Goal: Find specific page/section: Find specific page/section

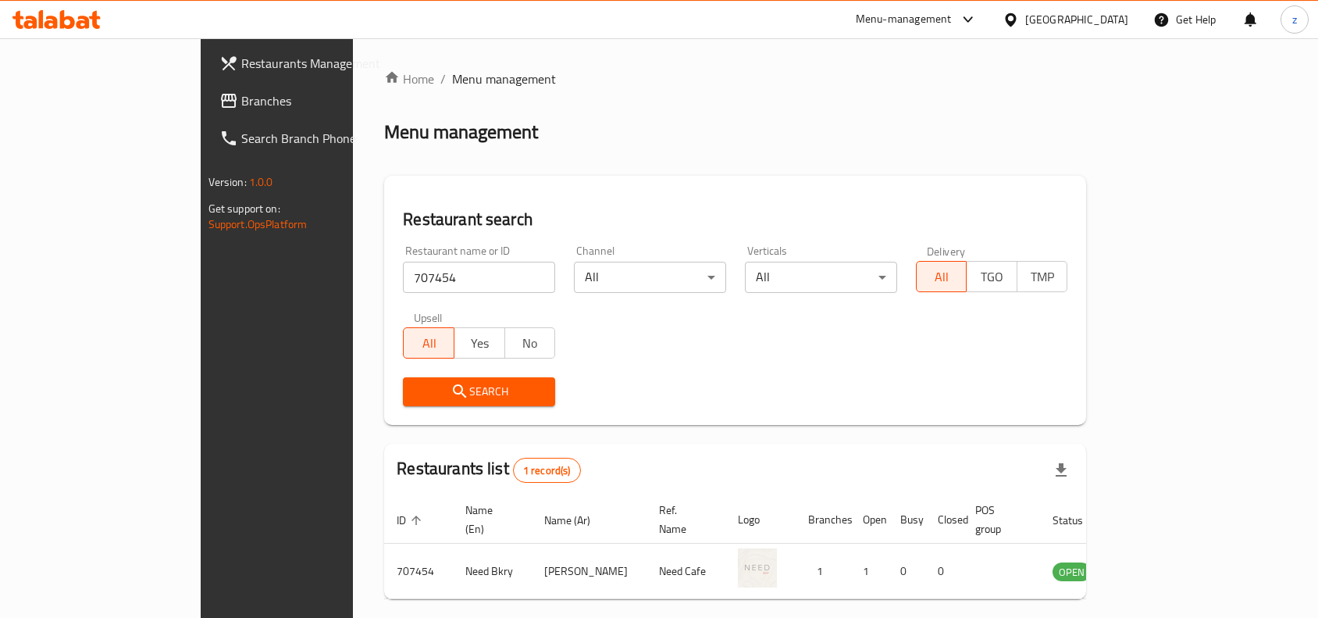
scroll to position [48, 0]
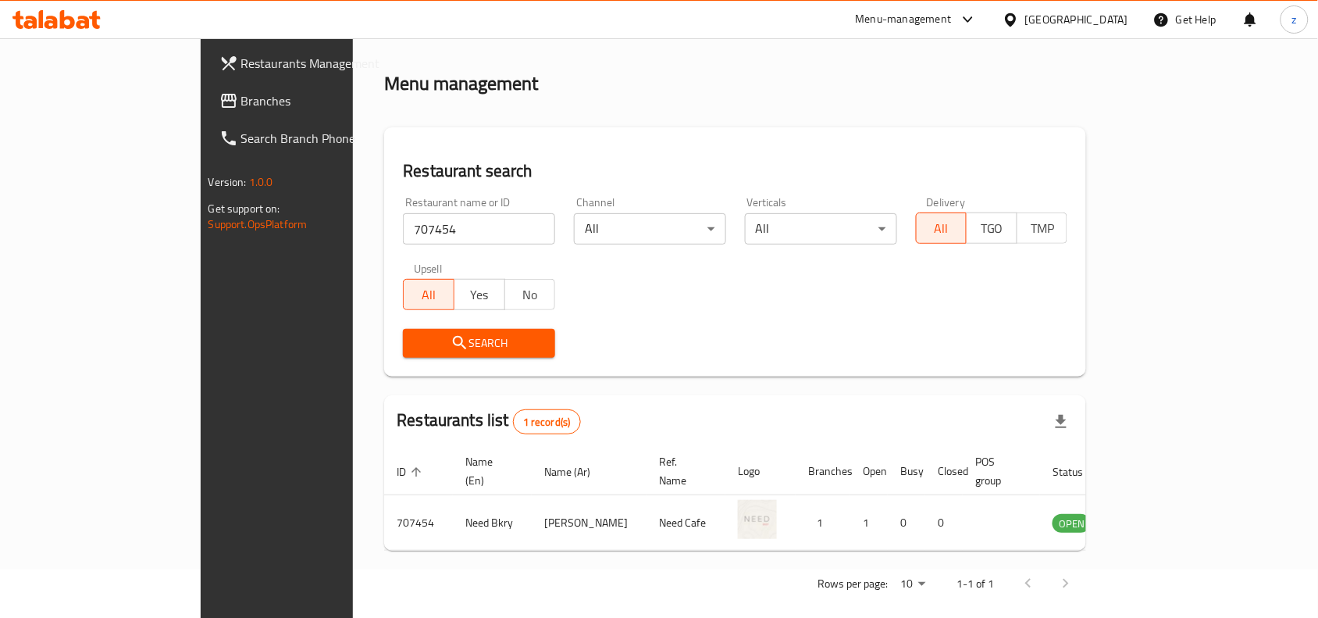
click at [207, 87] on link "Branches" at bounding box center [314, 100] width 214 height 37
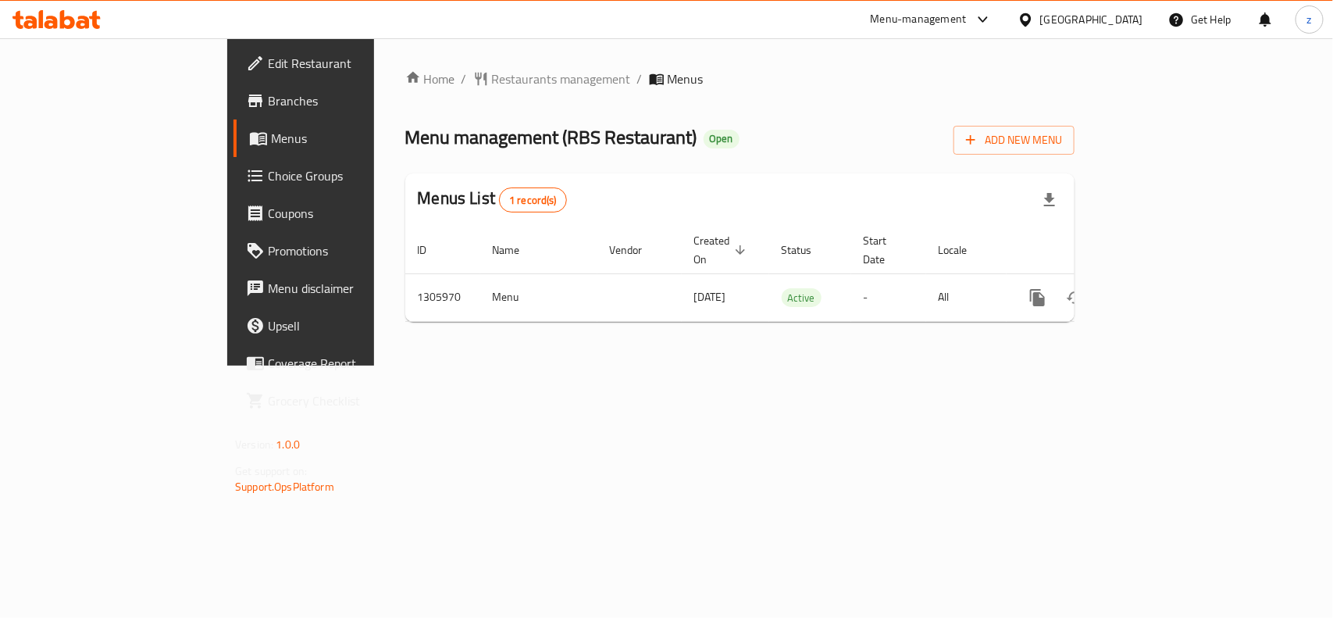
click at [405, 76] on div "Home / Restaurants management / Menus Menu management ( RBS Restaurant ) Open A…" at bounding box center [739, 202] width 669 height 265
click at [492, 76] on span "Restaurants management" at bounding box center [561, 79] width 139 height 19
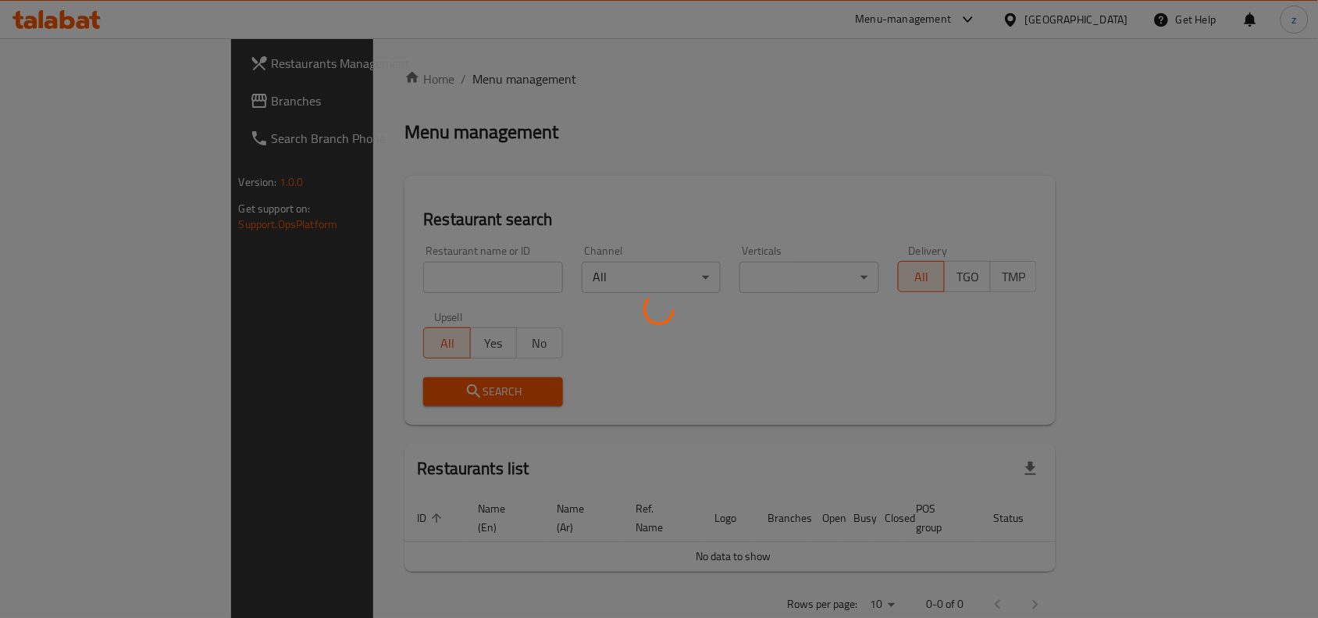
click at [387, 255] on div at bounding box center [659, 309] width 1318 height 618
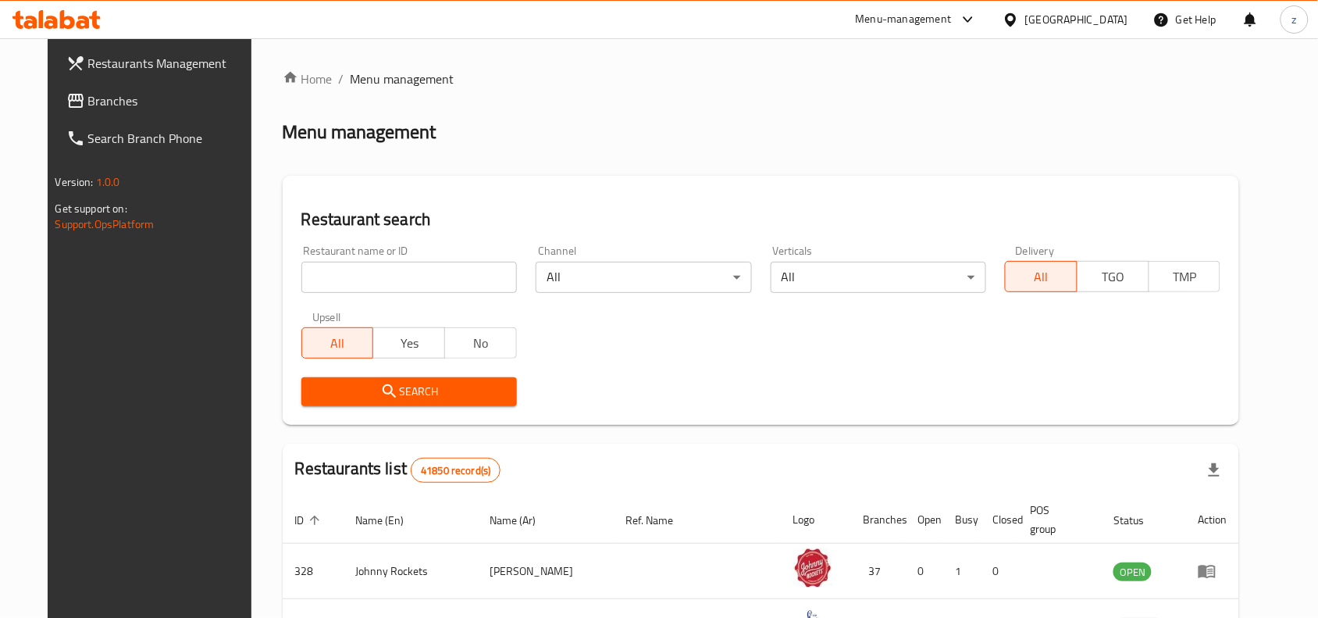
click at [385, 278] on div "Home / Menu management Menu management Restaurant search Restaurant name or ID …" at bounding box center [761, 554] width 957 height 968
click at [385, 278] on input "search" at bounding box center [409, 277] width 216 height 31
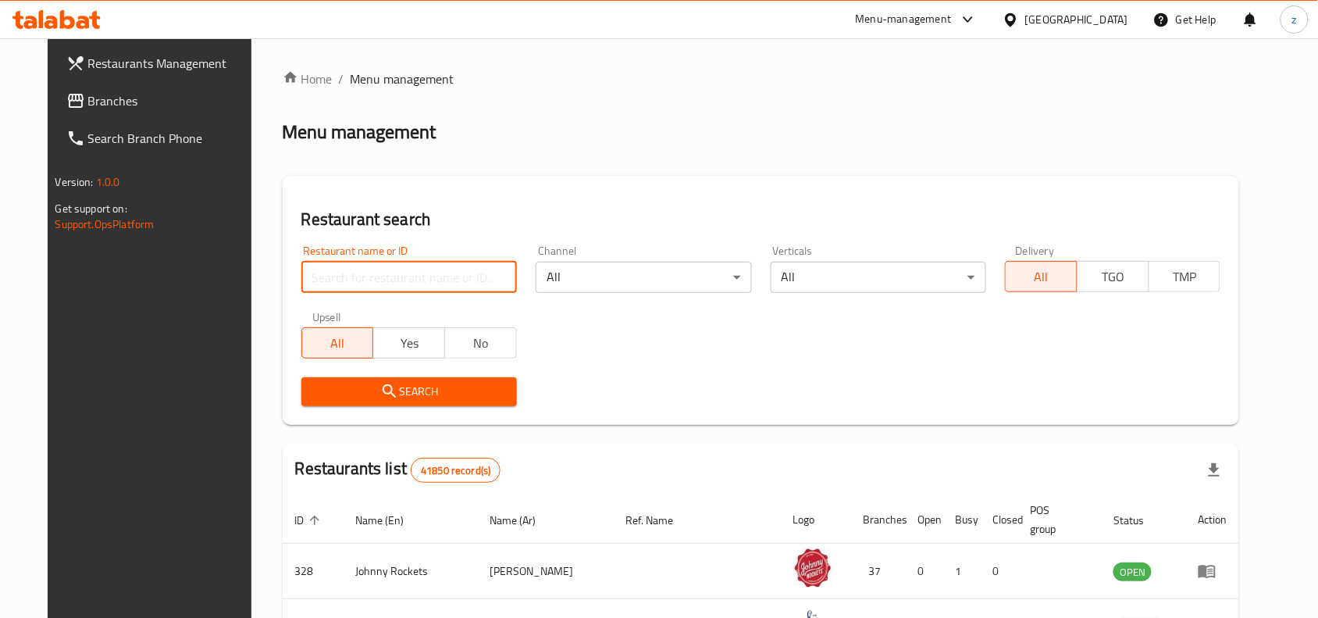
paste input "703011"
type input "703011"
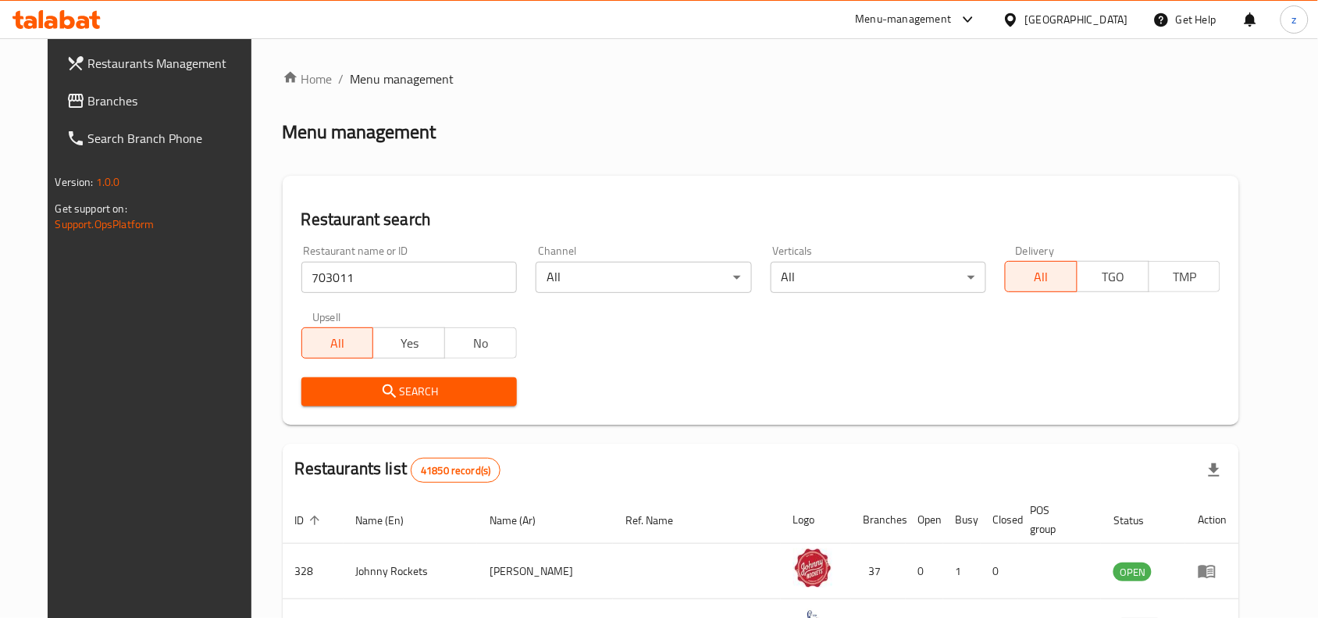
click at [406, 396] on span "Search" at bounding box center [409, 392] width 191 height 20
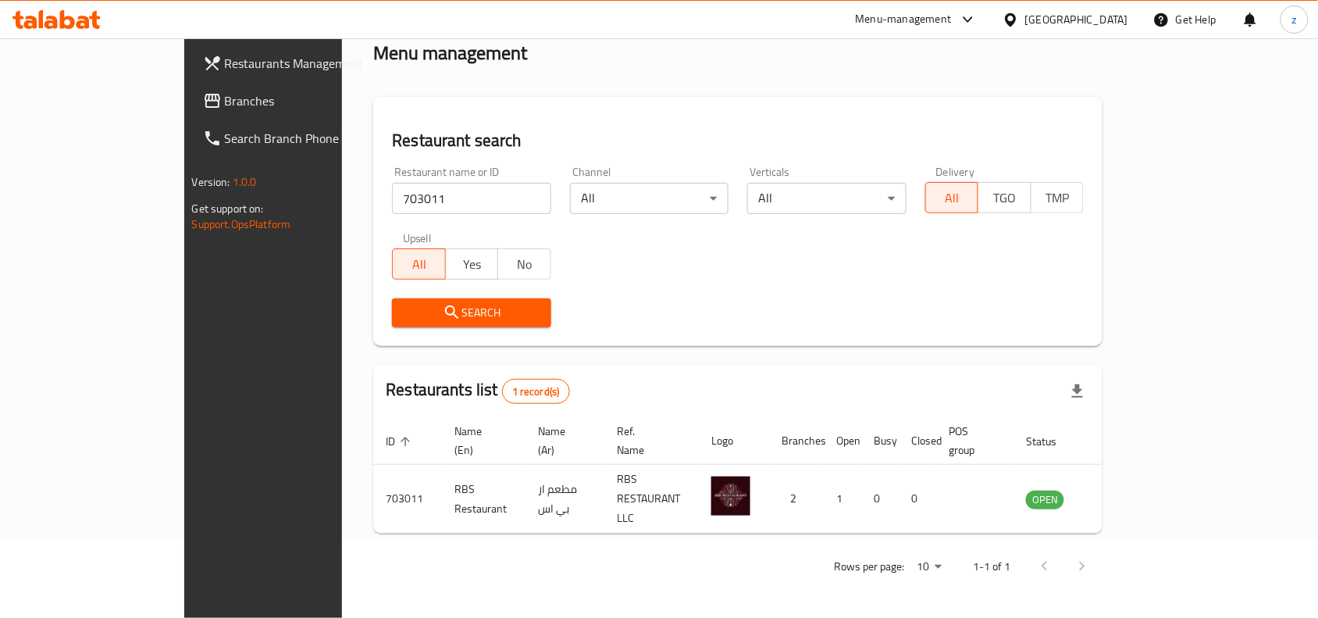
scroll to position [48, 0]
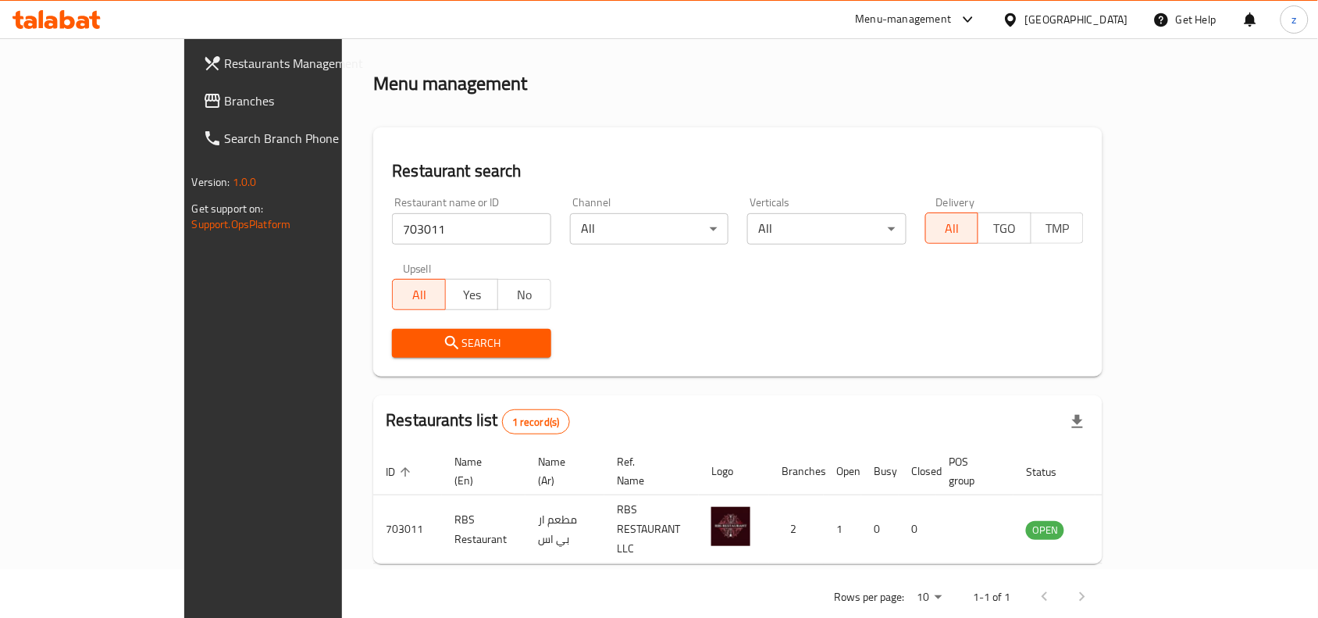
click at [225, 105] on span "Branches" at bounding box center [308, 100] width 167 height 19
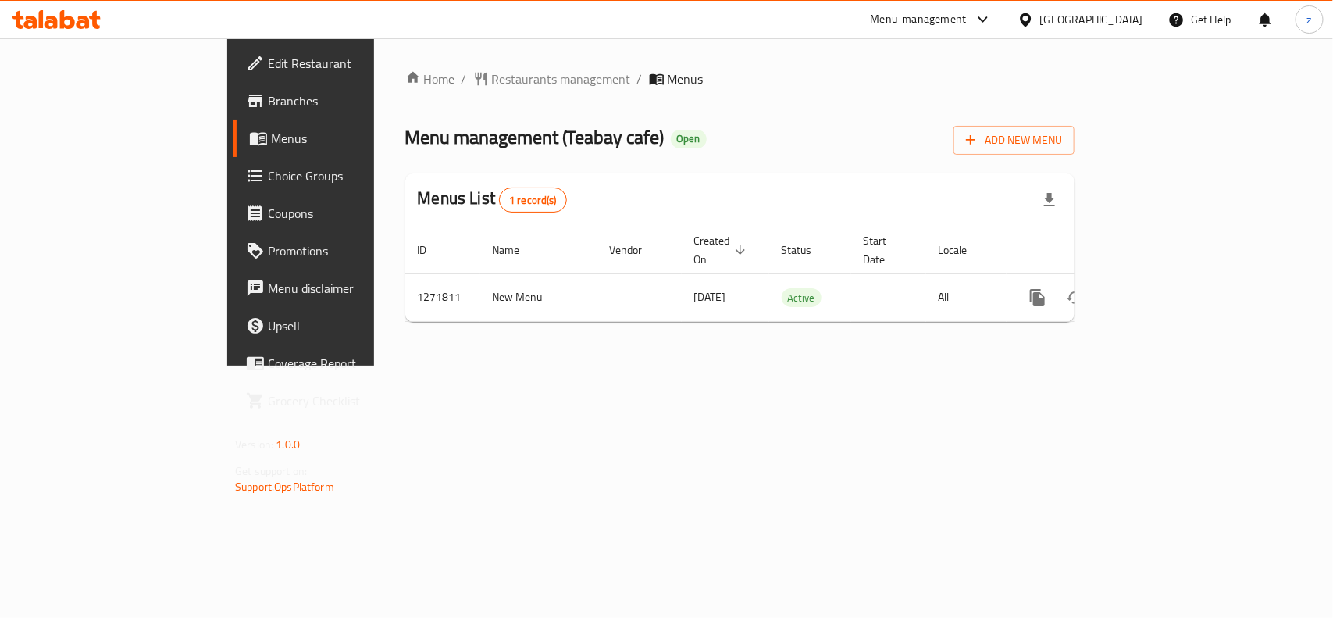
click at [492, 83] on span "Restaurants management" at bounding box center [561, 79] width 139 height 19
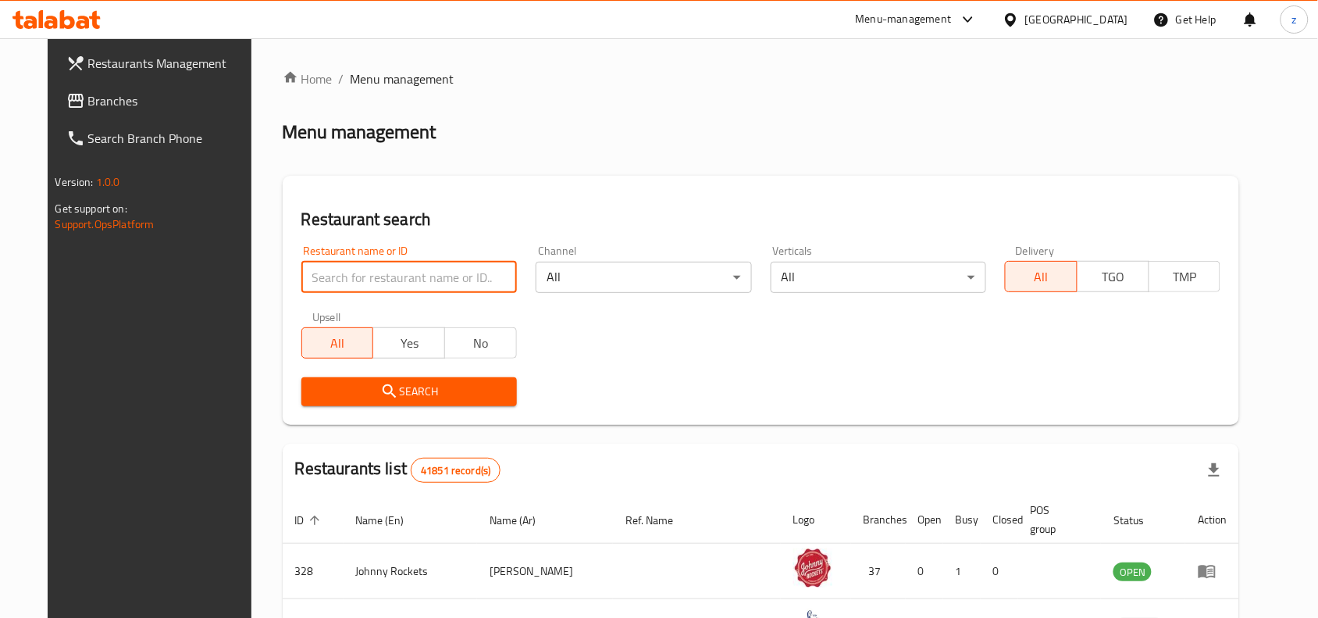
click at [397, 269] on input "search" at bounding box center [409, 277] width 216 height 31
paste input "689863"
type input "689863"
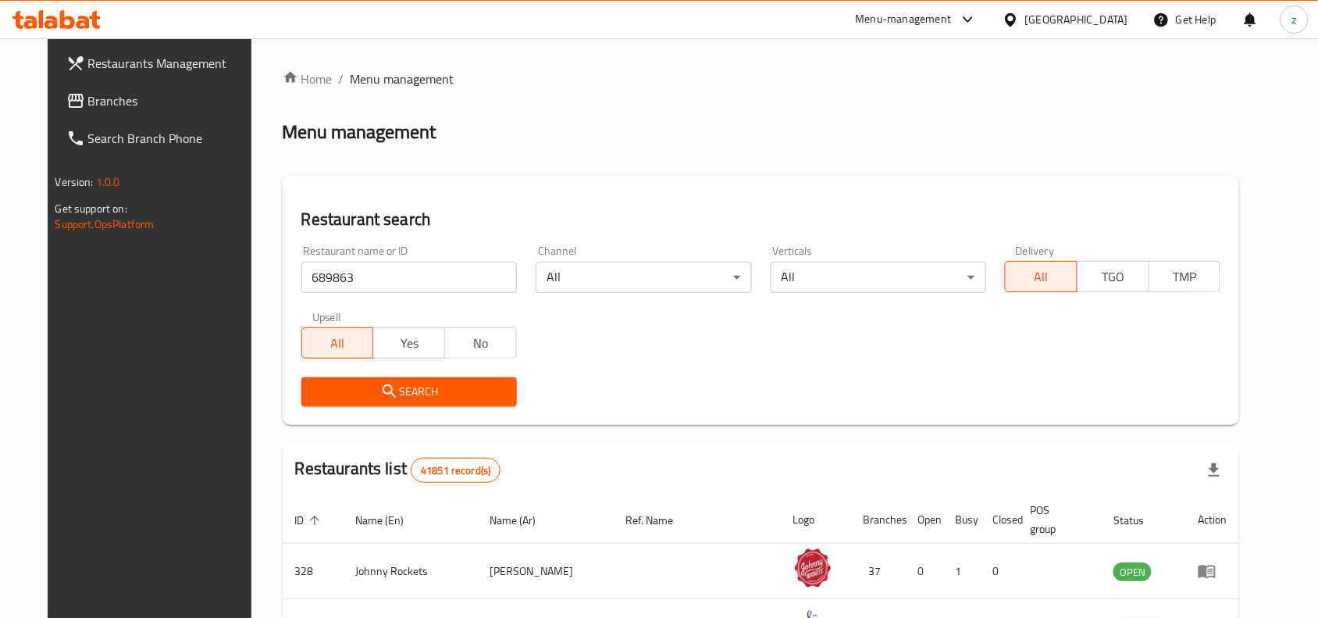
click at [389, 399] on span "Search" at bounding box center [409, 392] width 191 height 20
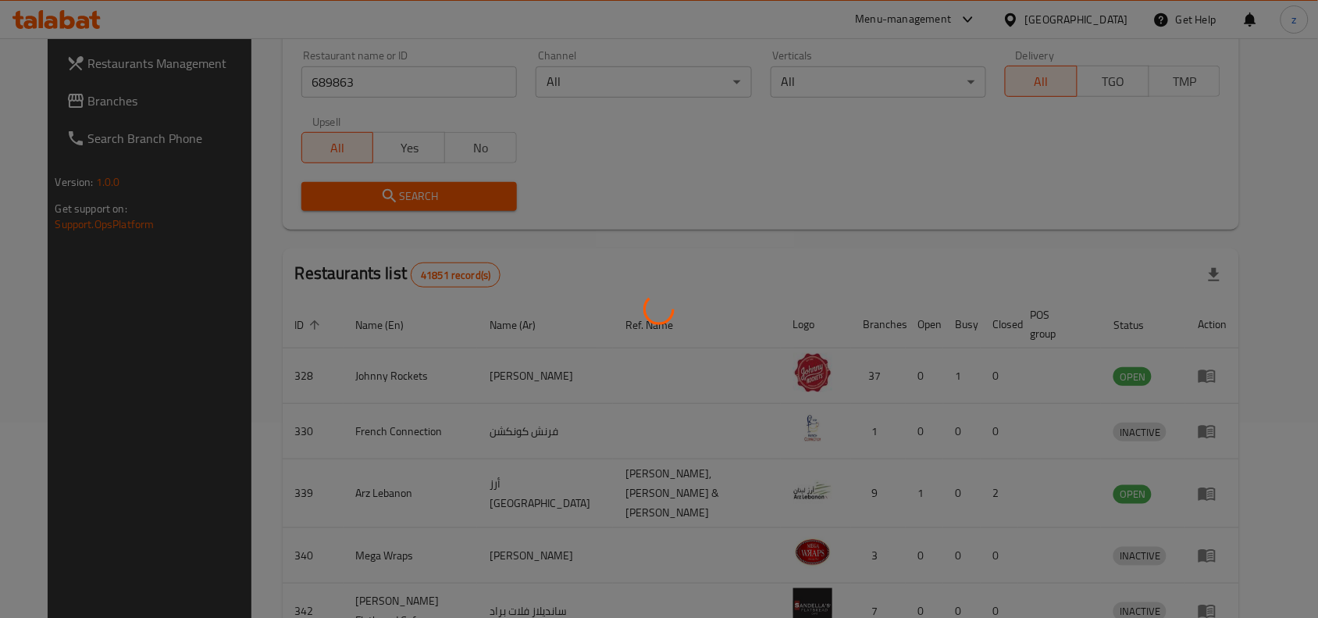
scroll to position [48, 0]
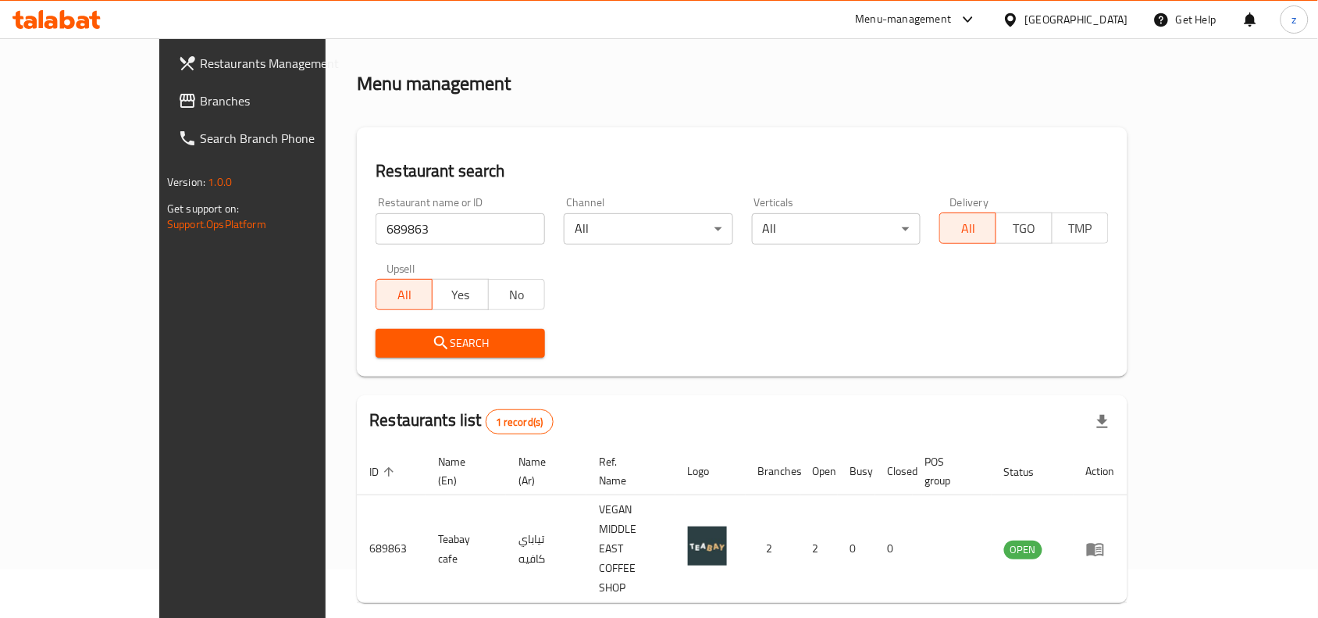
click at [200, 100] on span "Branches" at bounding box center [283, 100] width 167 height 19
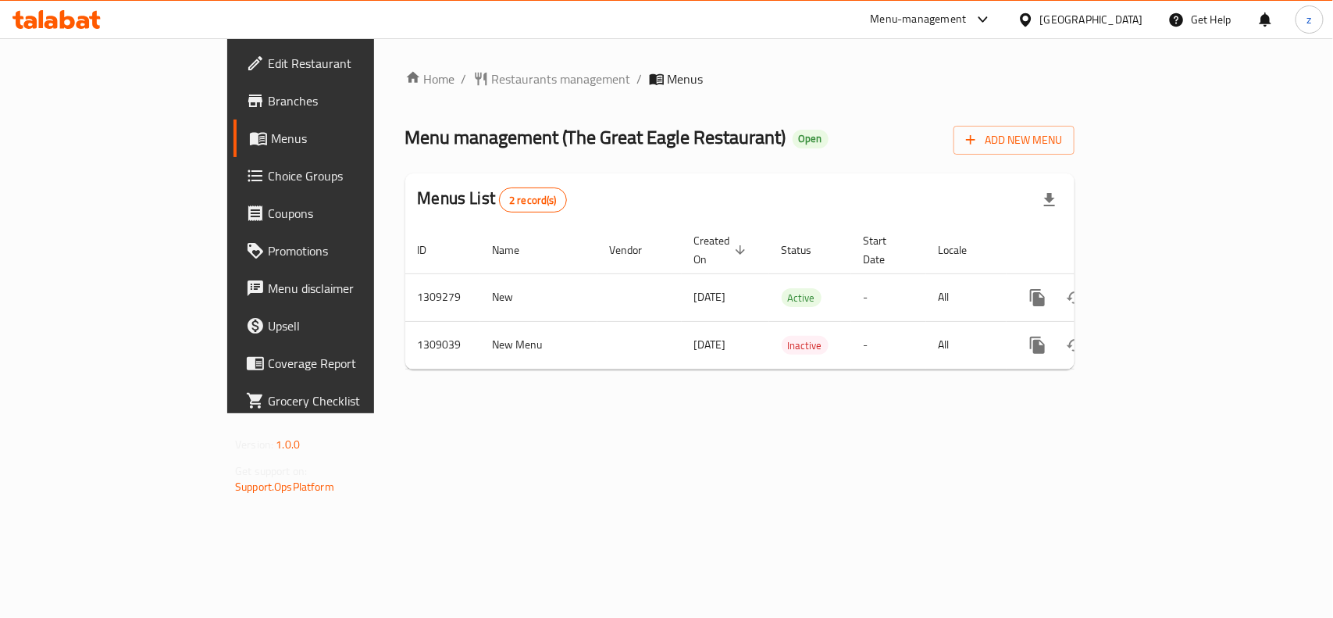
click at [492, 84] on span "Restaurants management" at bounding box center [561, 79] width 139 height 19
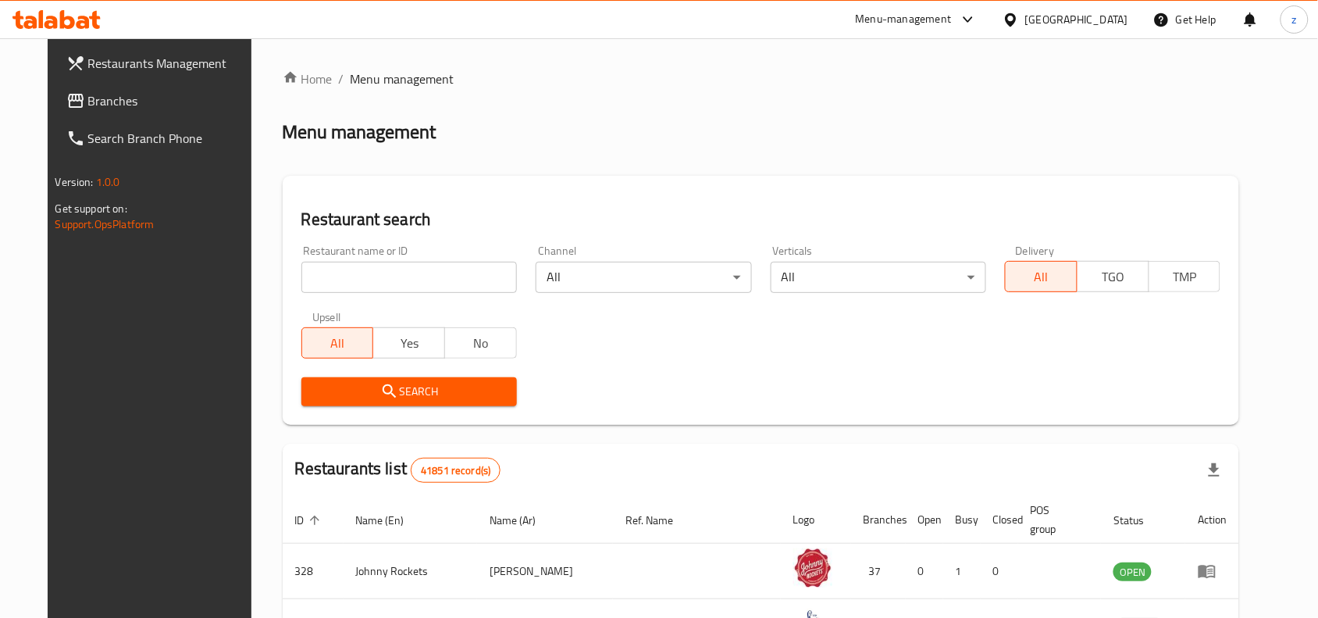
click at [375, 279] on input "search" at bounding box center [409, 277] width 216 height 31
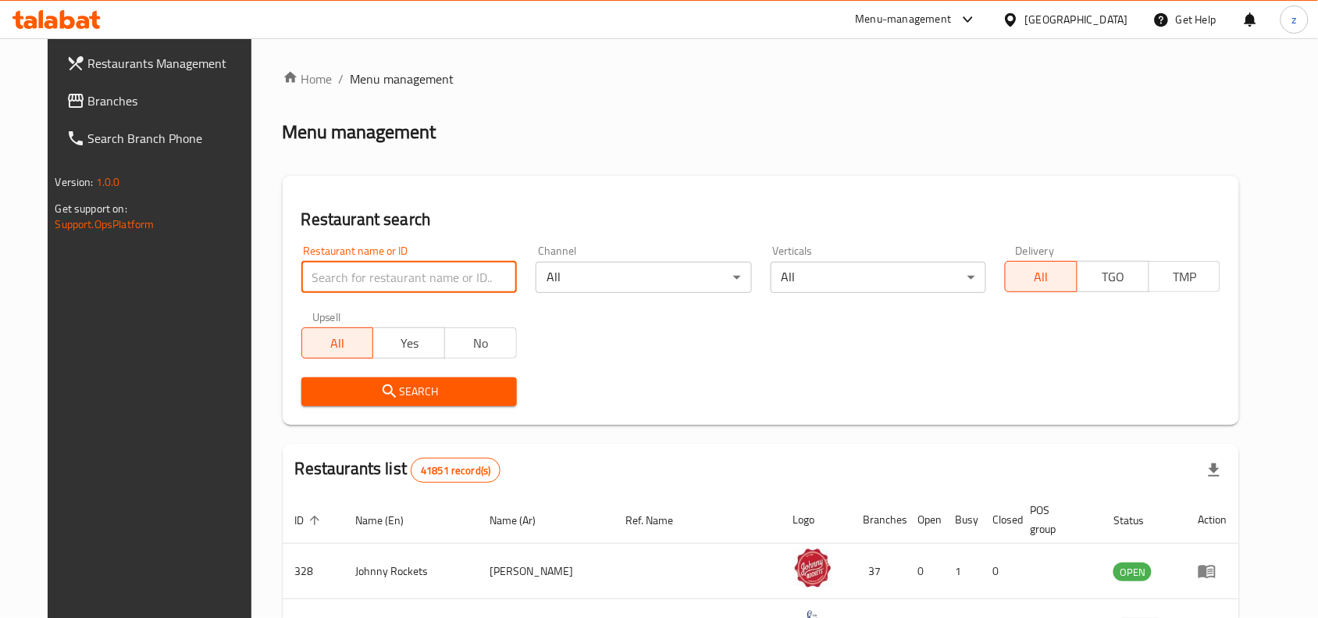
paste input "705088"
type input "705088"
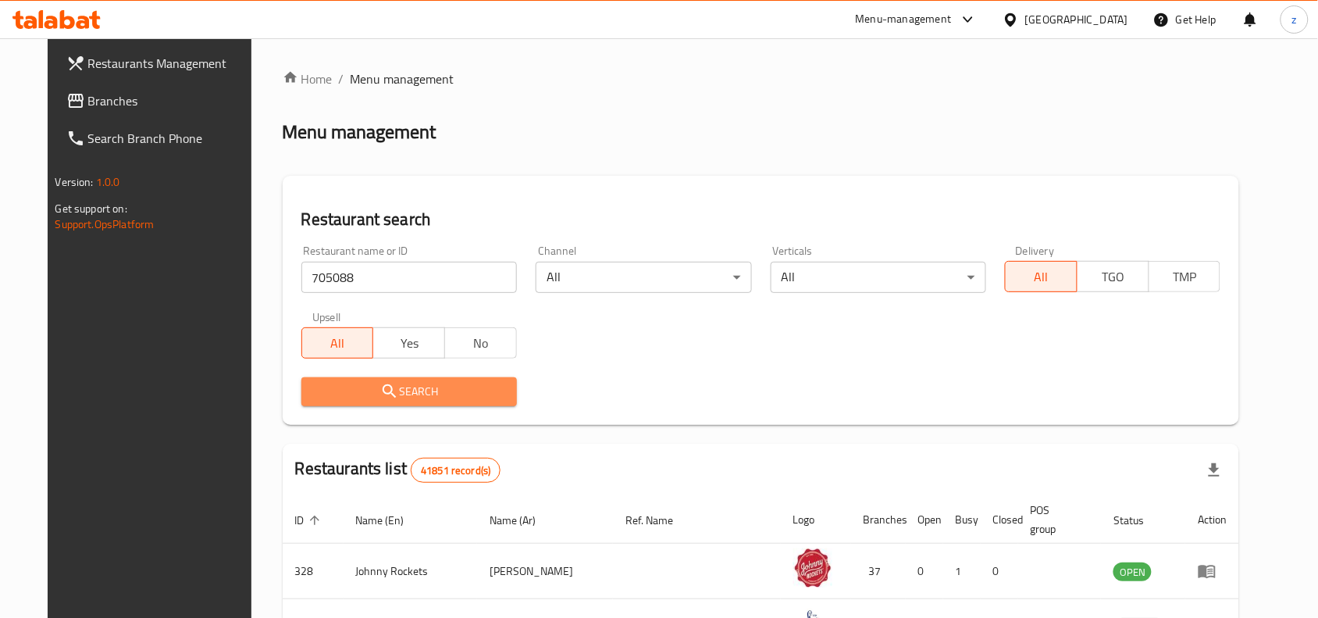
click at [427, 379] on button "Search" at bounding box center [409, 391] width 216 height 29
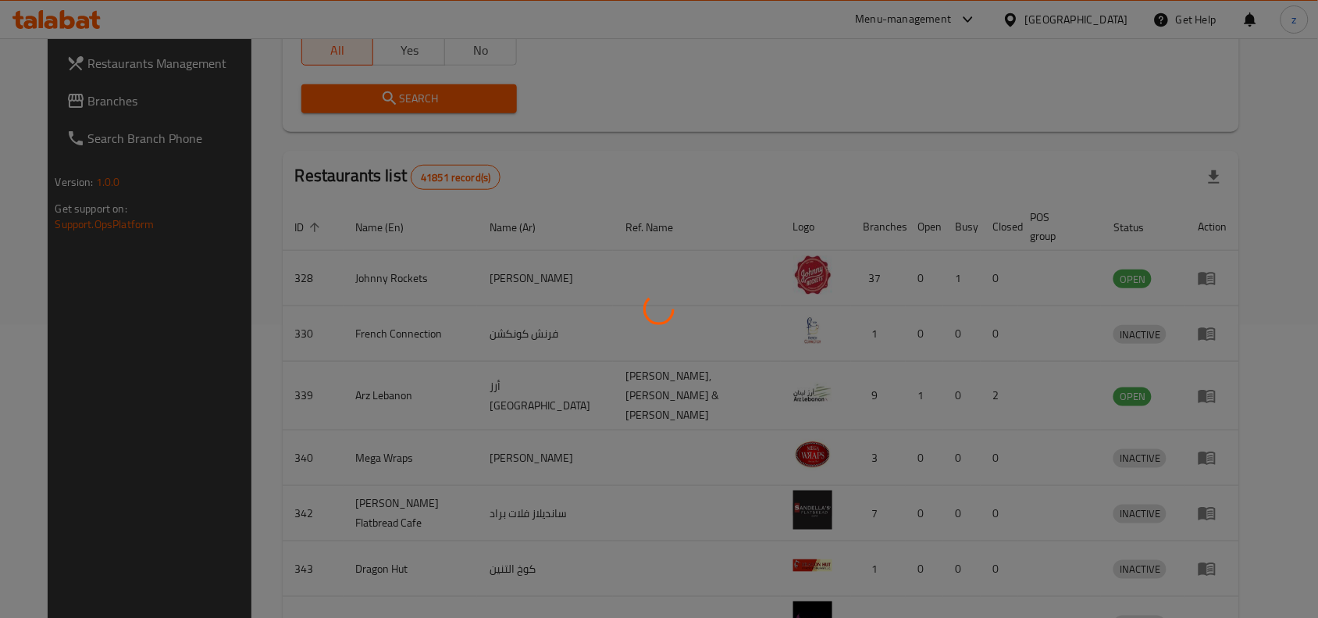
scroll to position [48, 0]
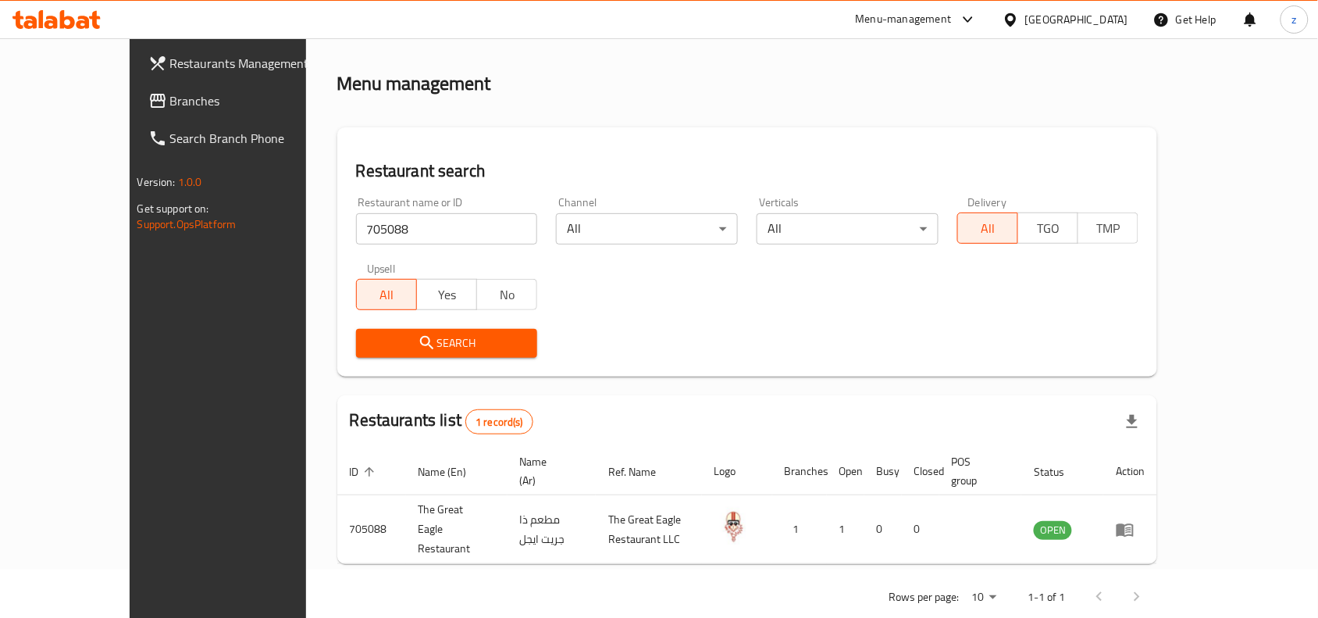
click at [897, 36] on div "Menu-management" at bounding box center [916, 19] width 147 height 37
click at [805, 388] on div "Home / Menu management Menu management Restaurant search Restaurant name or ID …" at bounding box center [747, 319] width 821 height 596
click at [170, 99] on span "Branches" at bounding box center [253, 100] width 167 height 19
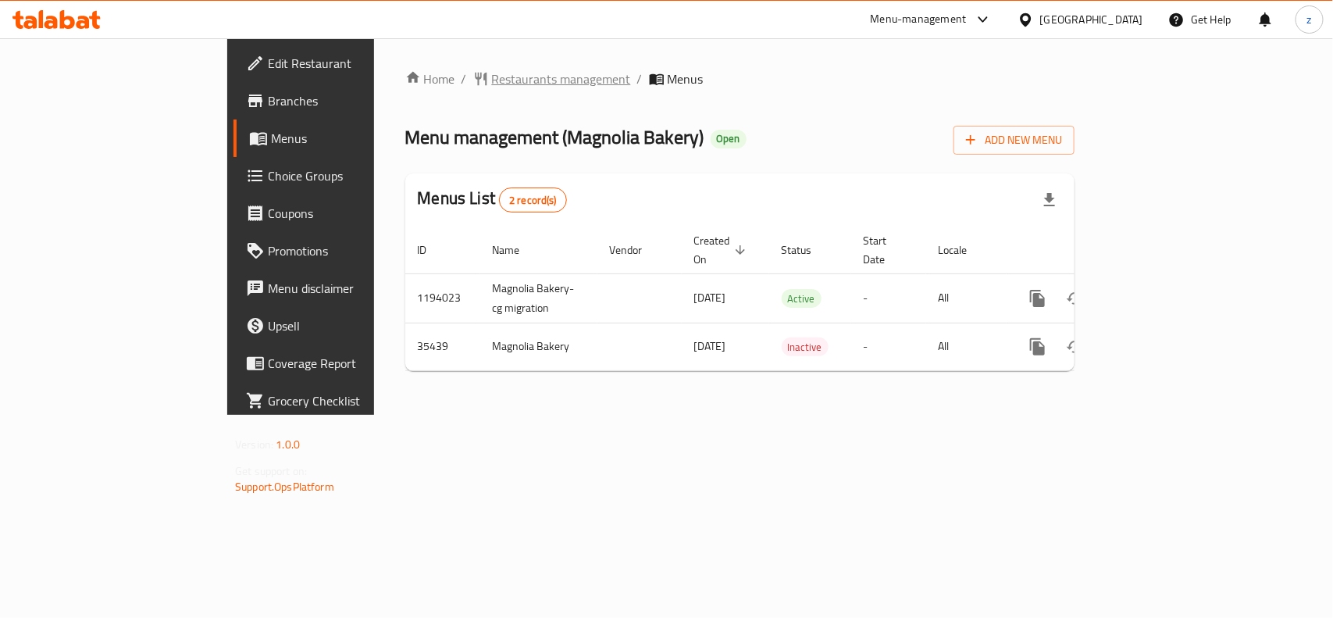
click at [492, 84] on span "Restaurants management" at bounding box center [561, 79] width 139 height 19
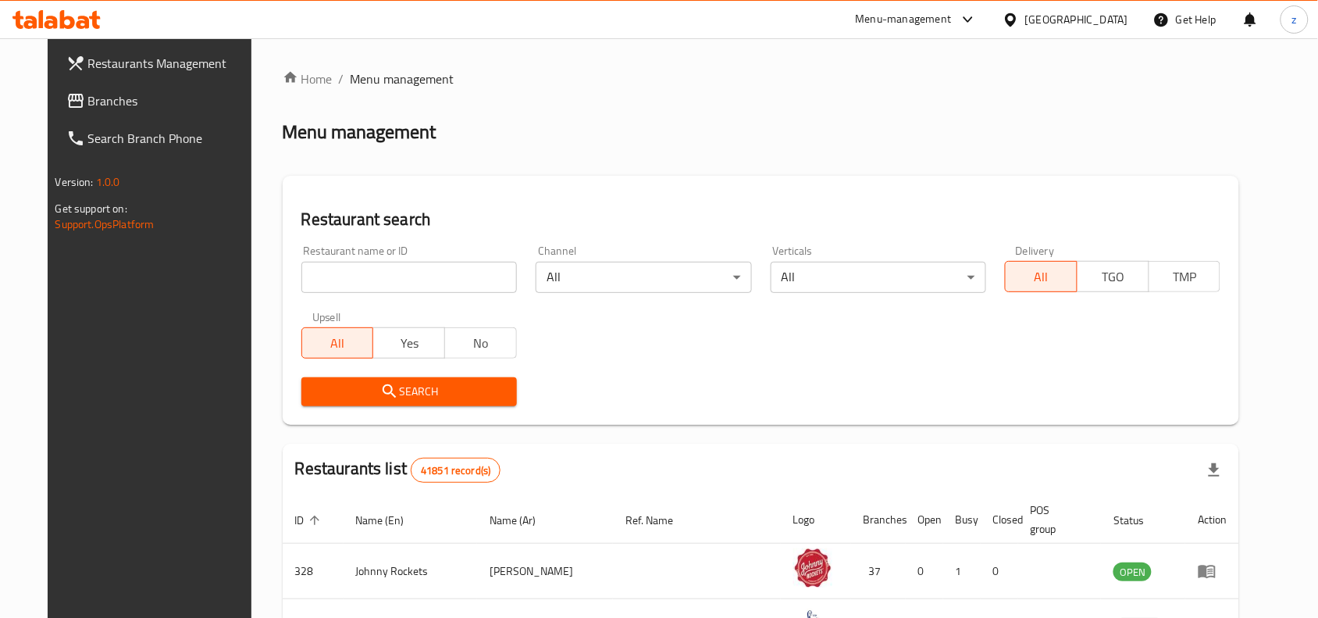
click at [404, 280] on input "search" at bounding box center [409, 277] width 216 height 31
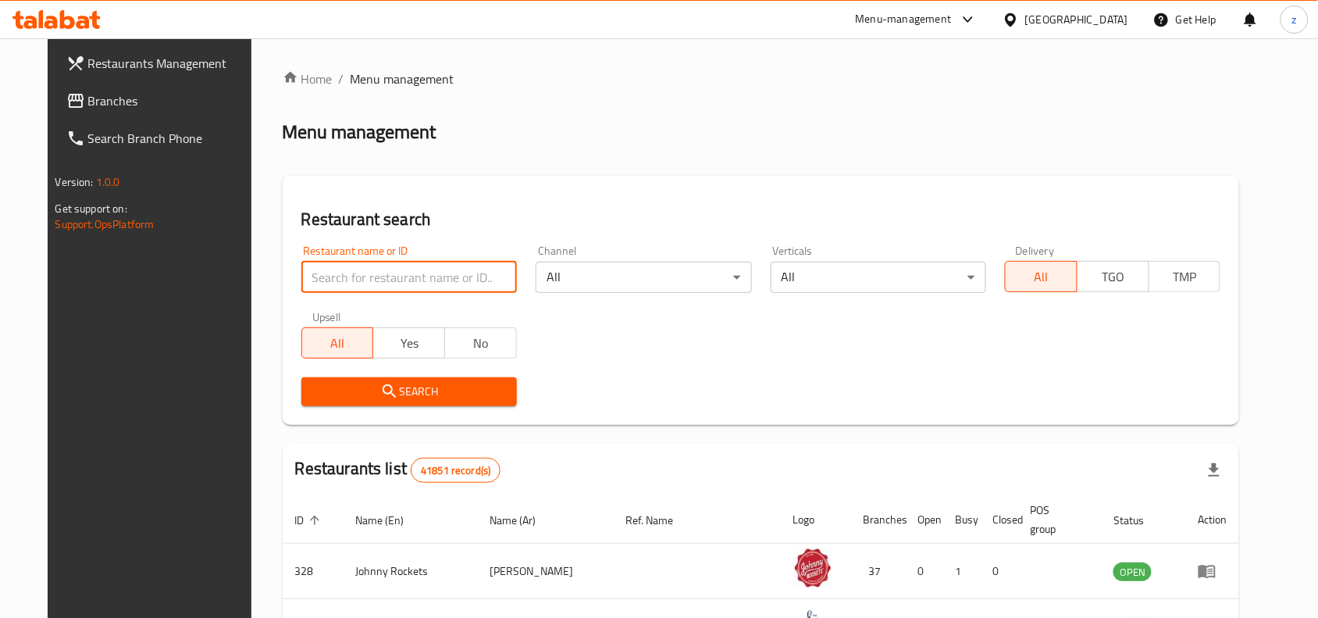
paste input "18274"
type input "18274"
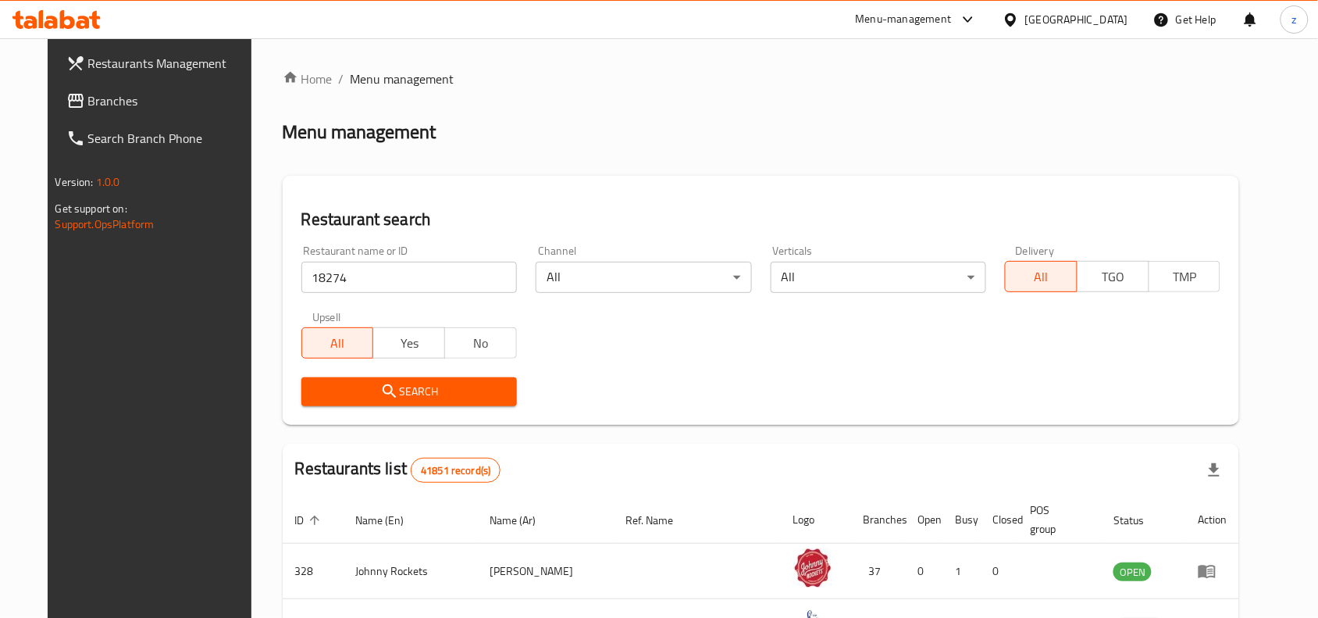
click at [469, 384] on span "Search" at bounding box center [409, 392] width 191 height 20
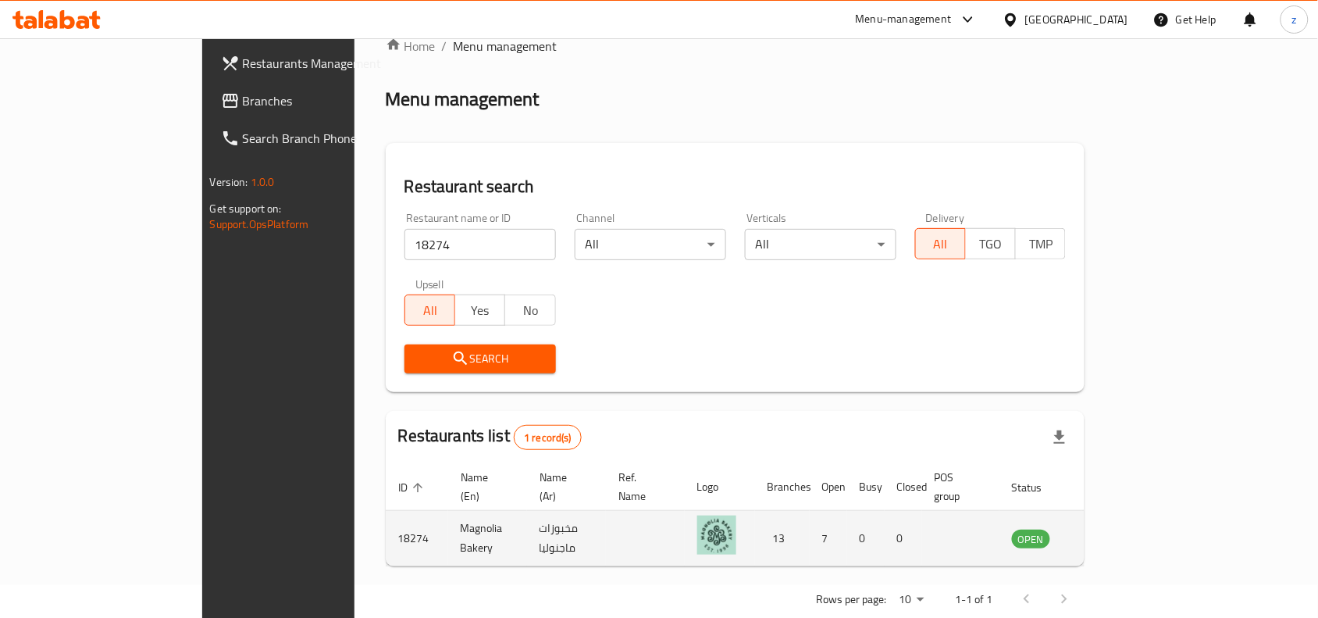
scroll to position [48, 0]
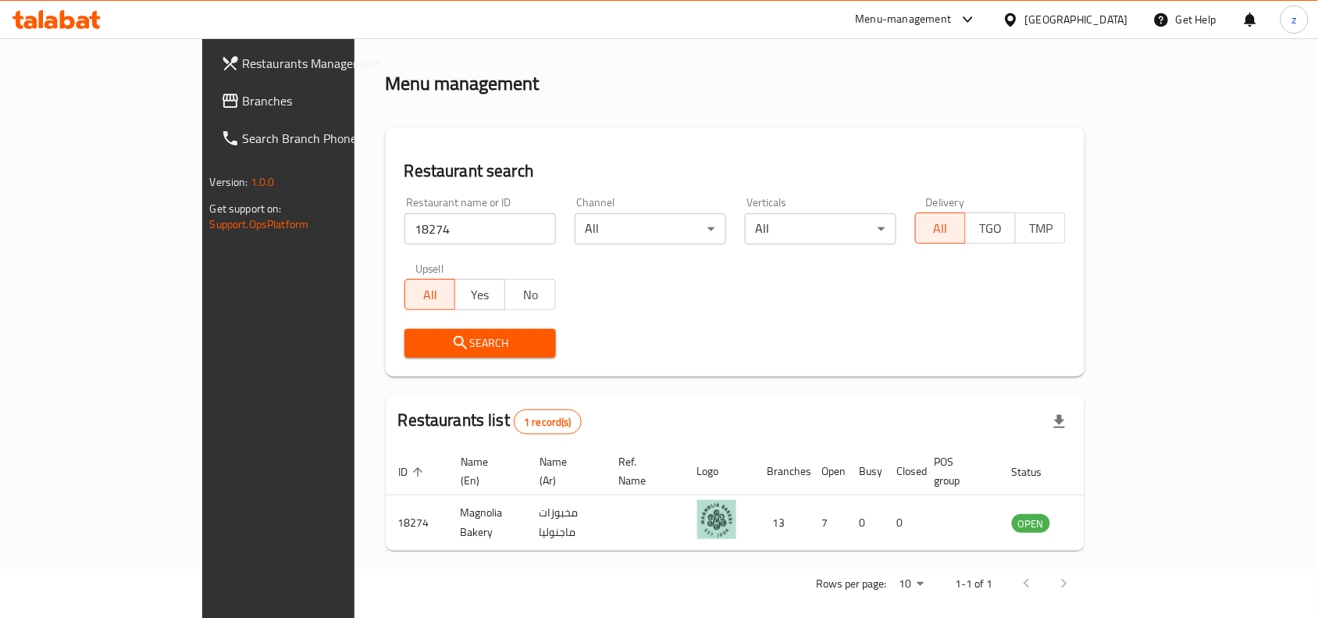
click at [209, 112] on link "Branches" at bounding box center [316, 100] width 214 height 37
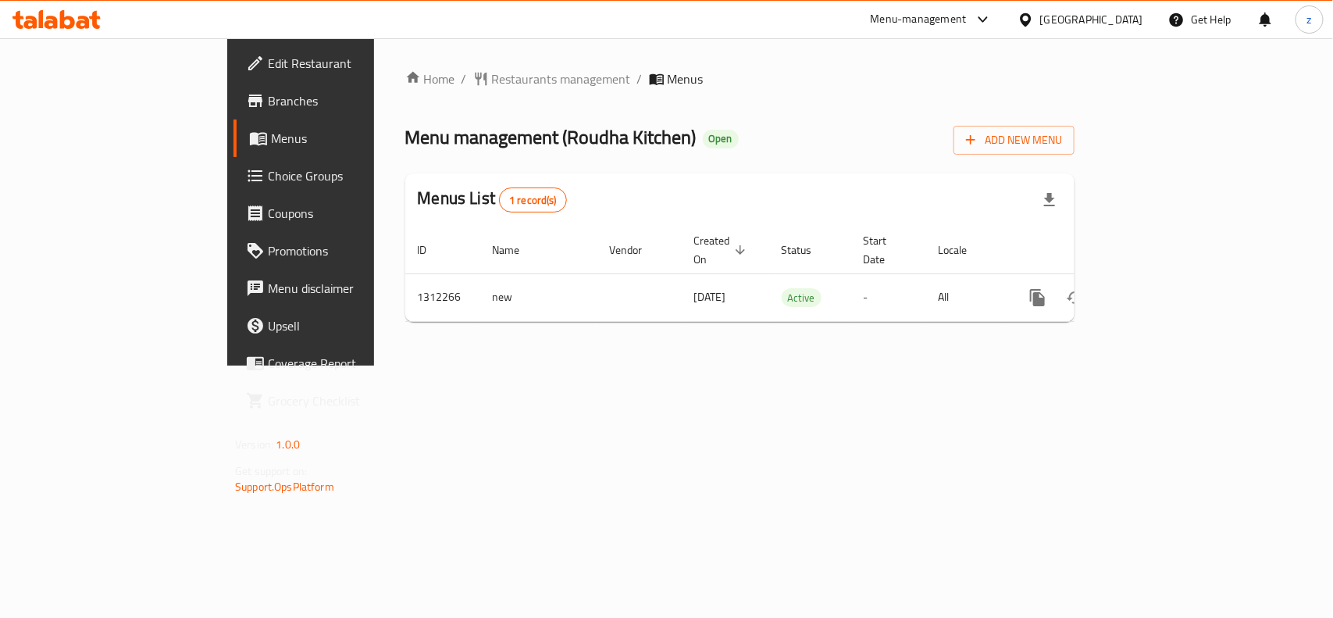
click at [492, 80] on span "Restaurants management" at bounding box center [561, 79] width 139 height 19
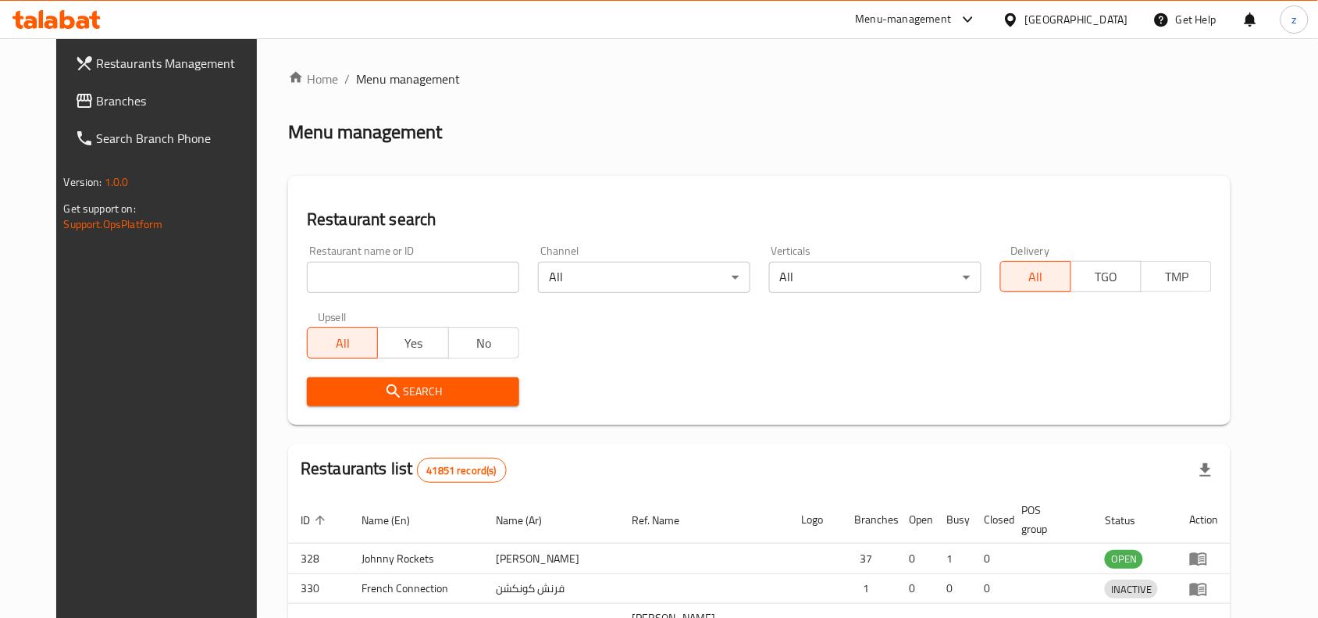
click at [396, 276] on div at bounding box center [659, 309] width 1318 height 618
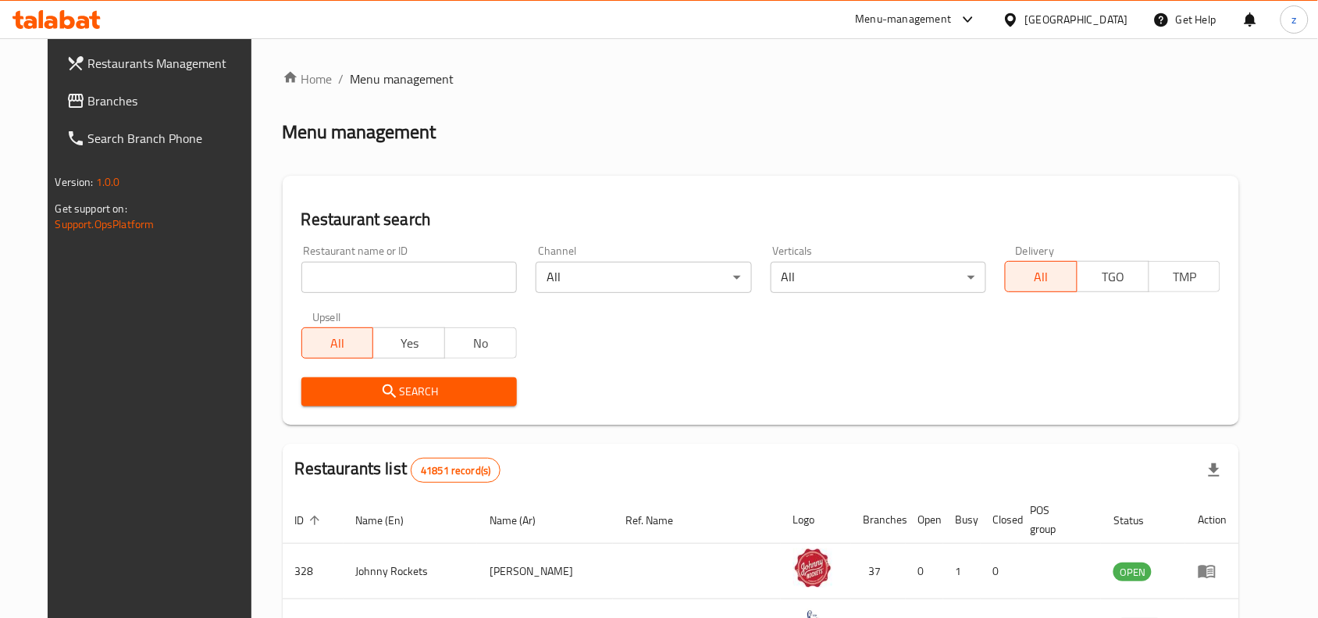
click at [396, 276] on input "search" at bounding box center [409, 277] width 216 height 31
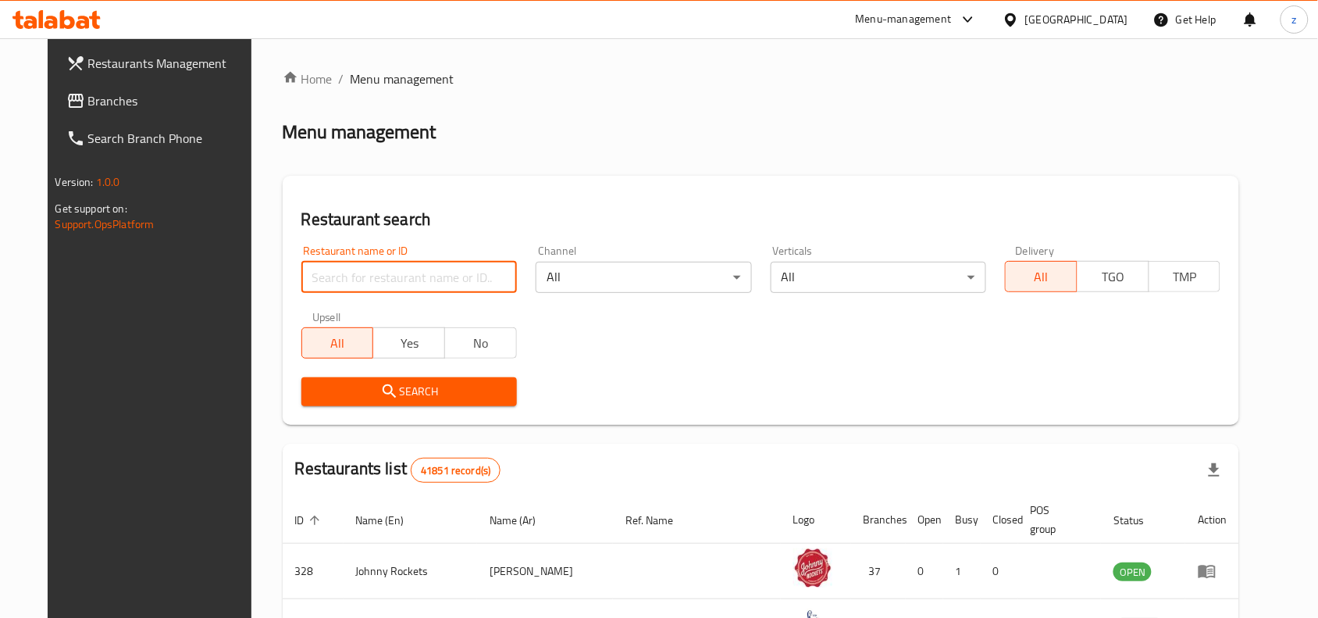
paste input "705839"
type input "705839"
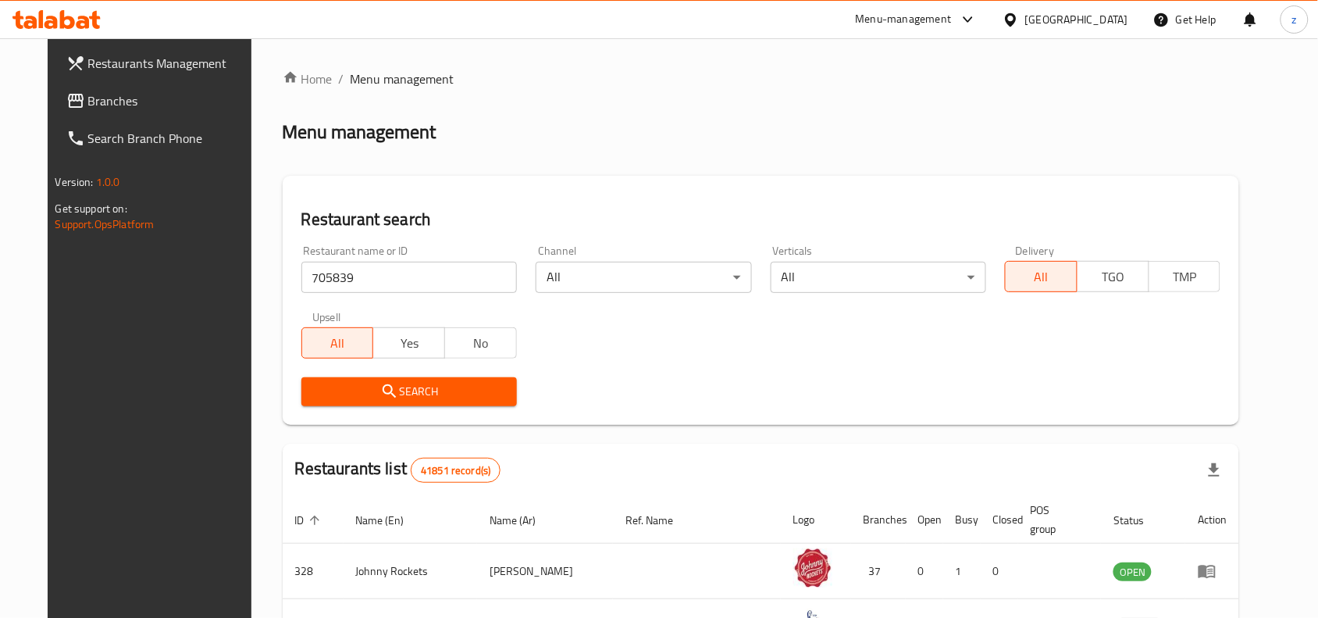
click at [441, 384] on span "Search" at bounding box center [409, 392] width 191 height 20
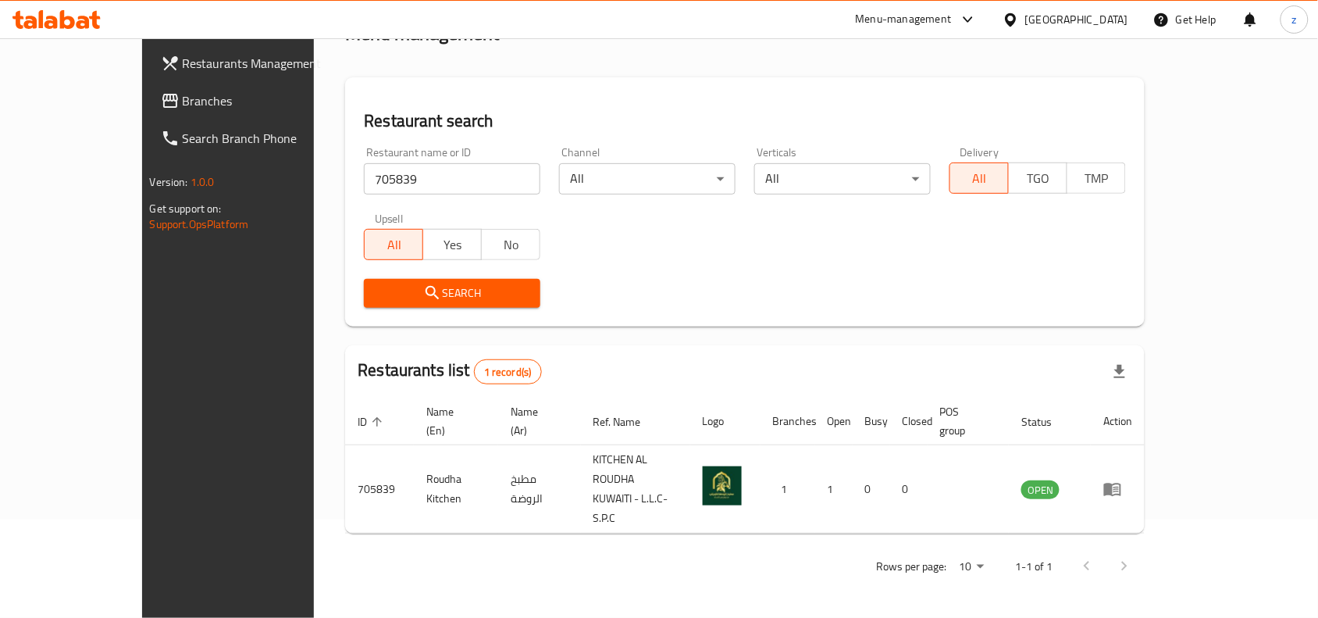
scroll to position [48, 0]
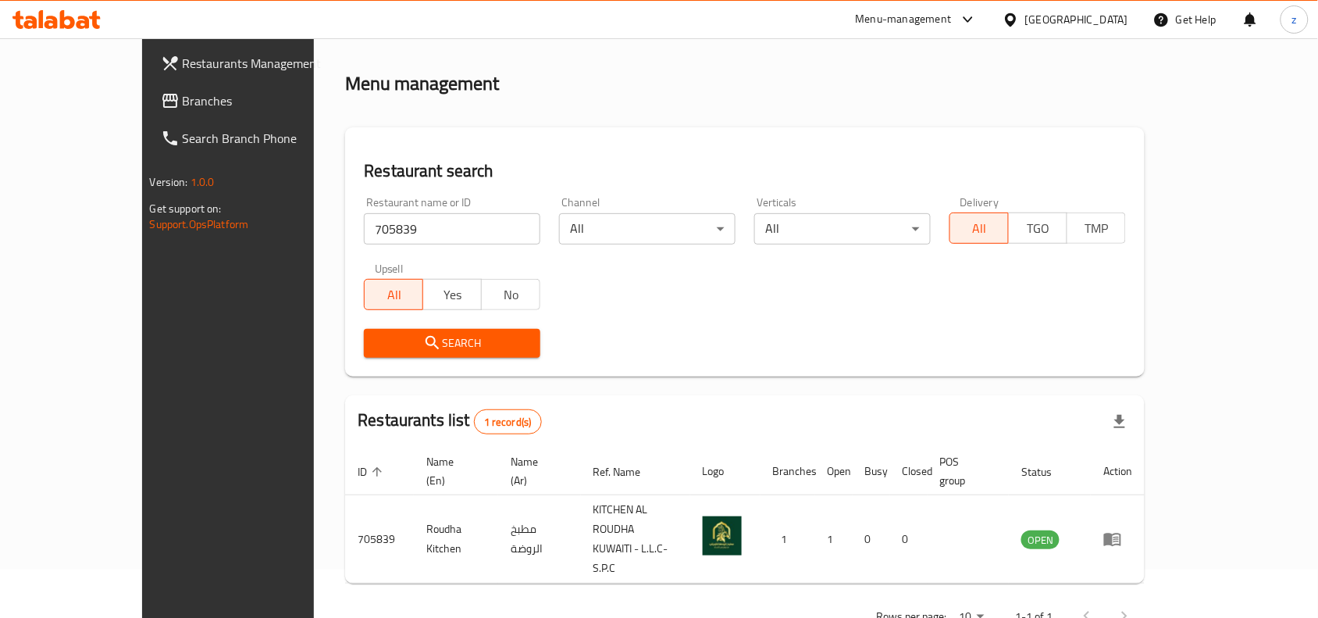
click at [746, 134] on div "Restaurant search Restaurant name or ID 705839 Restaurant name or ID Channel Al…" at bounding box center [745, 251] width 800 height 249
click at [183, 100] on span "Branches" at bounding box center [266, 100] width 167 height 19
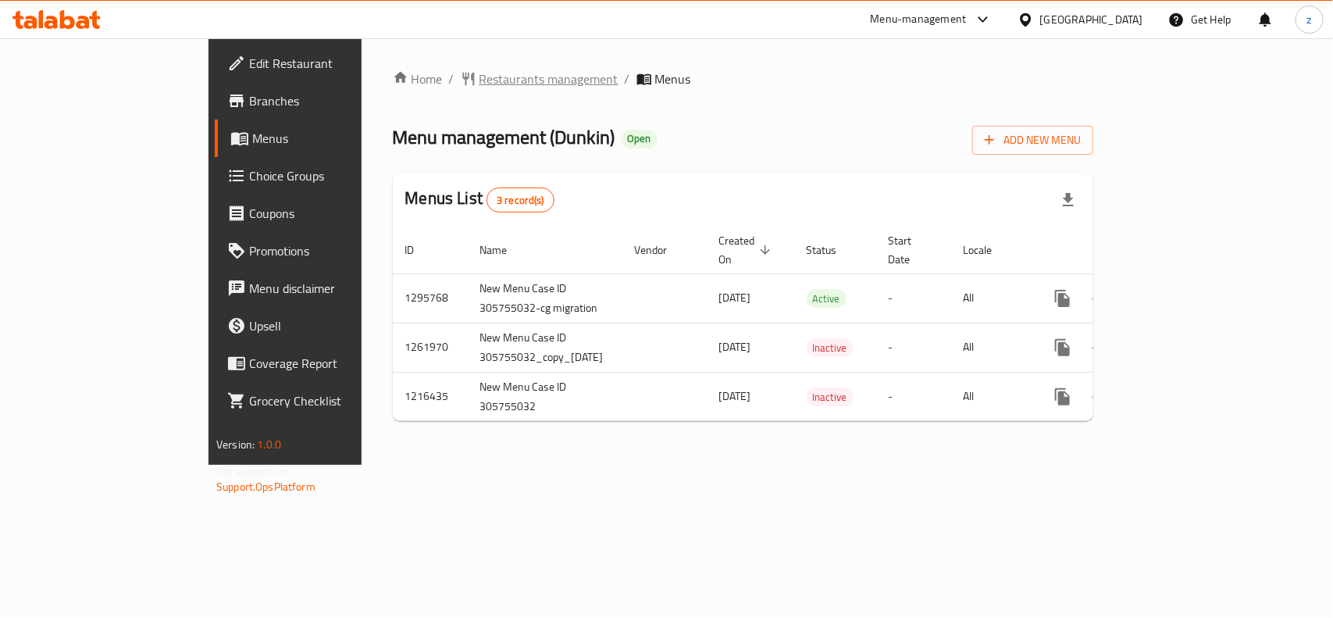
click at [479, 72] on span "Restaurants management" at bounding box center [548, 79] width 139 height 19
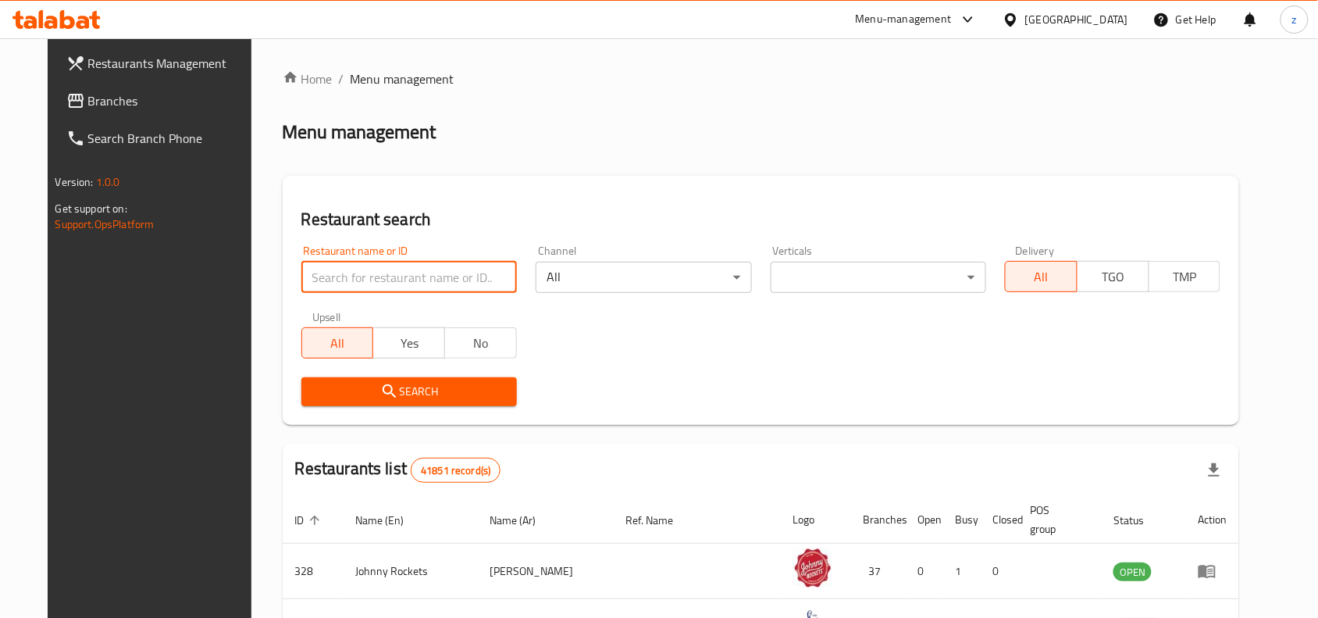
click at [402, 281] on input "search" at bounding box center [409, 277] width 216 height 31
paste input "9772"
type input "9772"
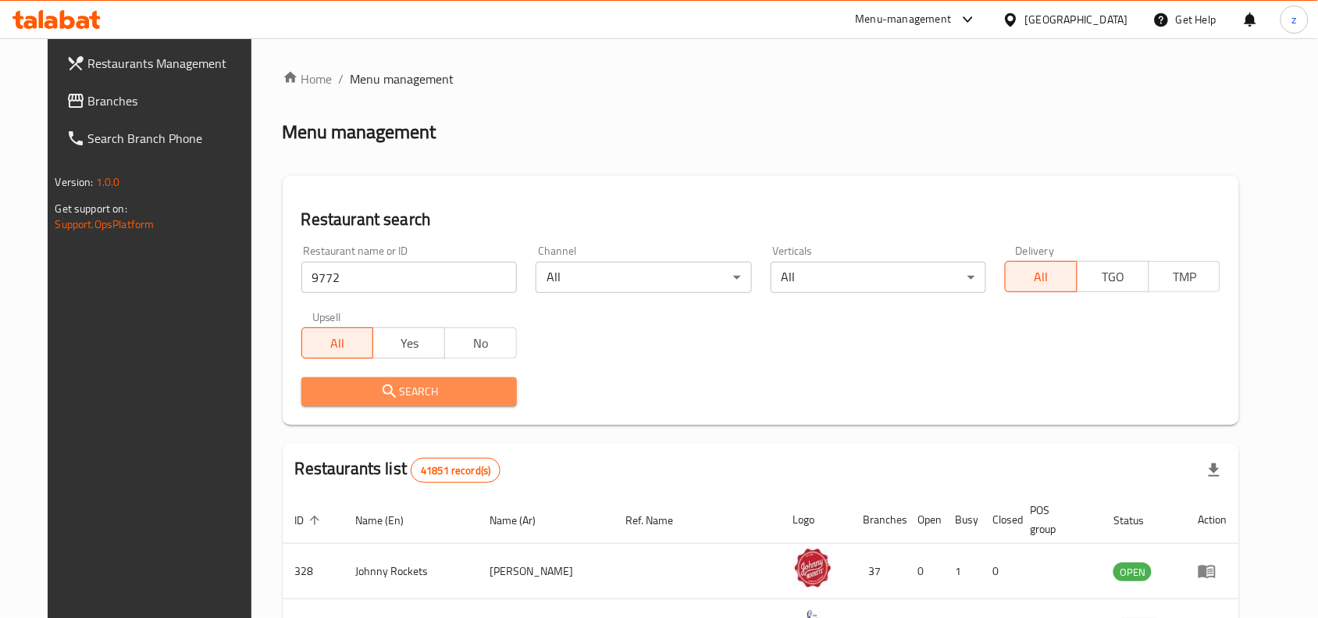
click at [388, 377] on button "Search" at bounding box center [409, 391] width 216 height 29
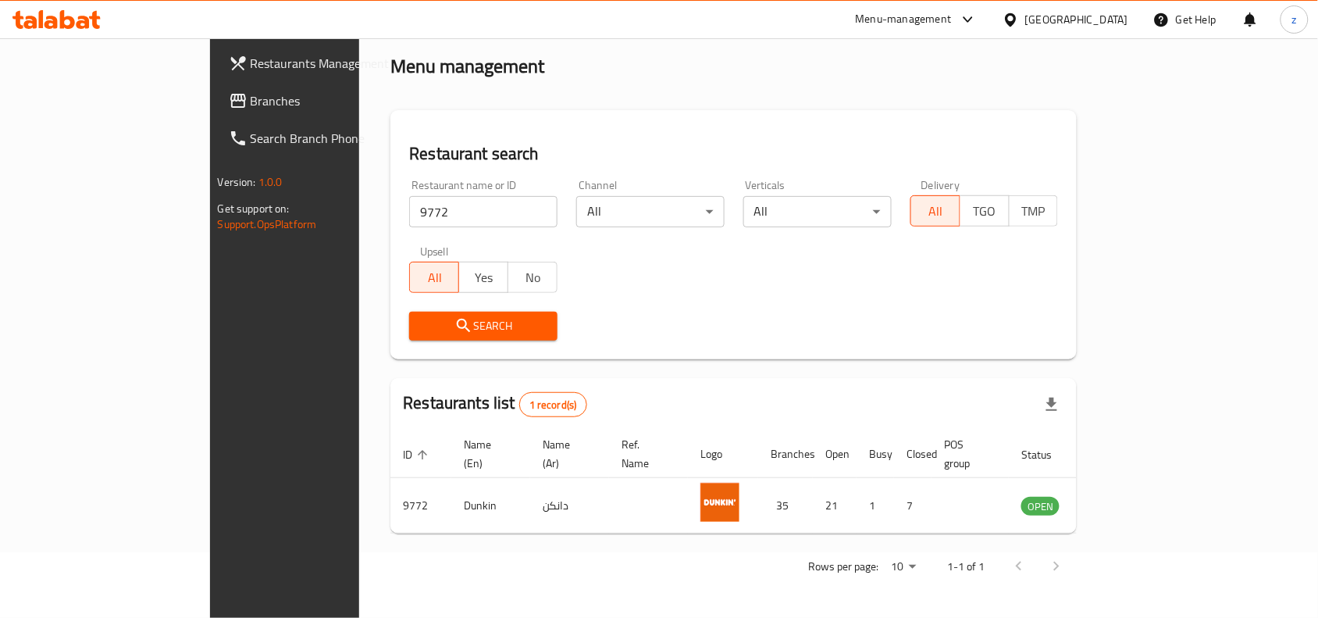
scroll to position [48, 0]
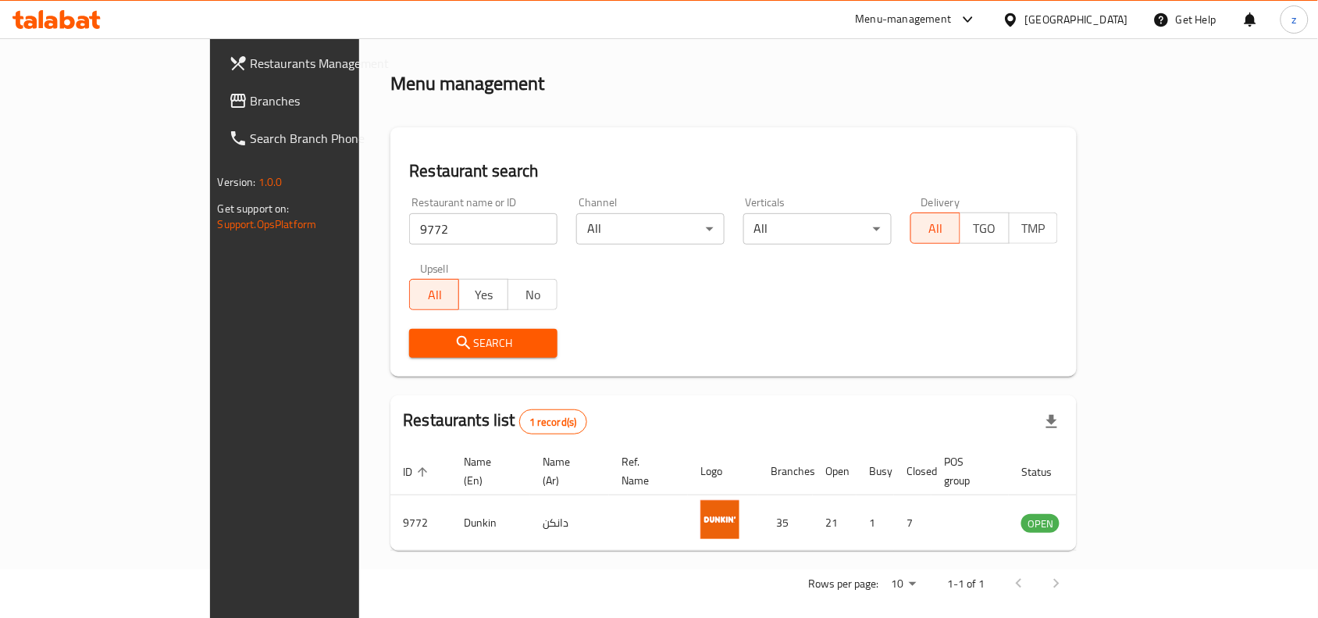
click at [1035, 424] on div "Restaurants list 1 record(s)" at bounding box center [733, 421] width 686 height 53
click at [216, 114] on link "Branches" at bounding box center [323, 100] width 214 height 37
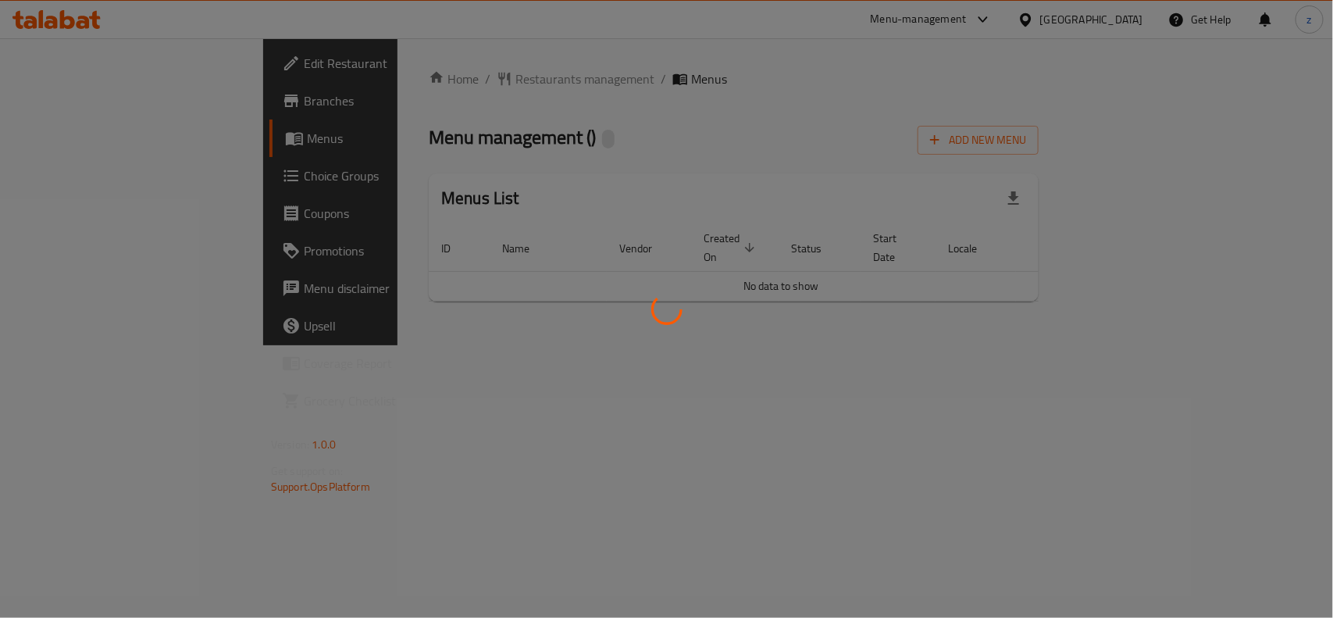
click at [402, 84] on div at bounding box center [666, 309] width 1333 height 618
click at [393, 74] on div at bounding box center [666, 309] width 1333 height 618
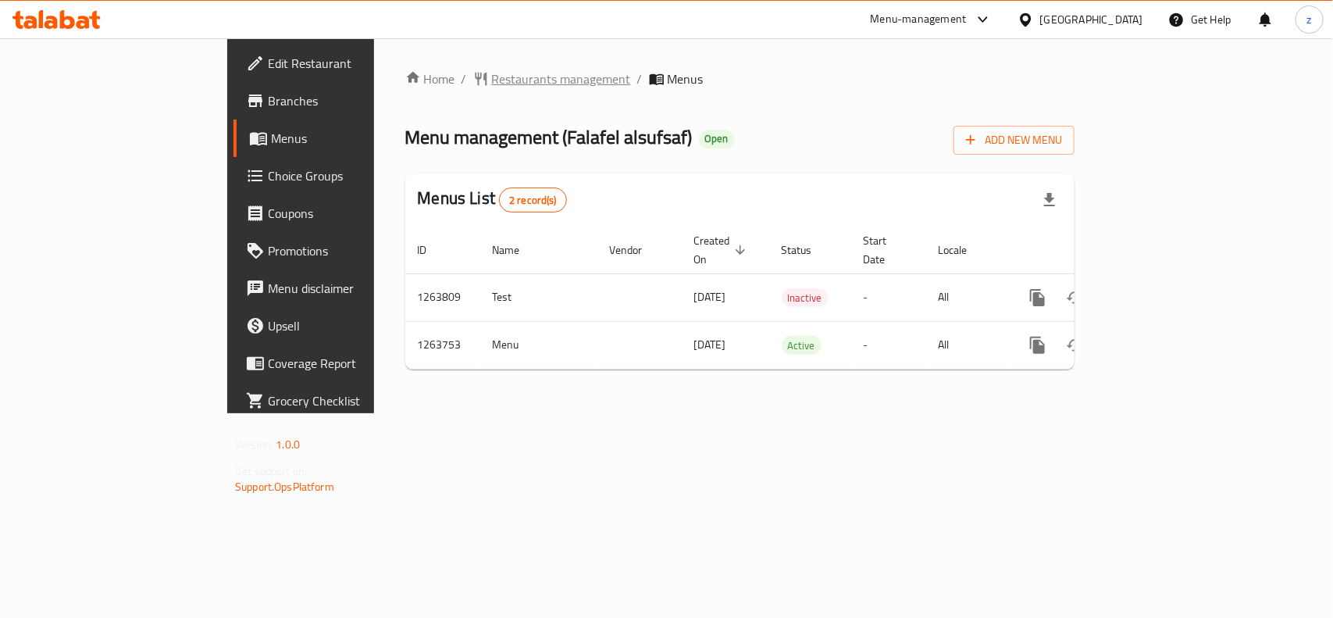
click at [492, 86] on span "Restaurants management" at bounding box center [561, 79] width 139 height 19
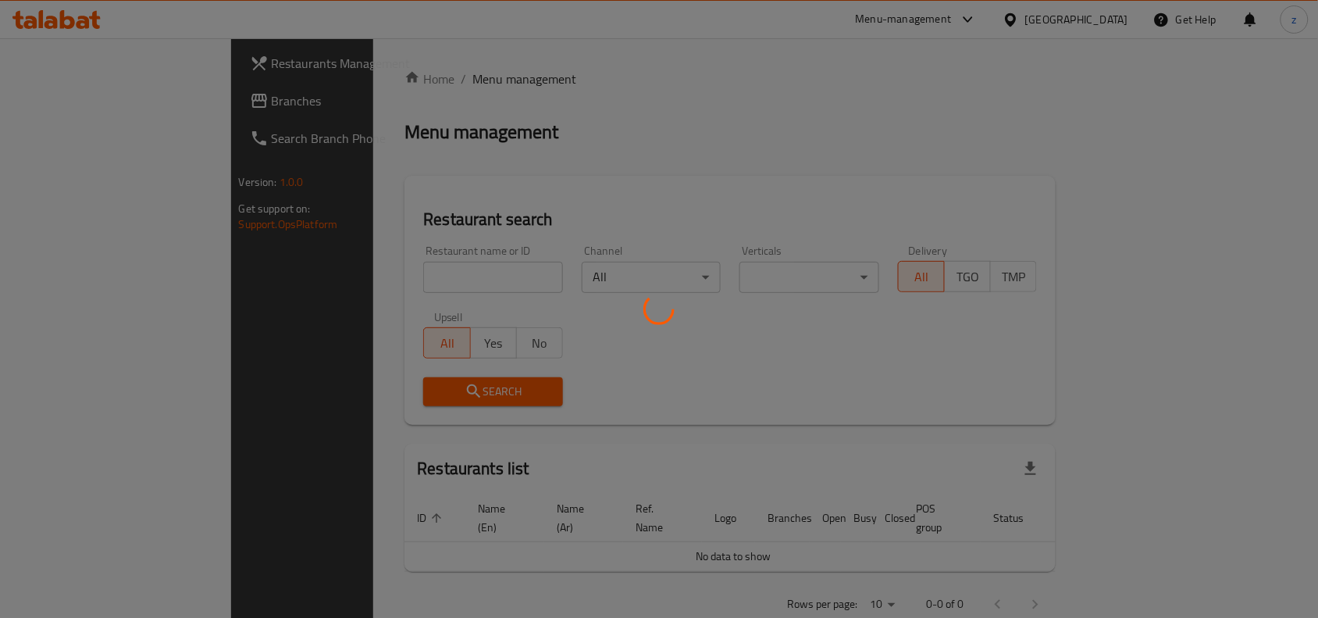
click at [391, 272] on div at bounding box center [659, 309] width 1318 height 618
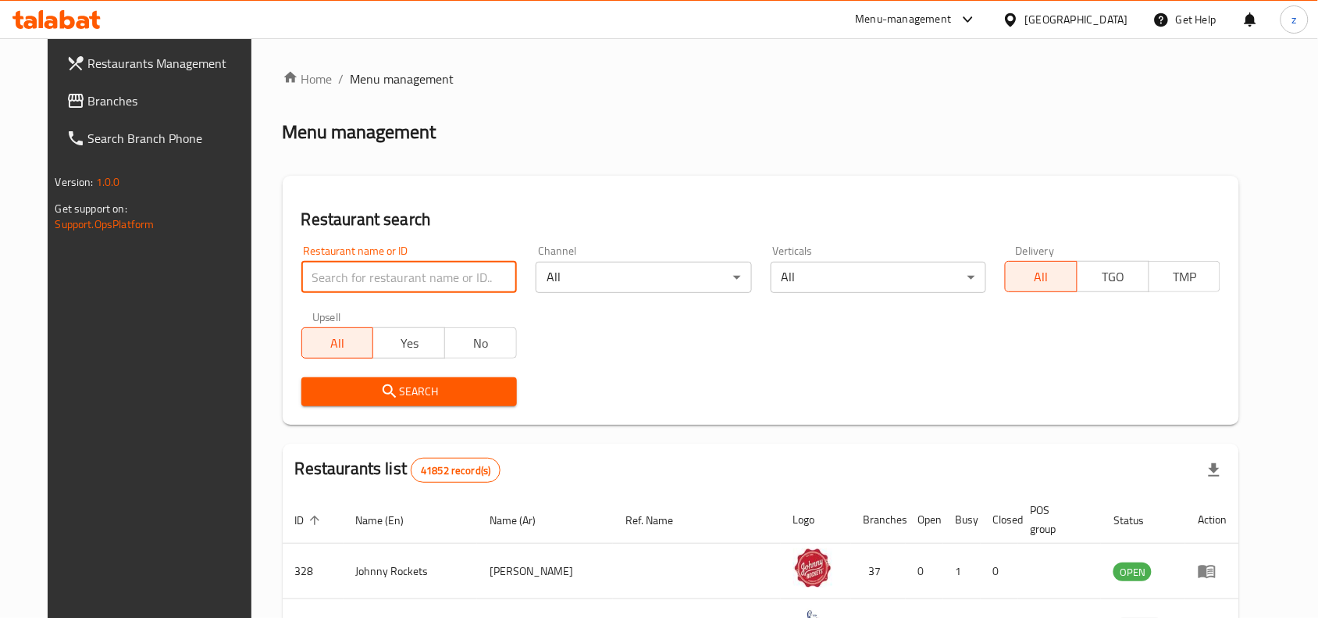
click at [391, 272] on input "search" at bounding box center [409, 277] width 216 height 31
paste input "686080"
type input "686080"
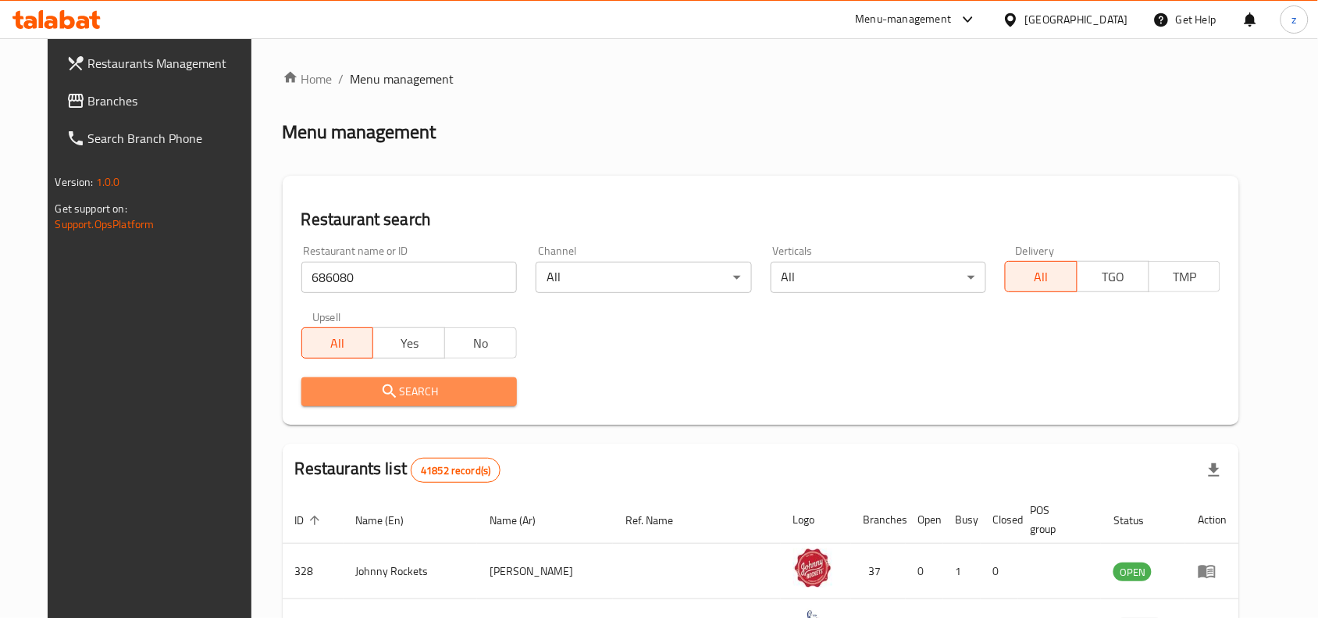
click at [426, 377] on button "Search" at bounding box center [409, 391] width 216 height 29
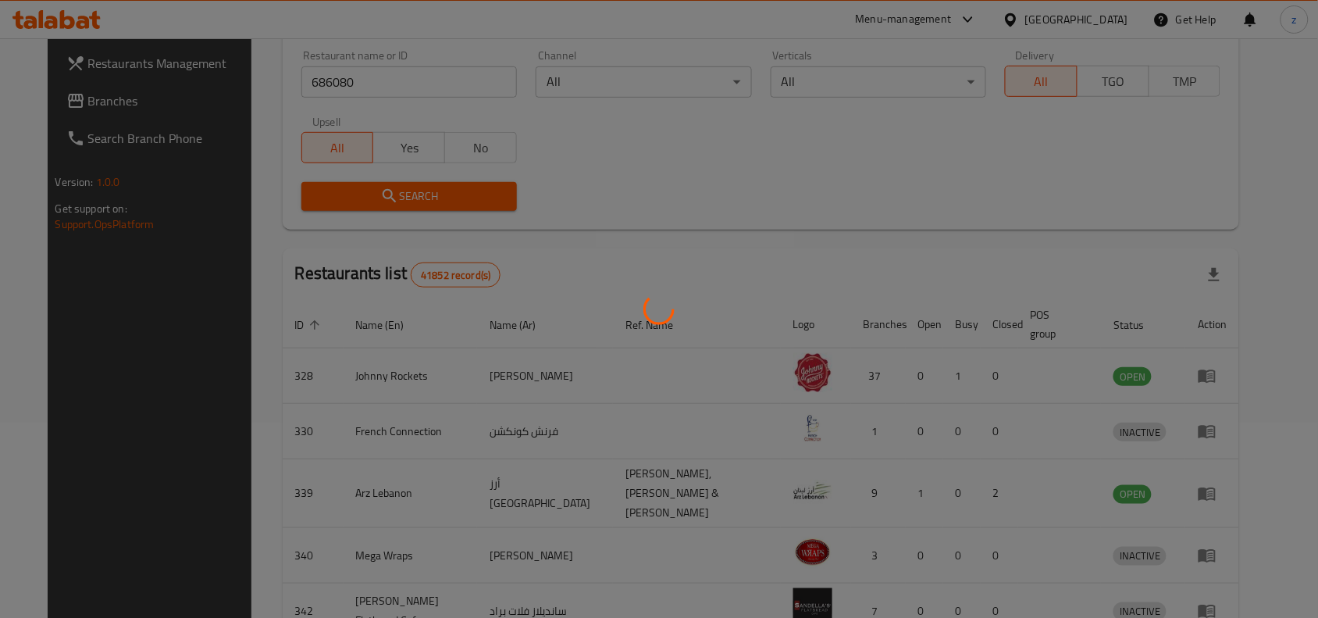
scroll to position [48, 0]
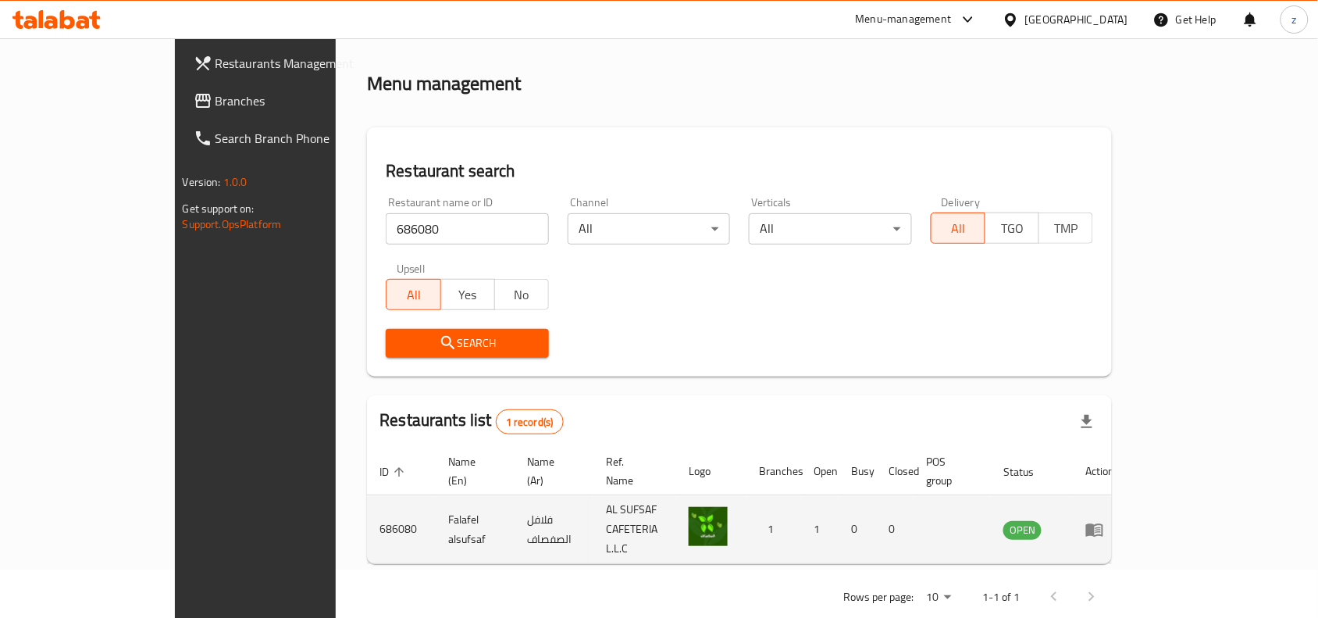
click at [991, 500] on td "enhanced table" at bounding box center [952, 529] width 77 height 69
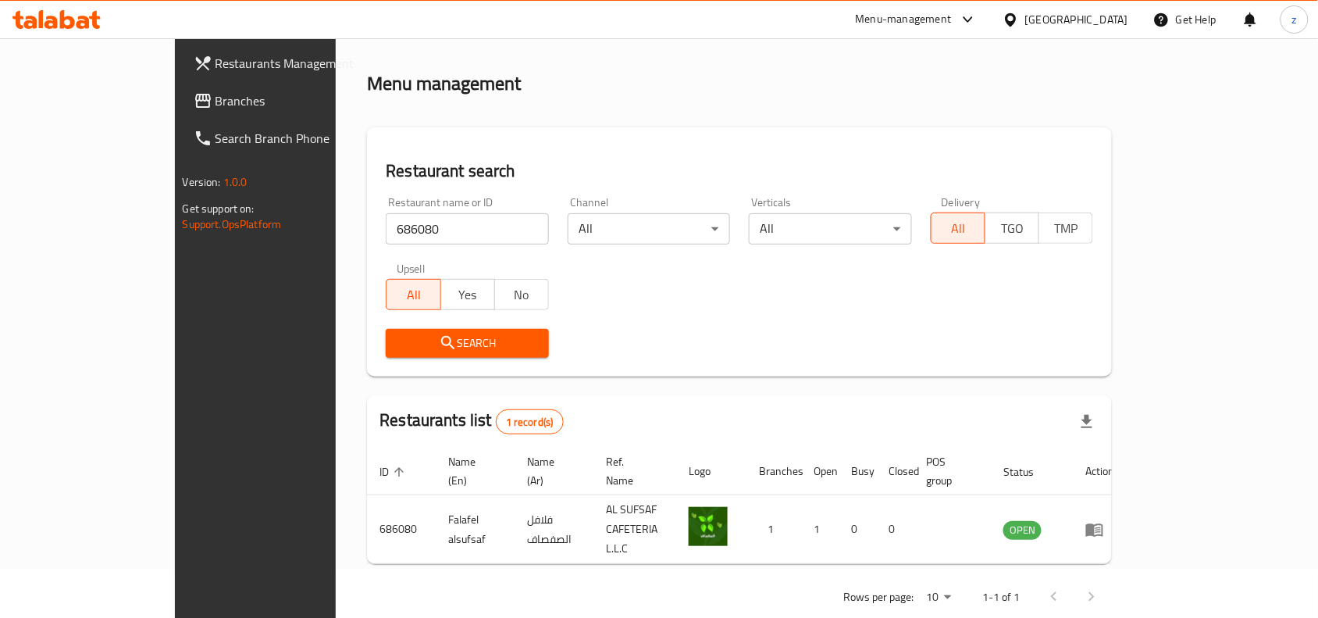
click at [216, 96] on span "Branches" at bounding box center [299, 100] width 167 height 19
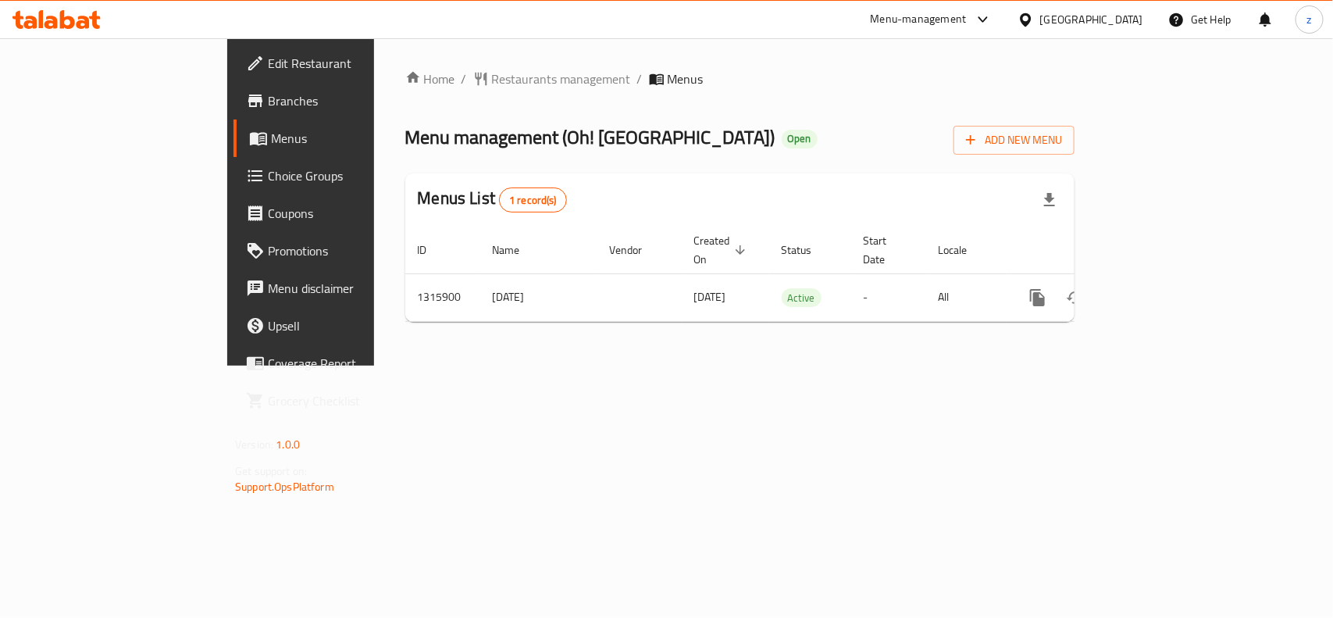
click at [407, 76] on div "Home / Restaurants management / Menus Menu management ( Oh! Chai Cafe ) Open Ad…" at bounding box center [739, 202] width 669 height 265
click at [492, 76] on span "Restaurants management" at bounding box center [561, 79] width 139 height 19
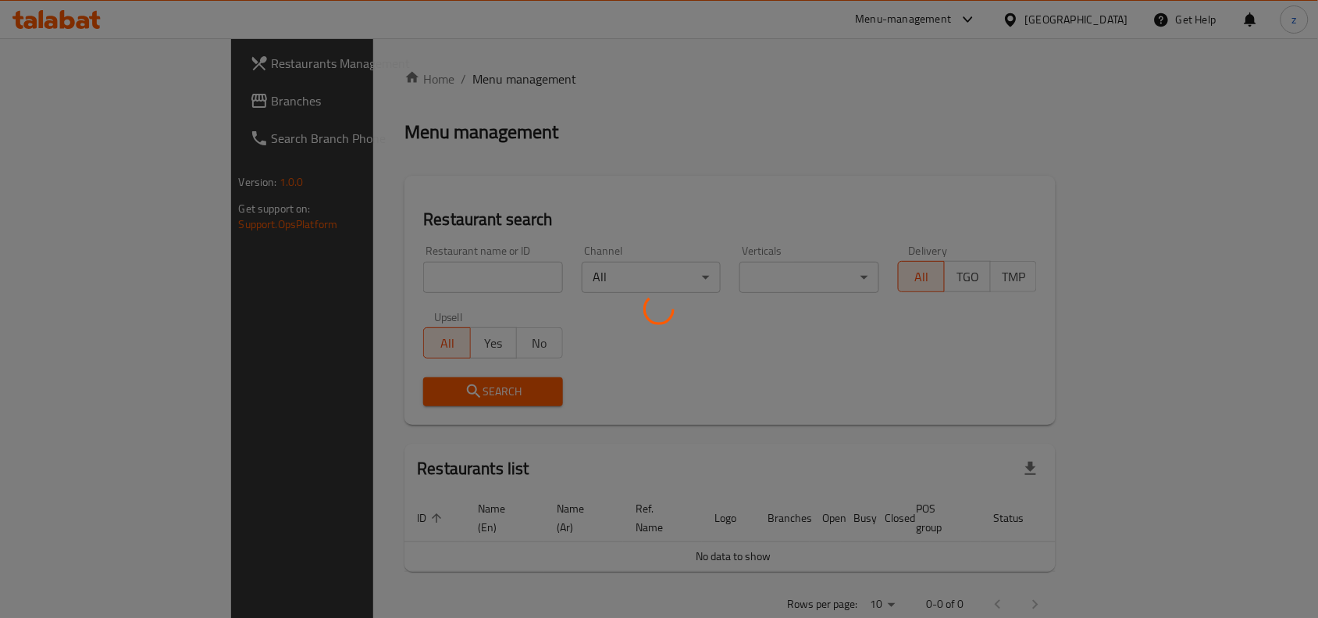
click at [319, 266] on div at bounding box center [659, 309] width 1318 height 618
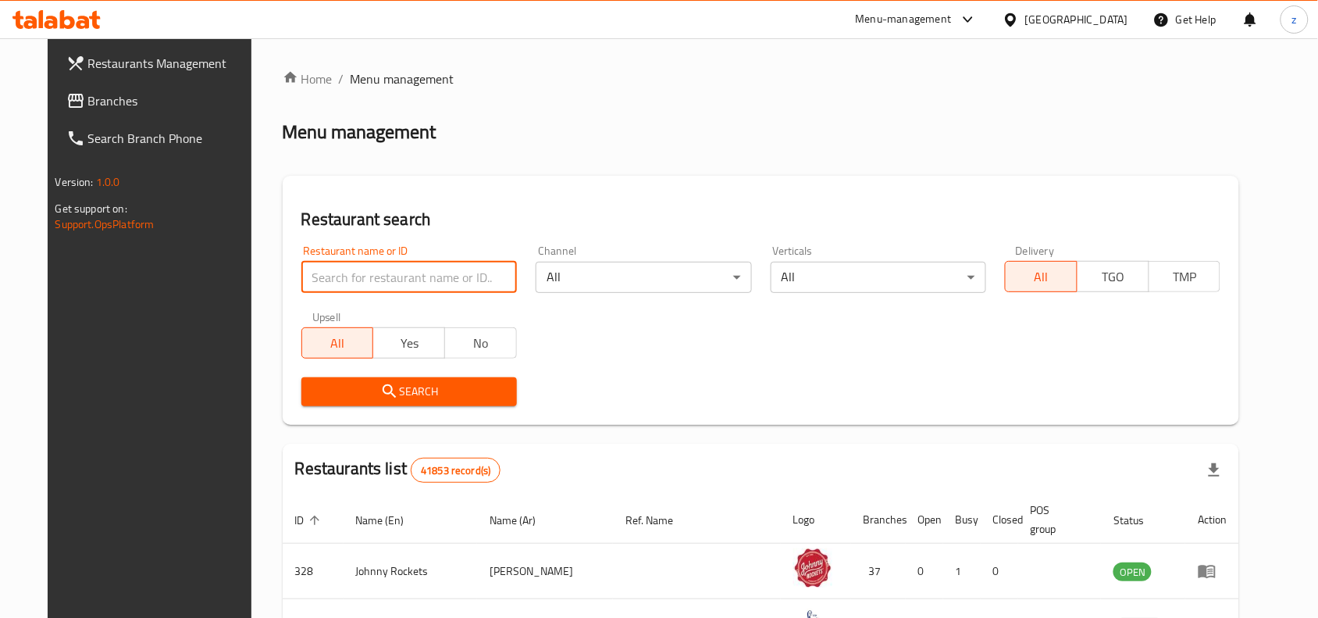
click at [319, 266] on input "search" at bounding box center [409, 277] width 216 height 31
paste input "707451"
type input "707451"
click at [377, 363] on div "Upsell All Yes No" at bounding box center [409, 335] width 234 height 66
click at [387, 379] on button "Search" at bounding box center [409, 391] width 216 height 29
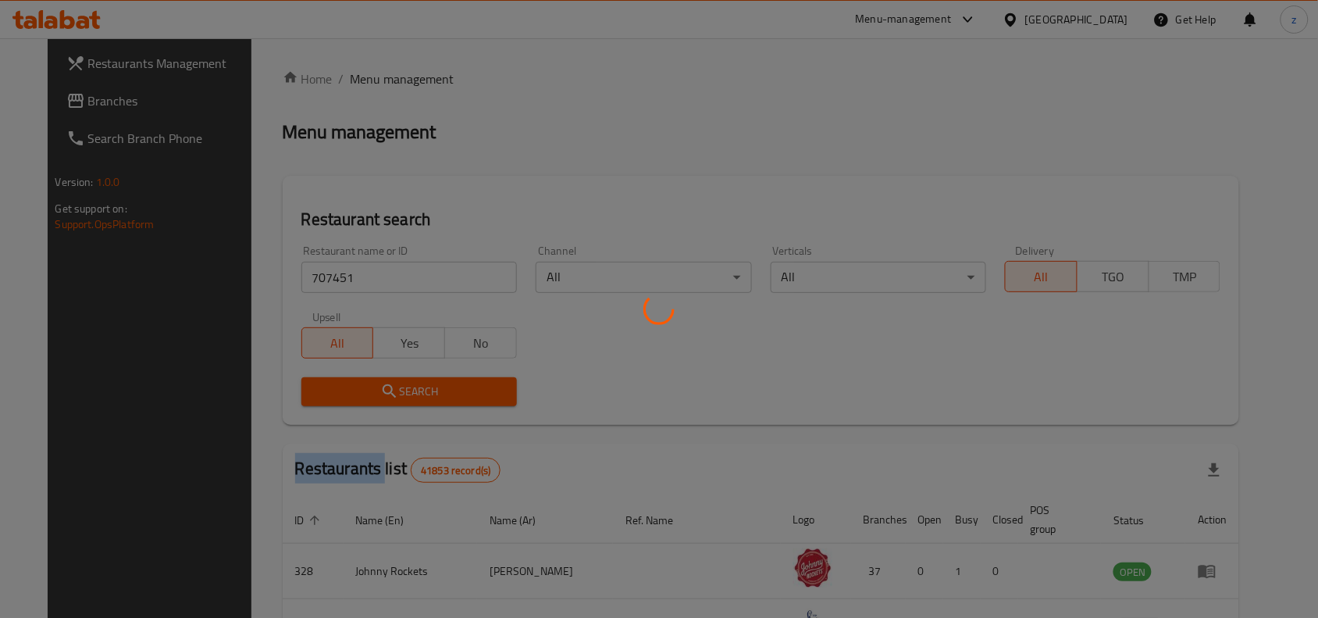
click at [392, 377] on div at bounding box center [659, 309] width 1318 height 618
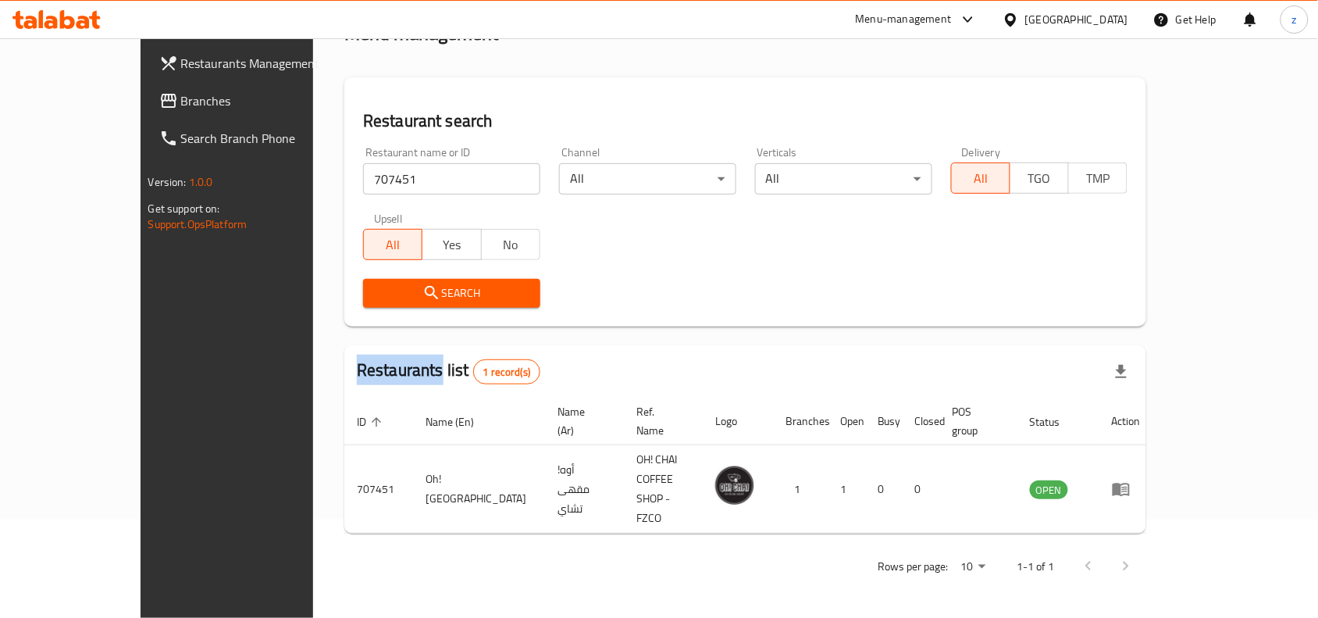
scroll to position [48, 0]
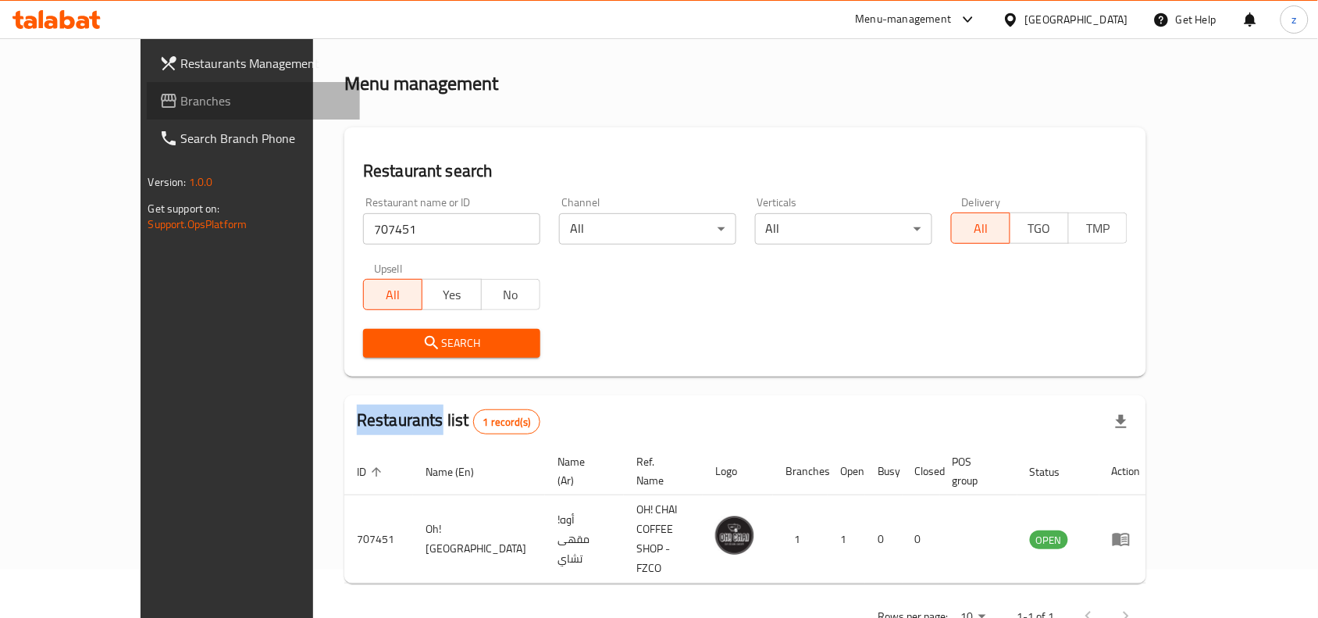
click at [181, 103] on span "Branches" at bounding box center [264, 100] width 167 height 19
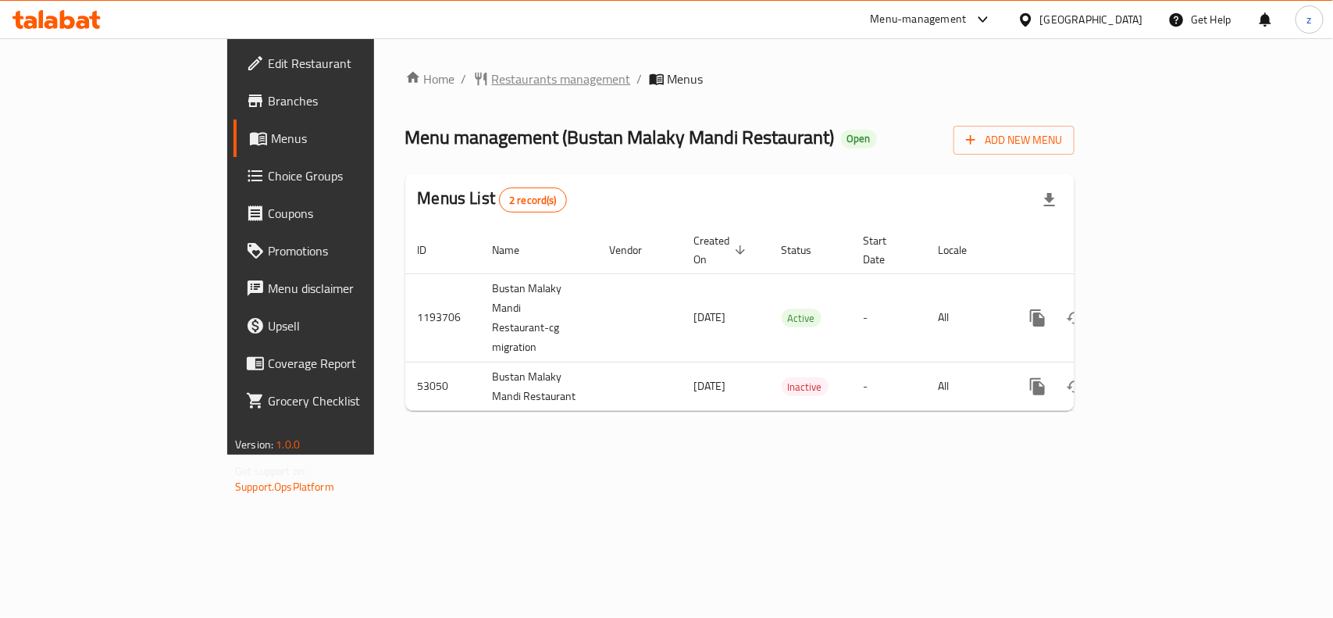
click at [492, 75] on span "Restaurants management" at bounding box center [561, 79] width 139 height 19
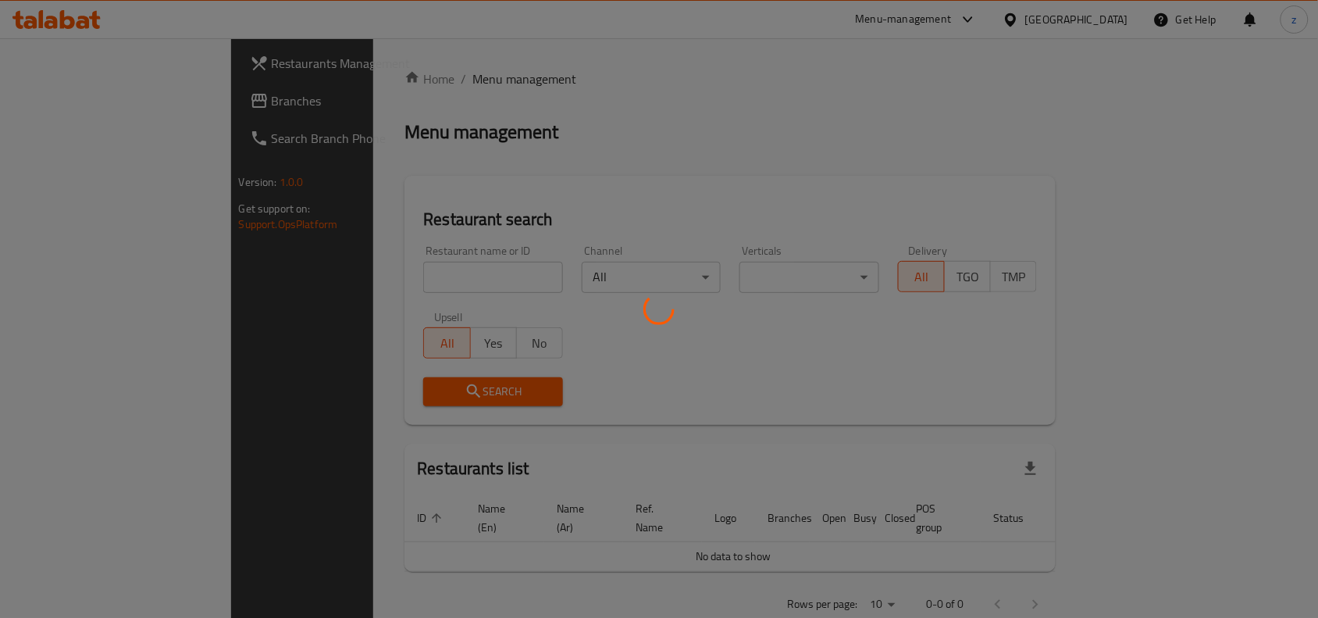
click at [445, 274] on div at bounding box center [659, 309] width 1318 height 618
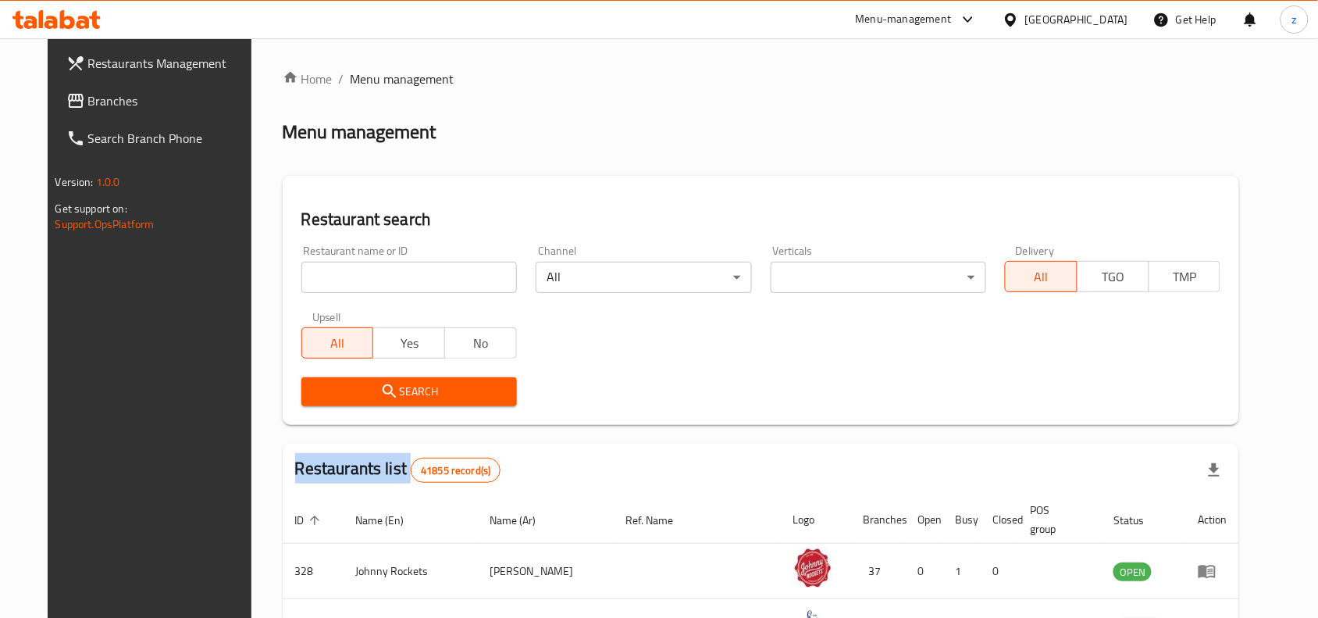
click at [445, 274] on div "Home / Menu management Menu management Restaurant search Restaurant name or ID …" at bounding box center [761, 554] width 957 height 968
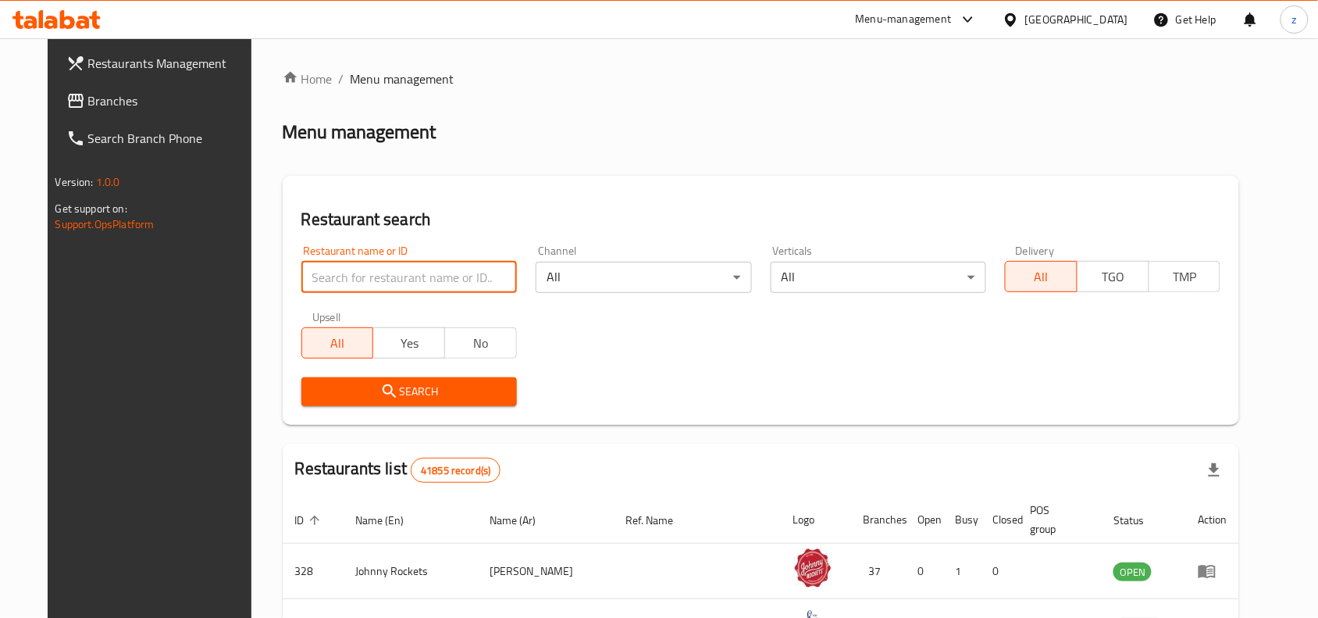
click at [445, 274] on input "search" at bounding box center [409, 277] width 216 height 31
paste input "26358"
type input "26358"
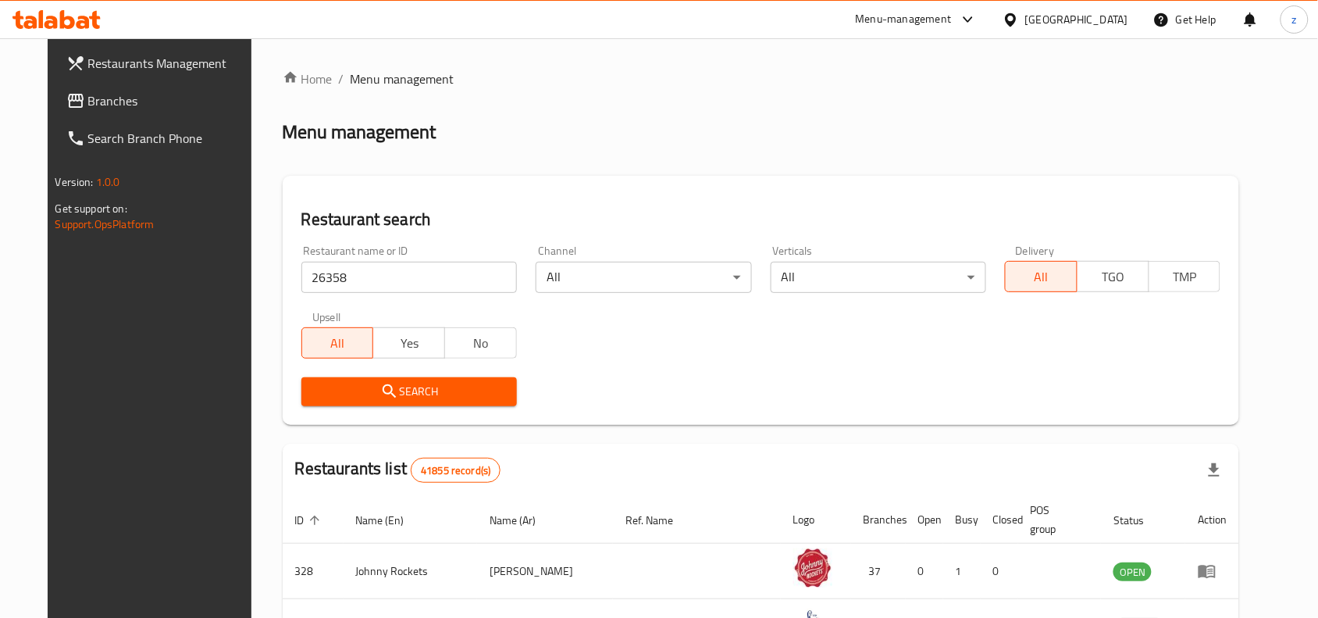
click at [435, 384] on span "Search" at bounding box center [409, 392] width 191 height 20
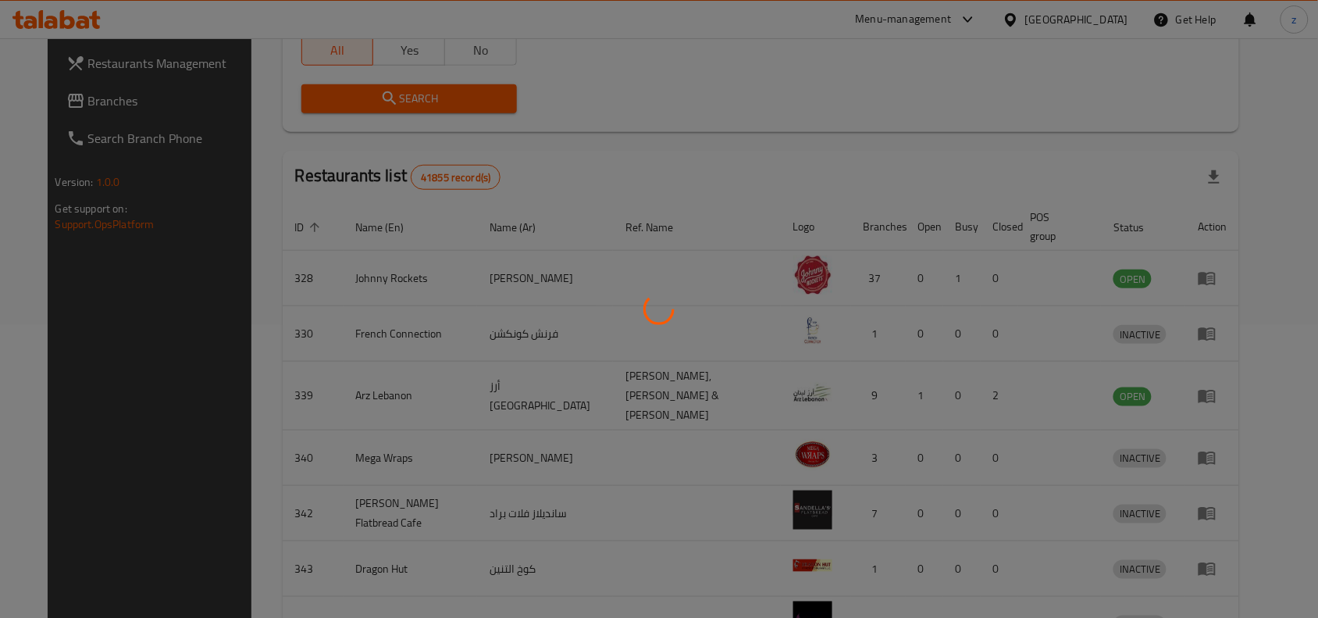
scroll to position [48, 0]
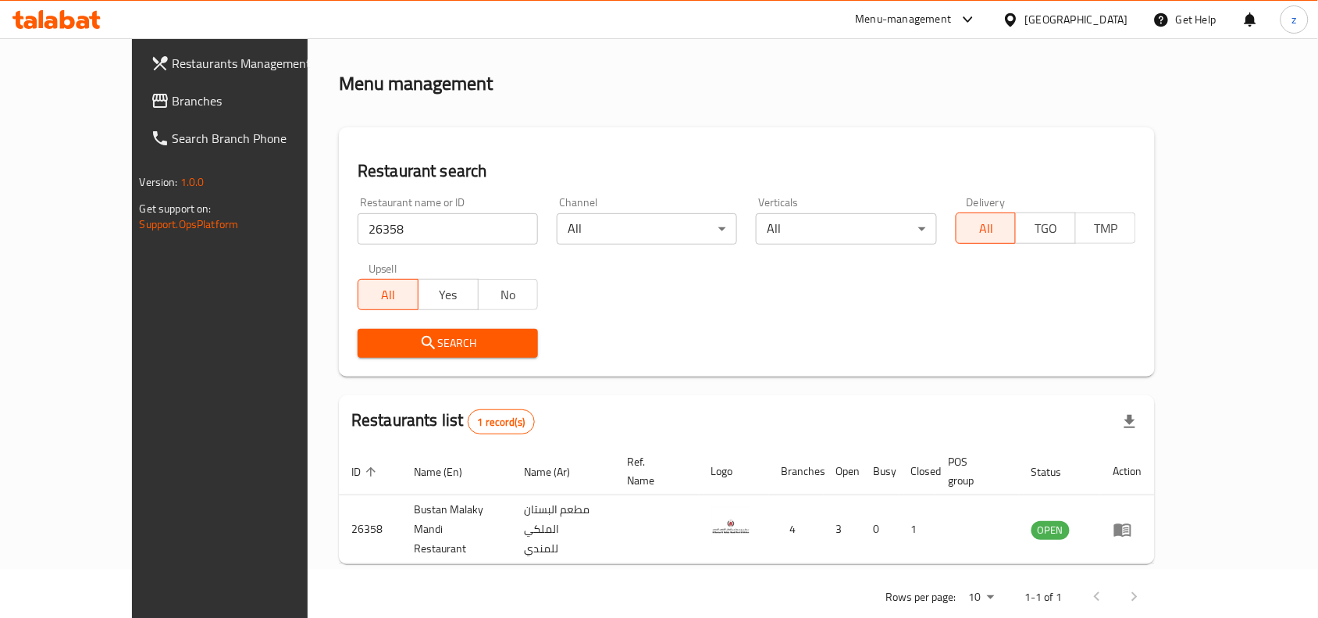
click at [774, 352] on div "Search" at bounding box center [746, 343] width 797 height 48
click at [141, 113] on link "Branches" at bounding box center [245, 100] width 214 height 37
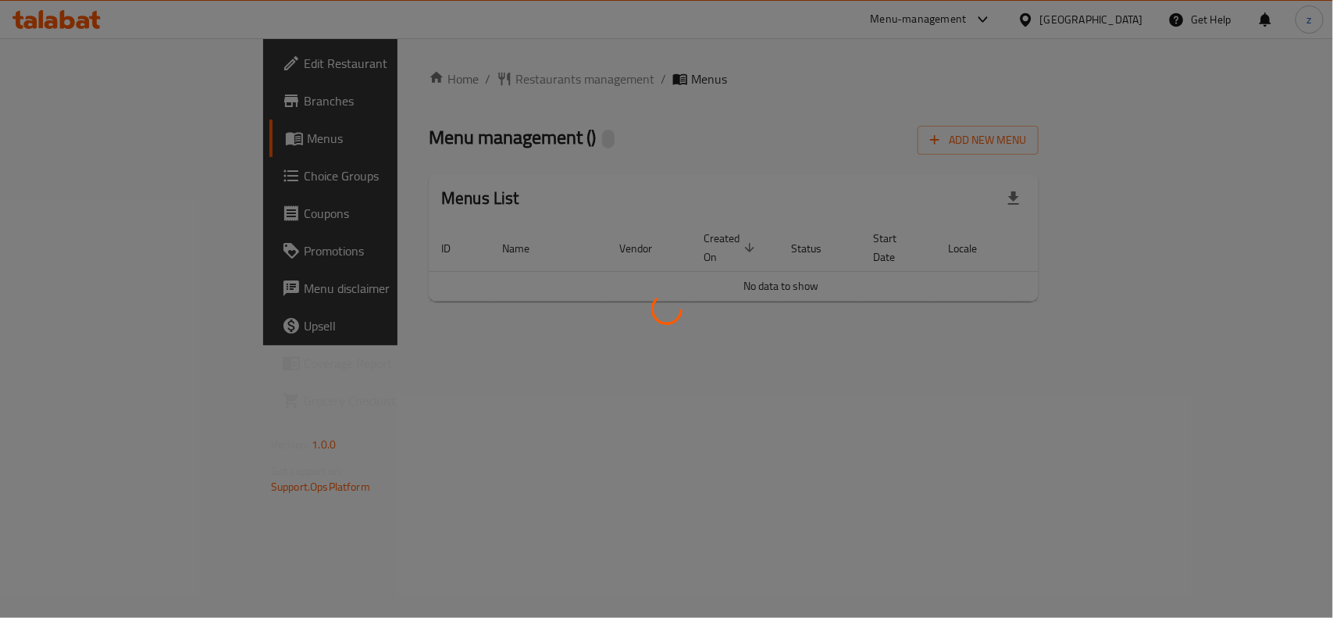
click at [367, 77] on div at bounding box center [666, 309] width 1333 height 618
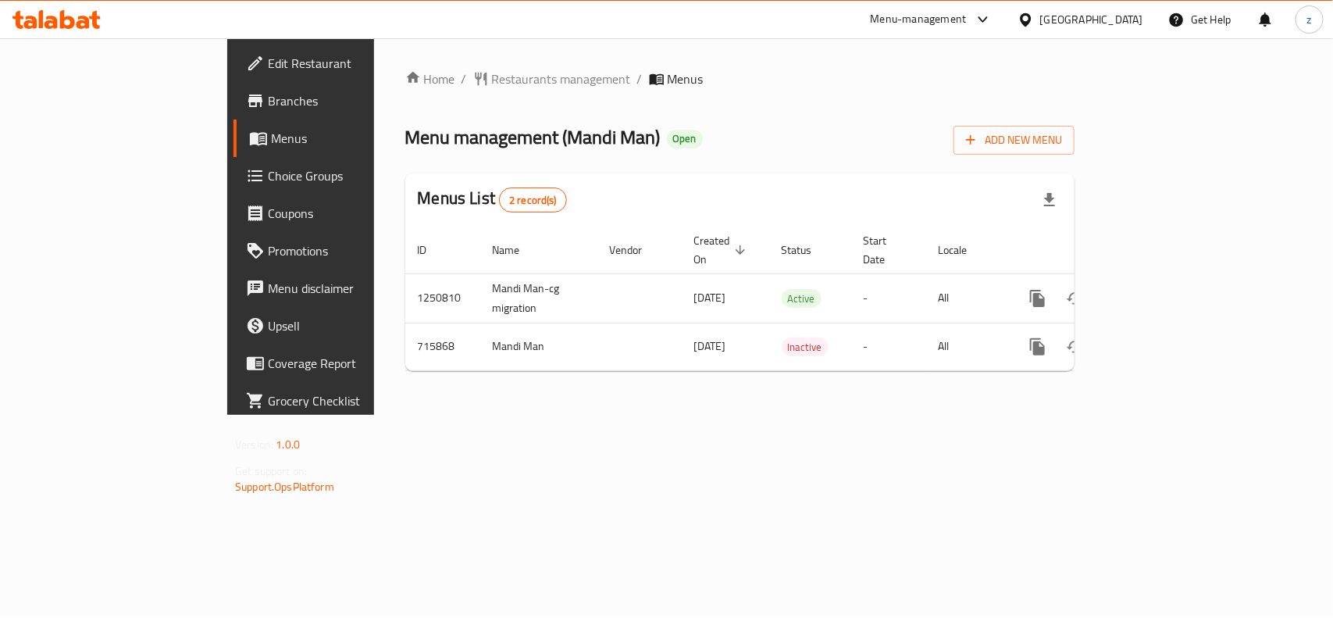
click at [492, 77] on span "Restaurants management" at bounding box center [561, 79] width 139 height 19
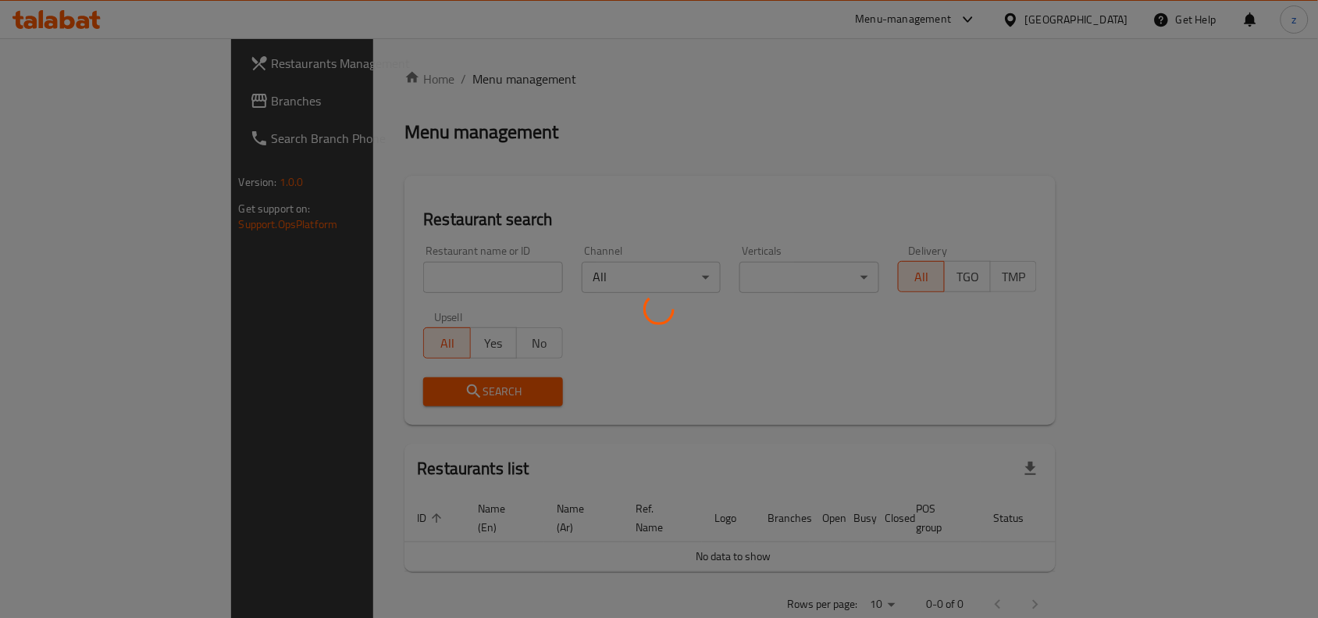
click at [387, 273] on div at bounding box center [659, 309] width 1318 height 618
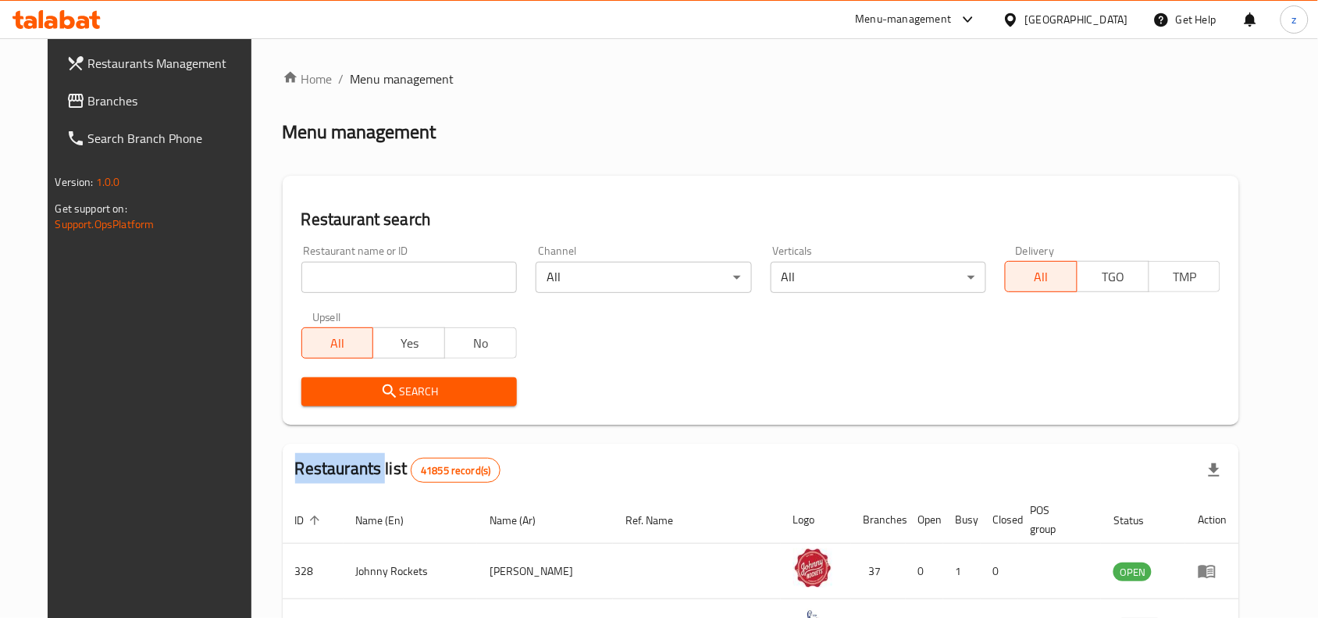
click at [387, 273] on div "Home / Menu management Menu management Restaurant search Restaurant name or ID …" at bounding box center [761, 554] width 957 height 968
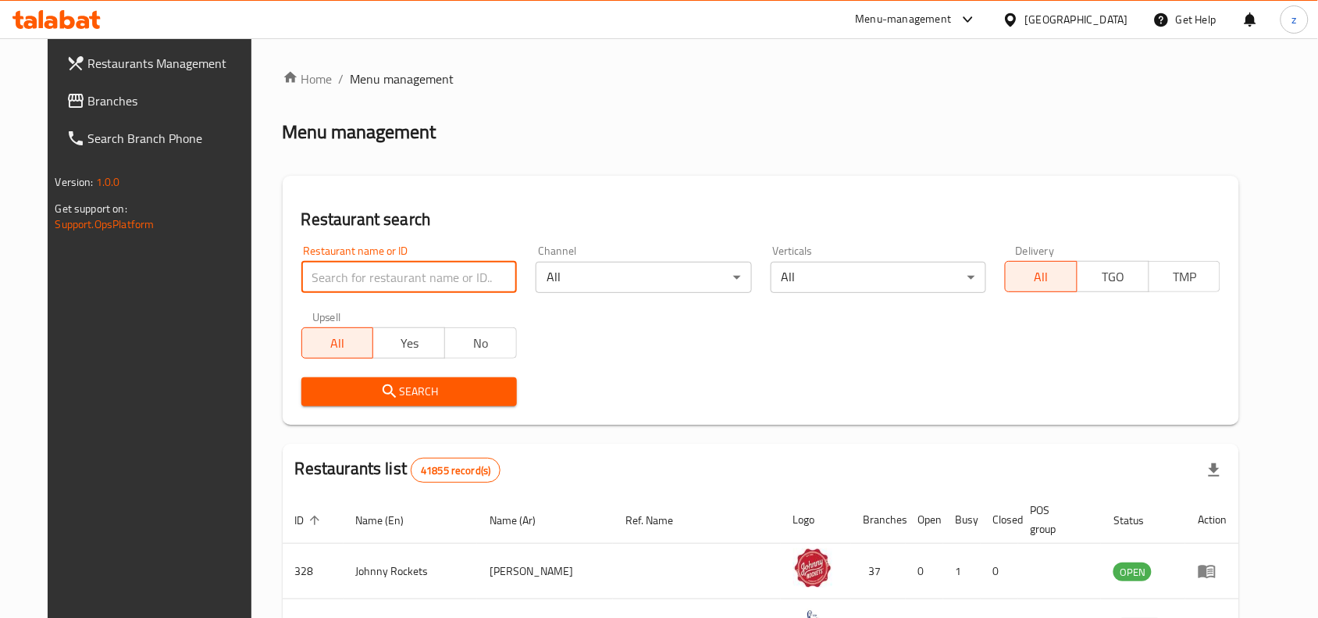
click at [387, 273] on input "search" at bounding box center [409, 277] width 216 height 31
paste input "645659"
type input "645659"
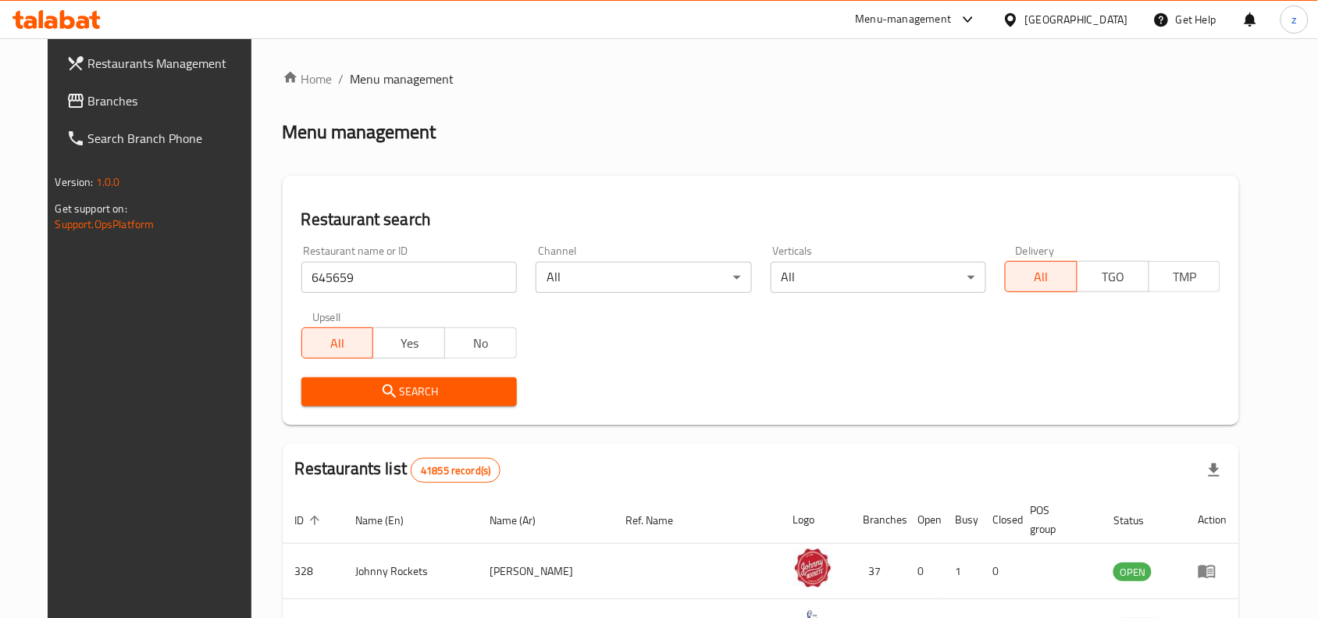
click at [381, 382] on span "Search" at bounding box center [409, 392] width 191 height 20
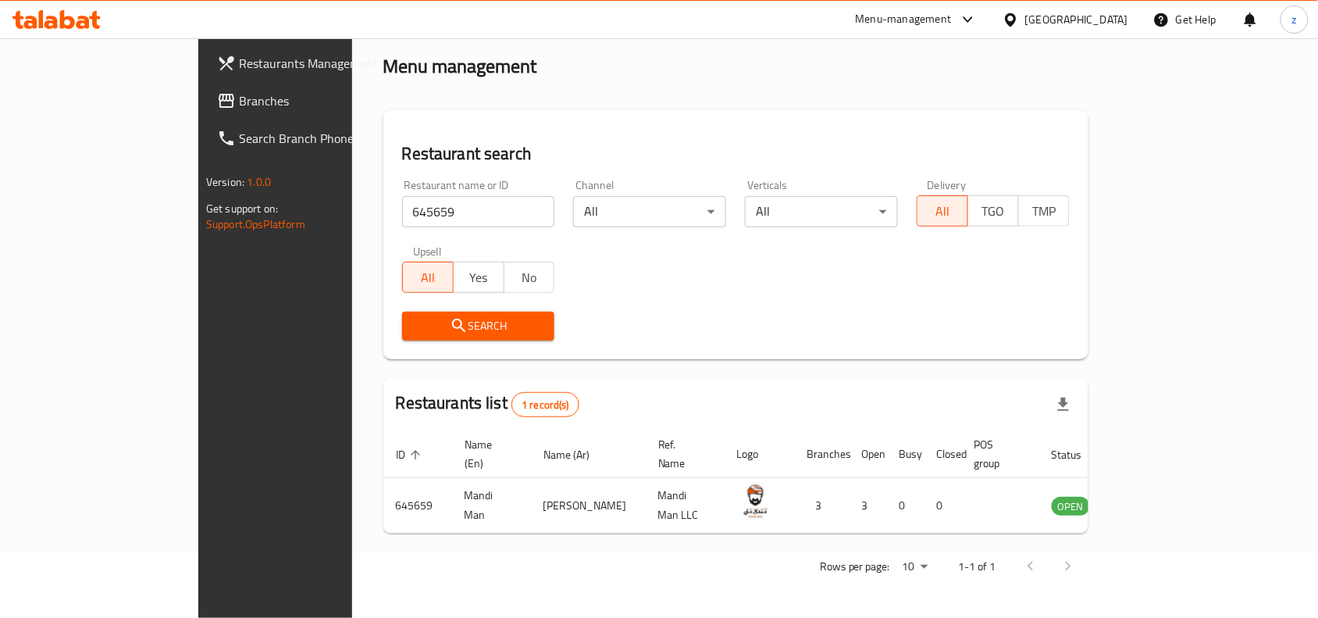
scroll to position [48, 0]
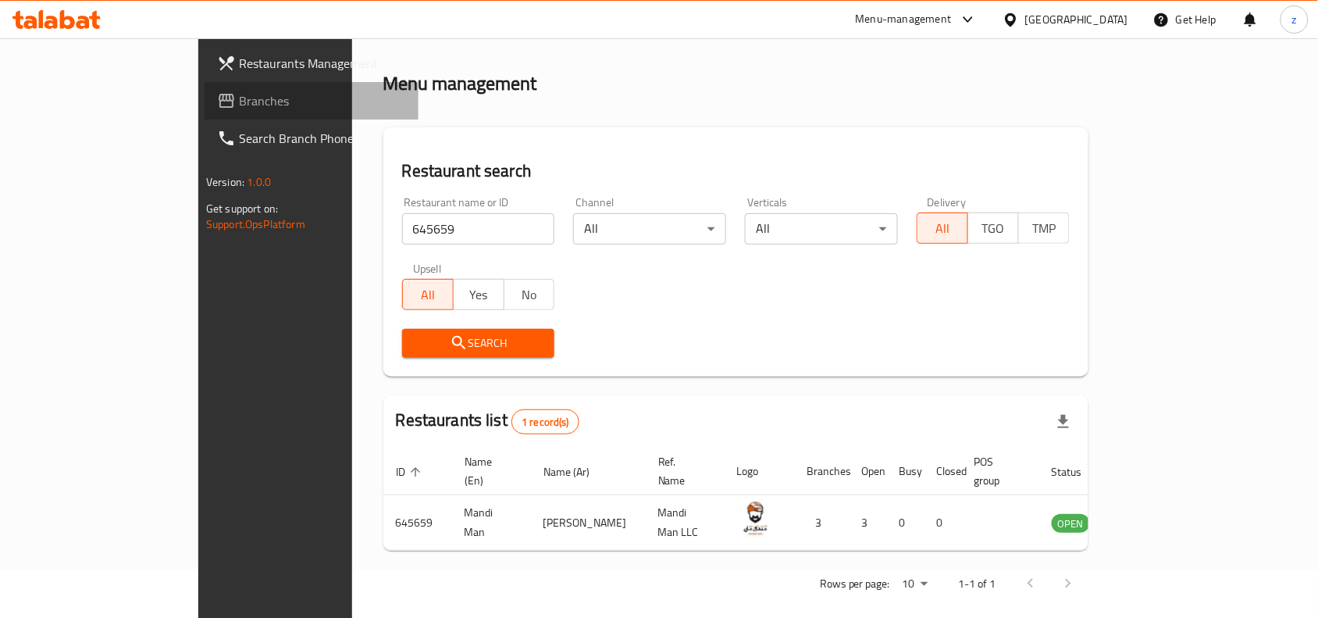
click at [239, 98] on span "Branches" at bounding box center [322, 100] width 167 height 19
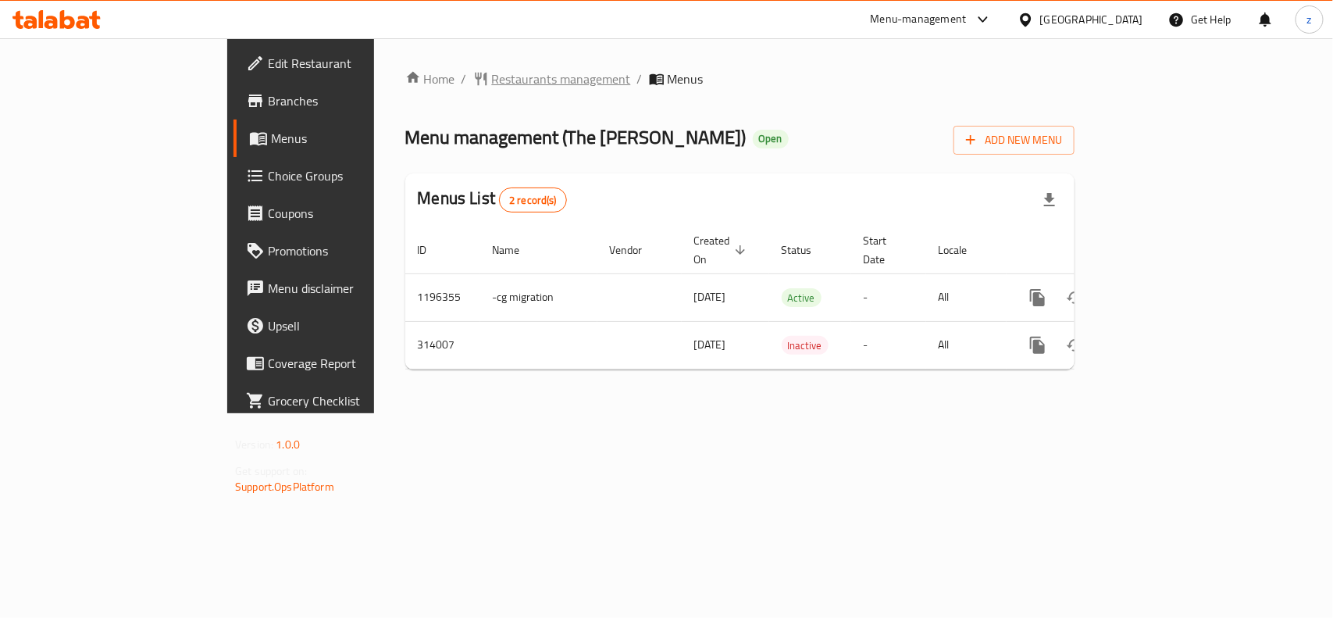
click at [492, 79] on span "Restaurants management" at bounding box center [561, 79] width 139 height 19
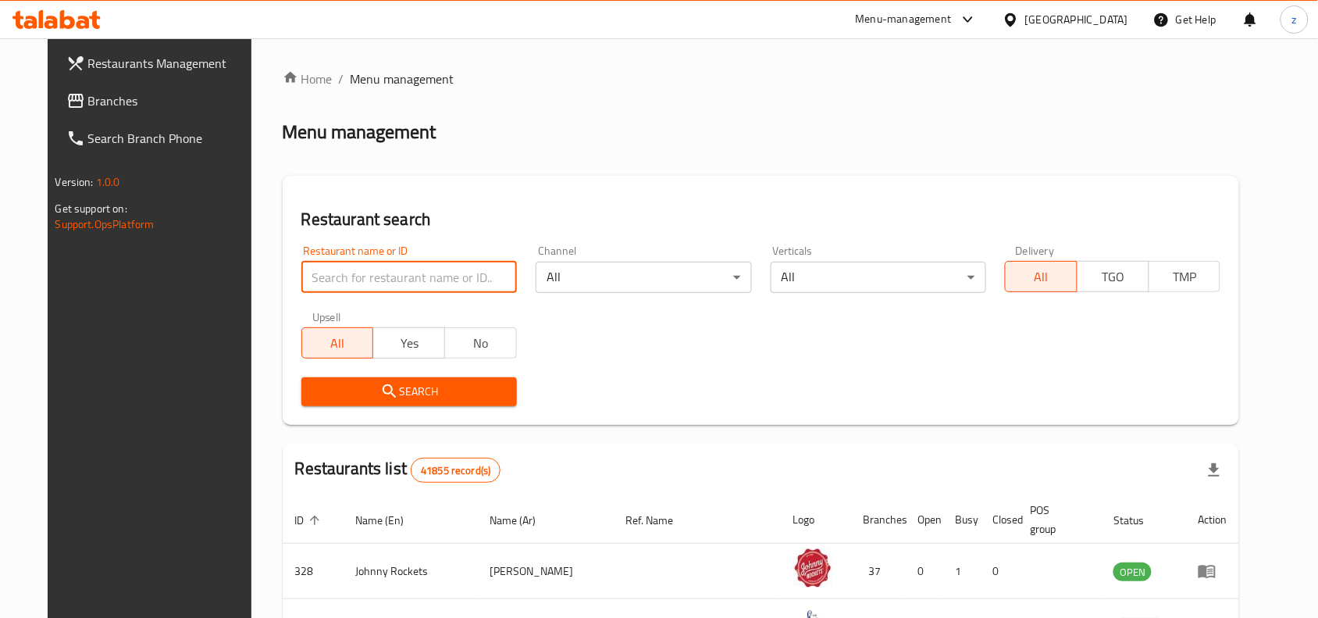
click at [407, 274] on input "search" at bounding box center [409, 277] width 216 height 31
paste input "629137"
type input "629137"
click at [469, 403] on button "Search" at bounding box center [409, 391] width 216 height 29
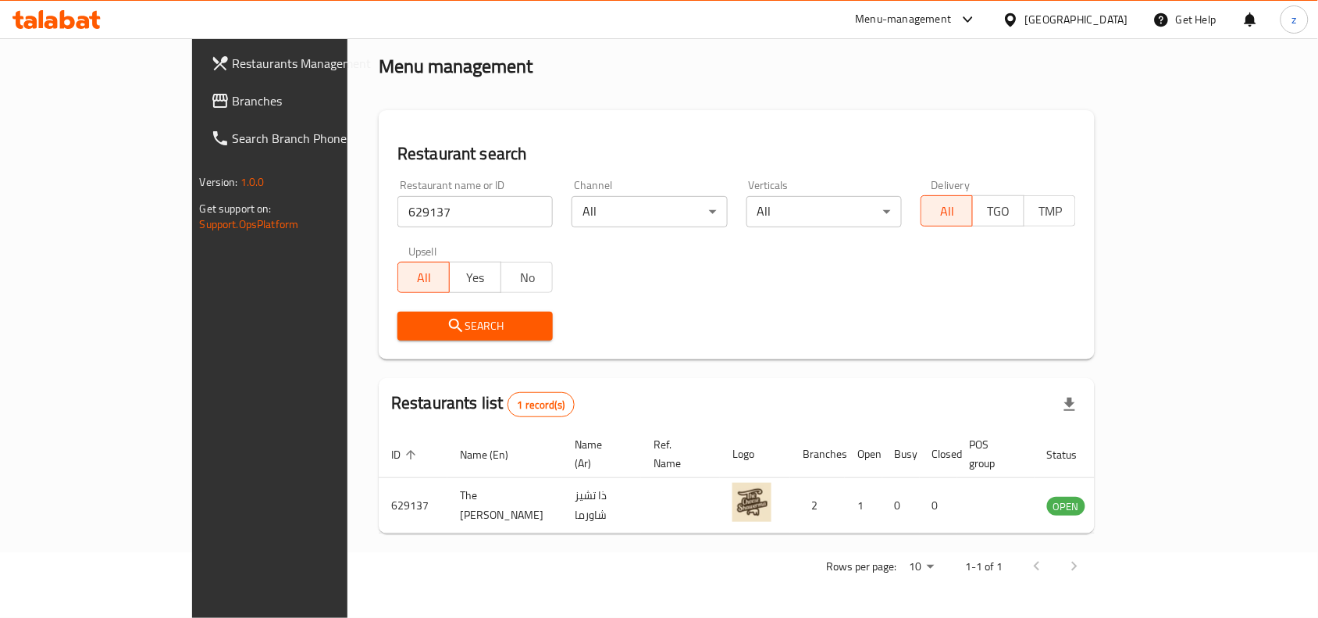
scroll to position [48, 0]
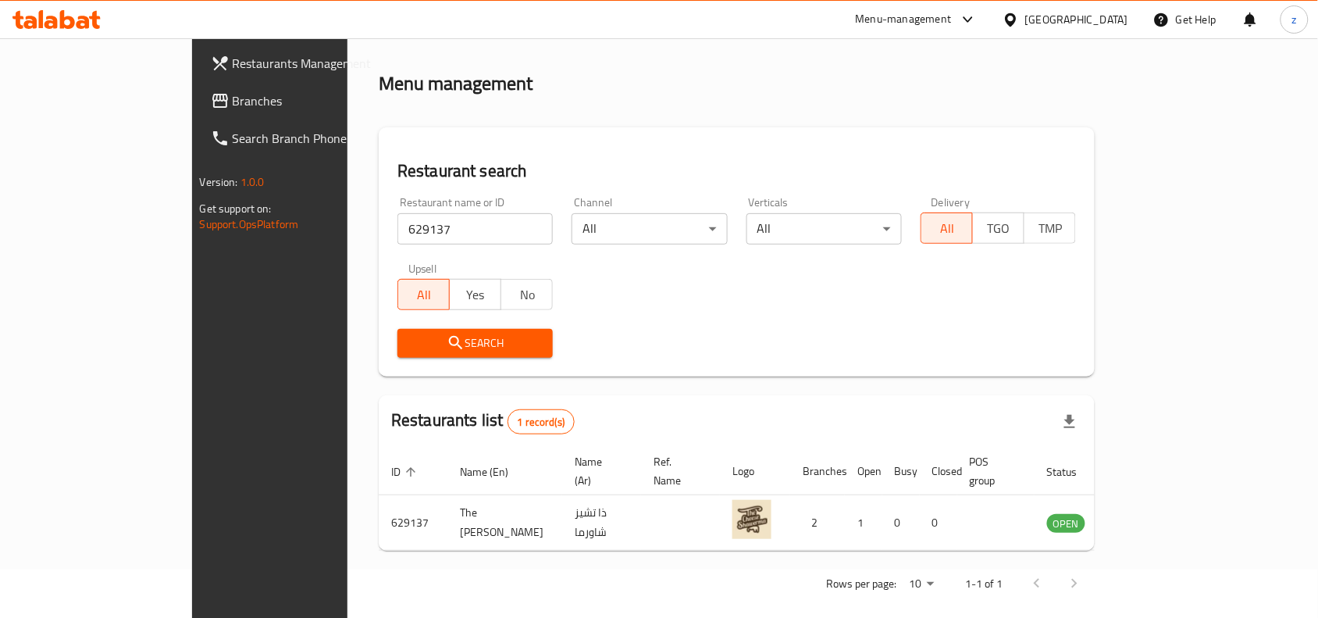
drag, startPoint x: 799, startPoint y: 333, endPoint x: 867, endPoint y: 127, distance: 217.1
click at [798, 333] on div "Search" at bounding box center [736, 343] width 697 height 48
click at [198, 82] on link "Branches" at bounding box center [305, 100] width 214 height 37
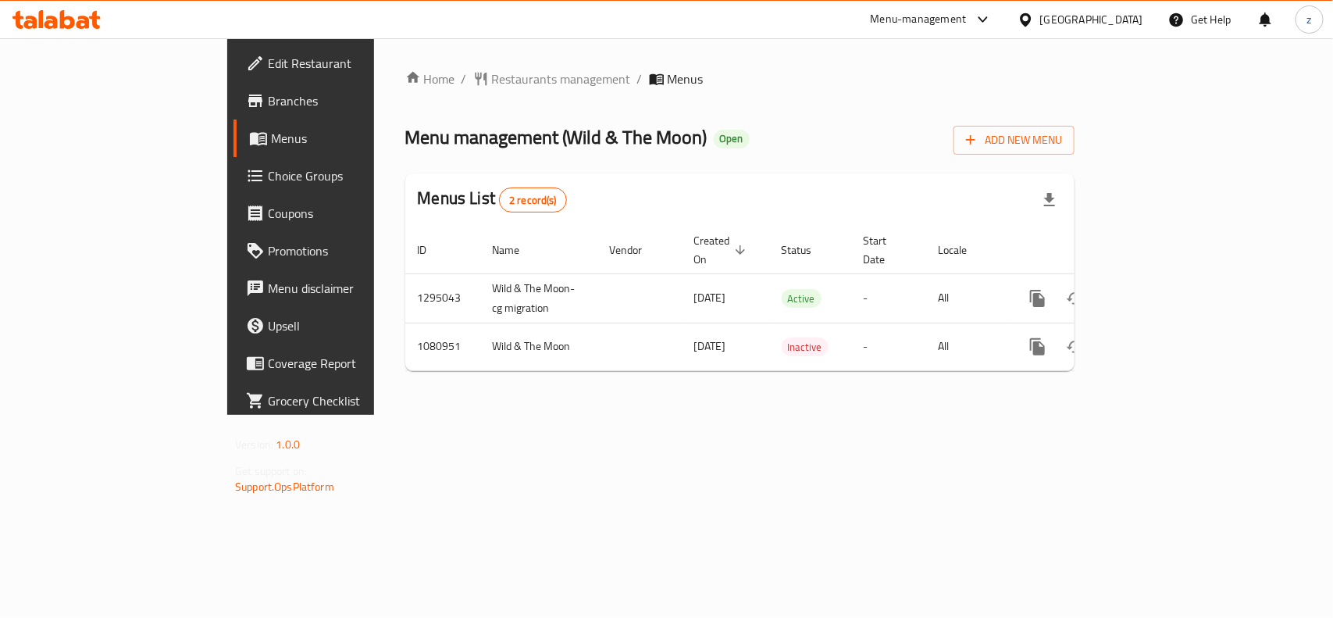
click at [492, 80] on span "Restaurants management" at bounding box center [561, 79] width 139 height 19
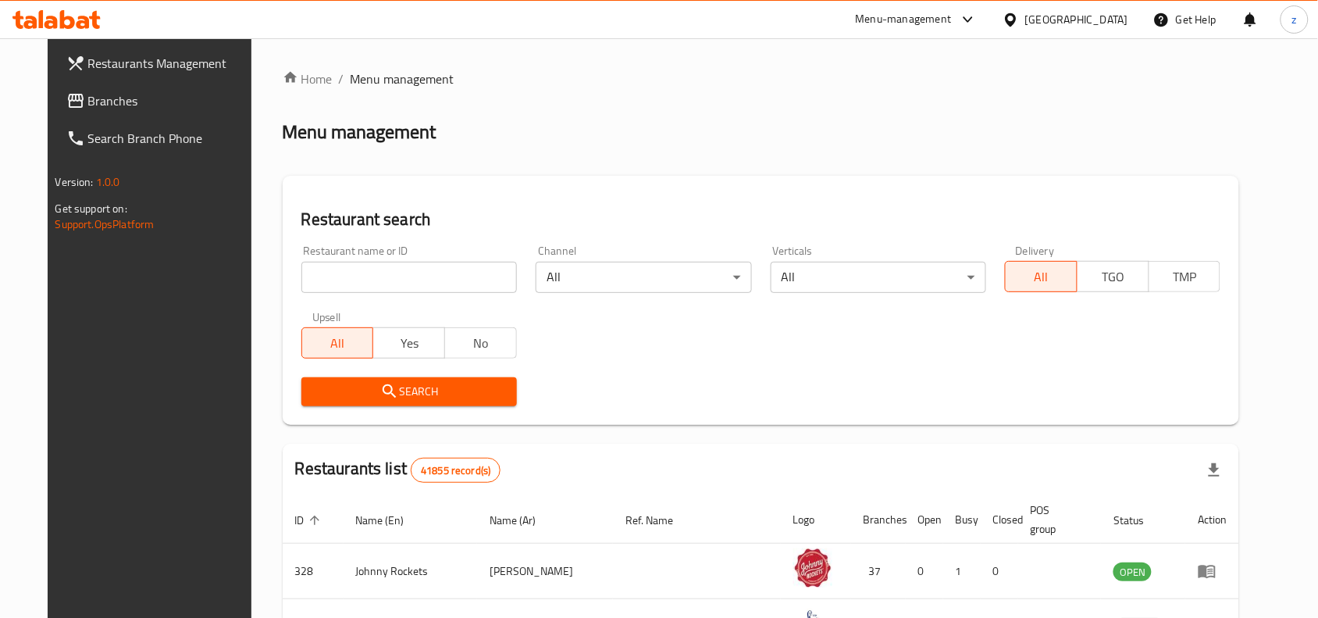
click at [383, 281] on div "Home / Menu management Menu management Restaurant search Restaurant name or ID …" at bounding box center [761, 554] width 957 height 968
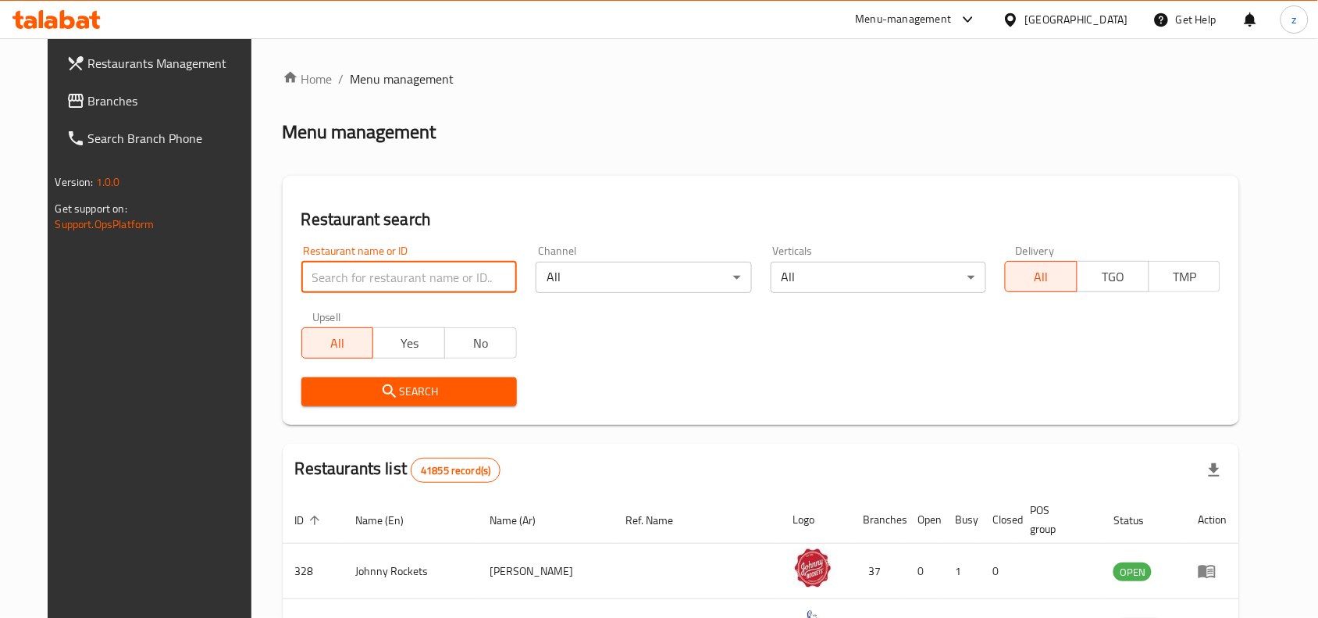
click at [383, 281] on input "search" at bounding box center [409, 277] width 216 height 31
paste input "664235"
type input "664235"
click at [443, 383] on span "Search" at bounding box center [409, 392] width 191 height 20
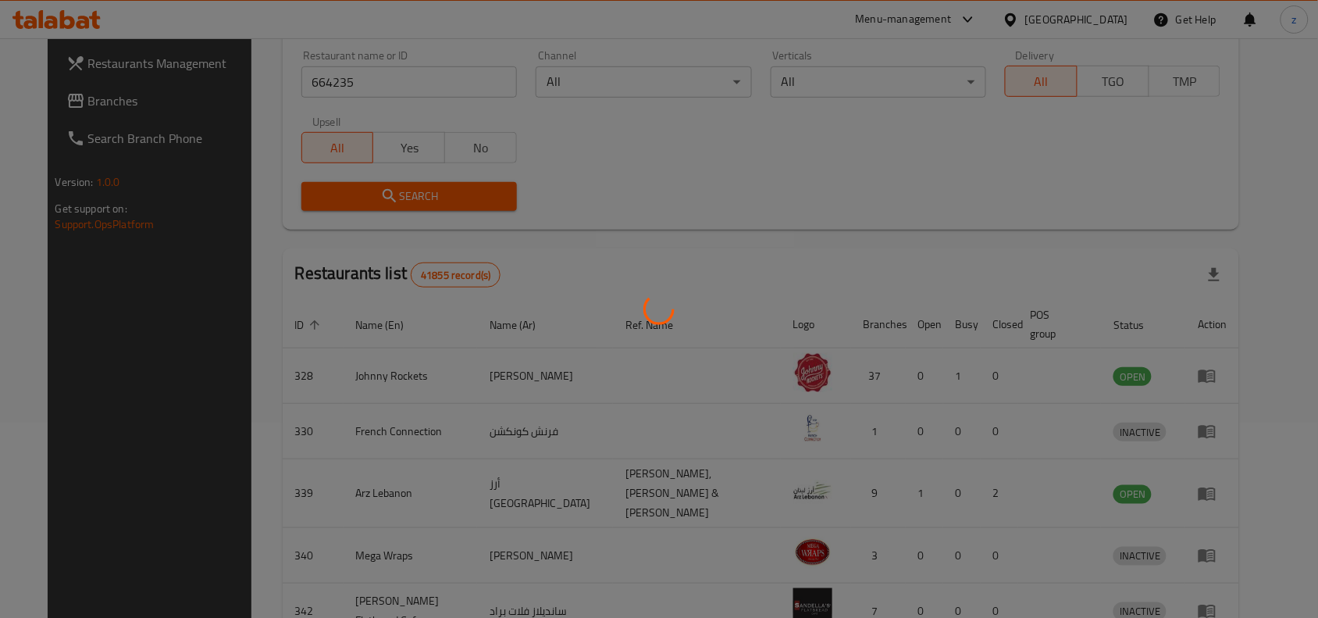
scroll to position [48, 0]
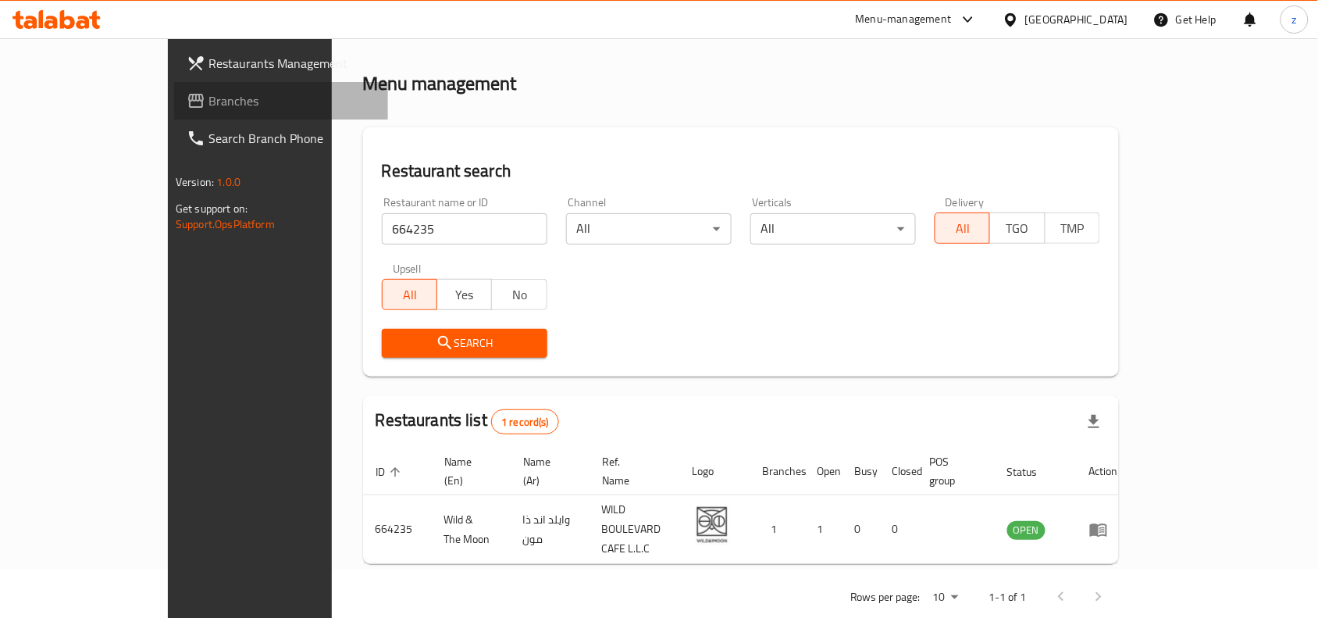
click at [209, 98] on span "Branches" at bounding box center [292, 100] width 167 height 19
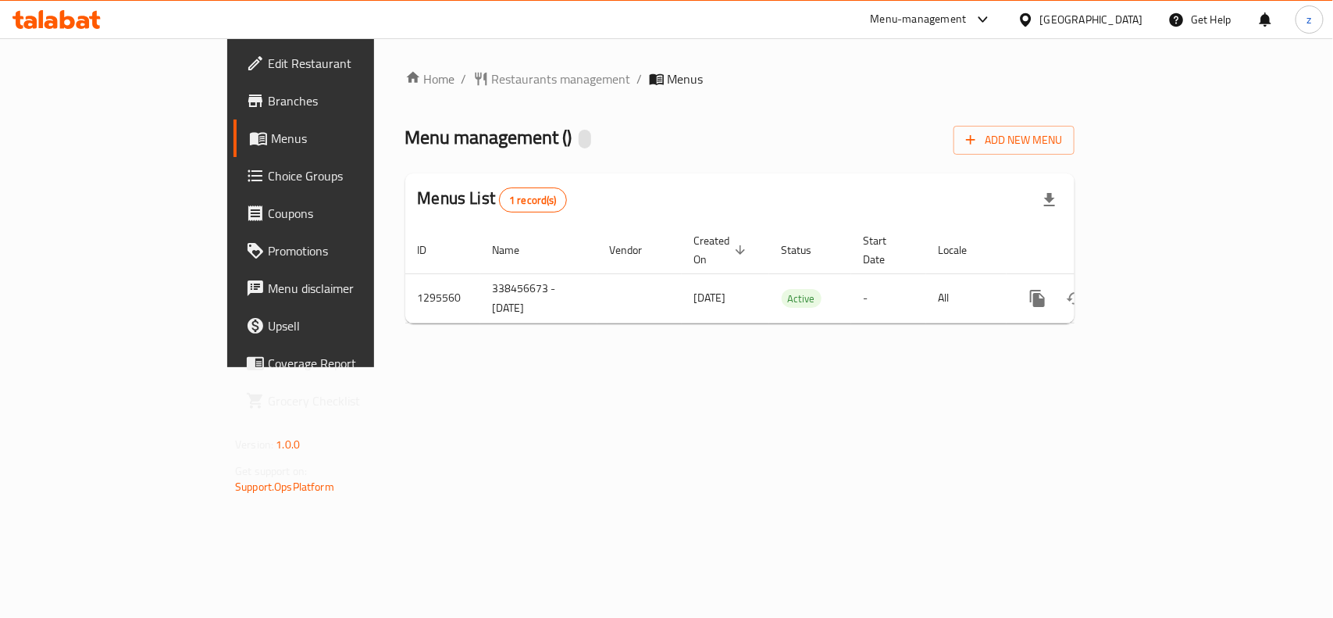
click at [415, 84] on div at bounding box center [666, 309] width 1333 height 618
click at [492, 84] on span "Restaurants management" at bounding box center [561, 79] width 139 height 19
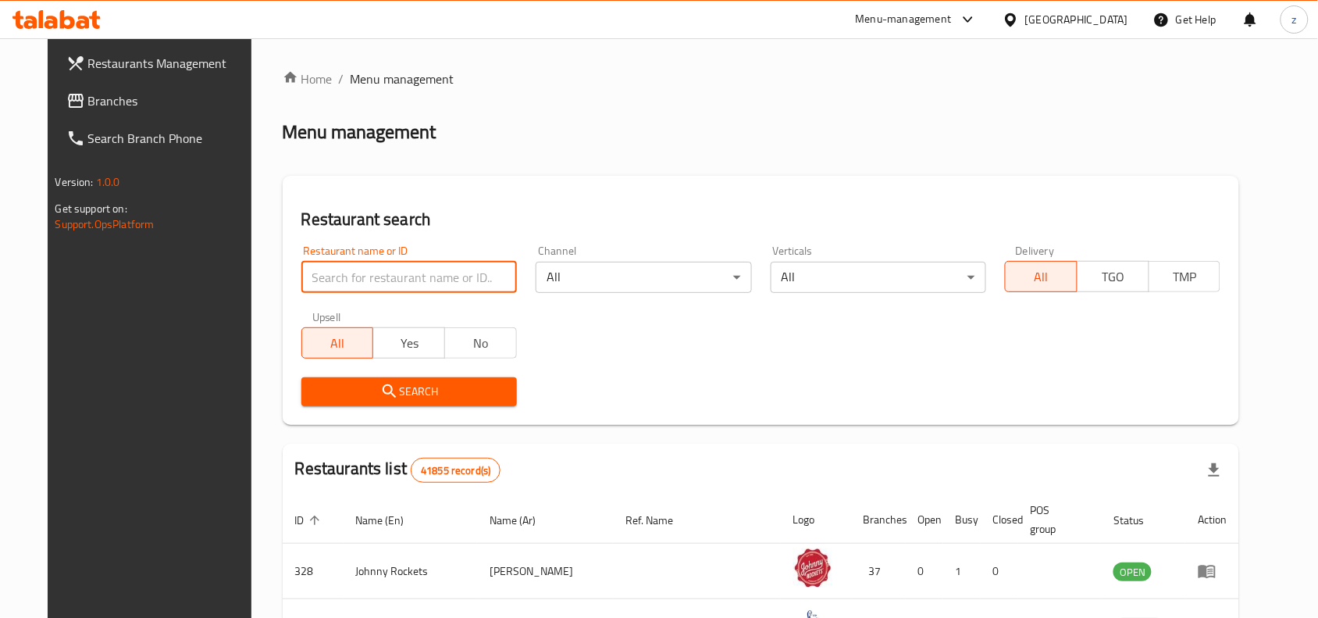
click at [380, 272] on input "search" at bounding box center [409, 277] width 216 height 31
paste input "699698"
type input "699698"
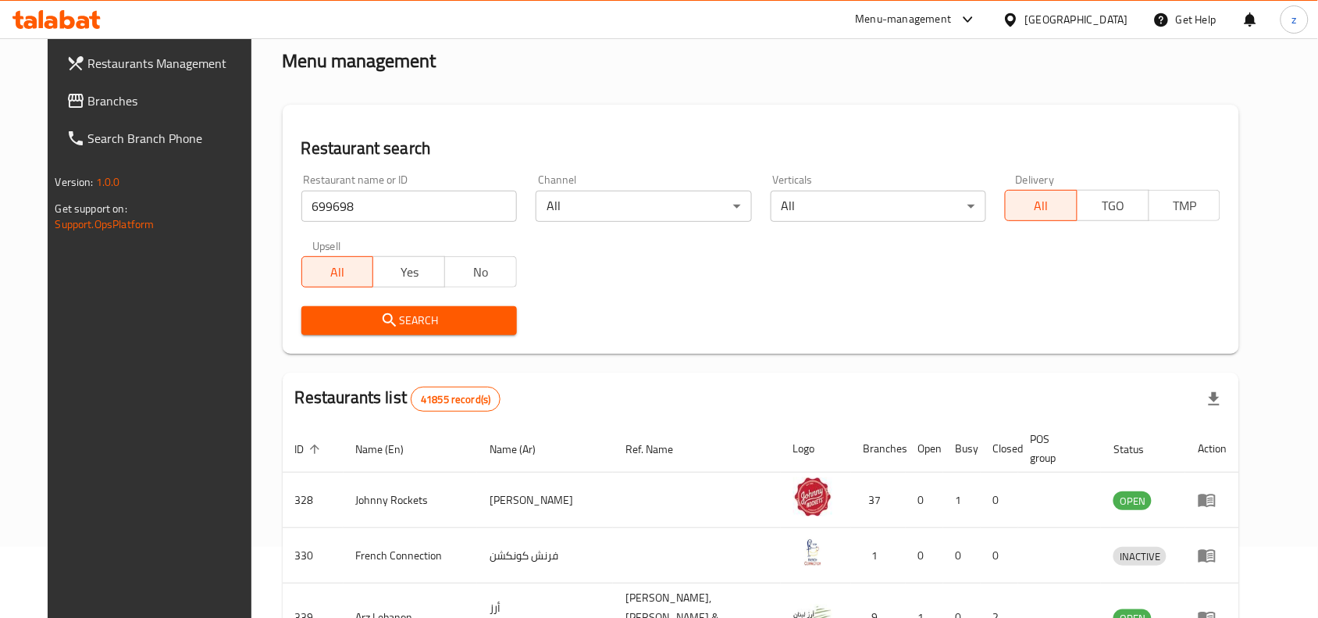
scroll to position [195, 0]
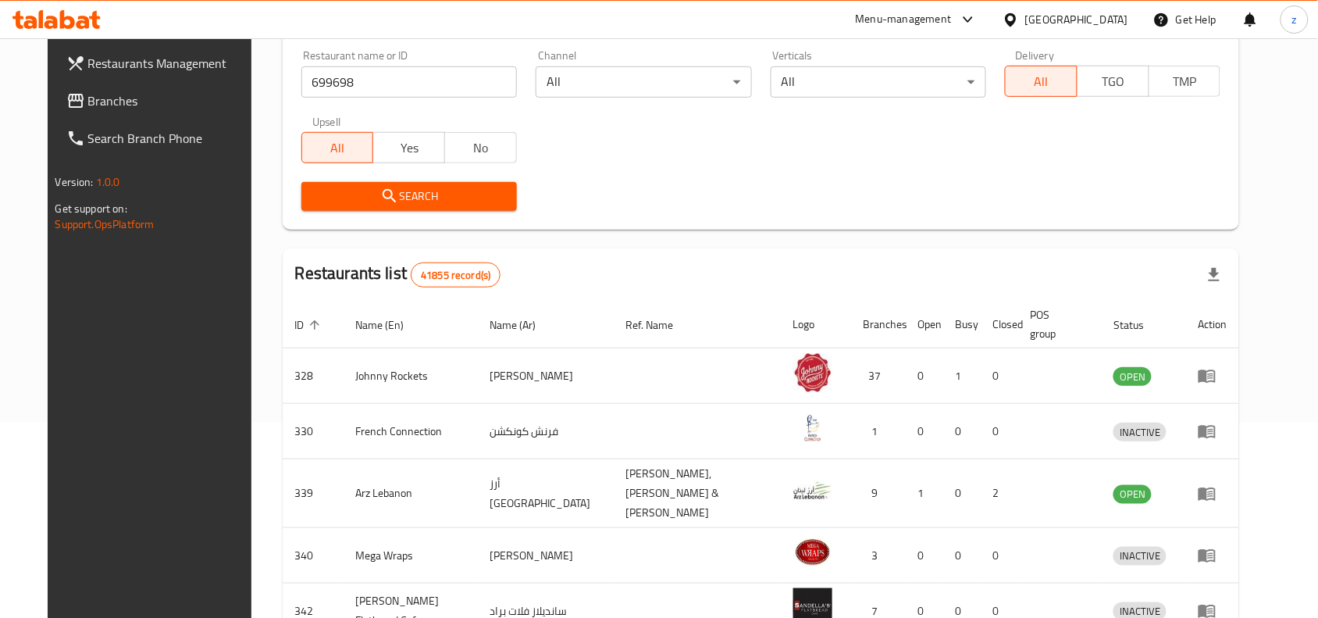
click at [104, 360] on div "Restaurants Management Branches Search Branch Phone Version: 1.0.0 Get support …" at bounding box center [158, 347] width 220 height 618
click at [391, 204] on span "Search" at bounding box center [409, 197] width 191 height 20
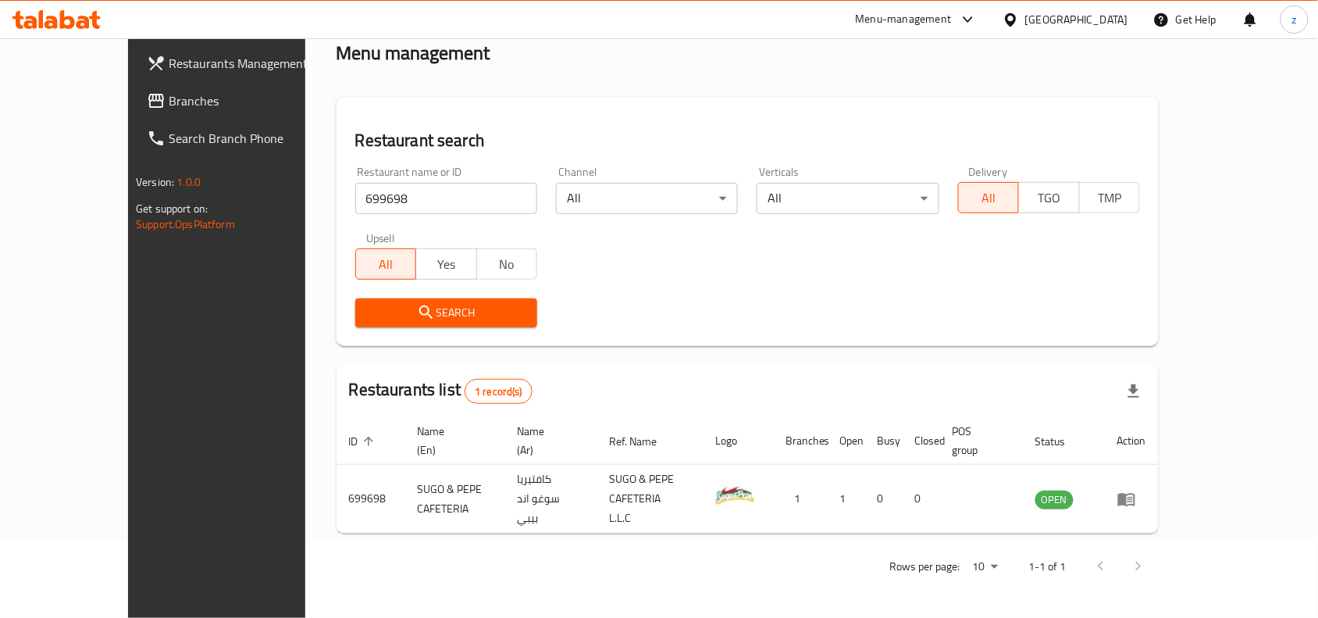
scroll to position [48, 0]
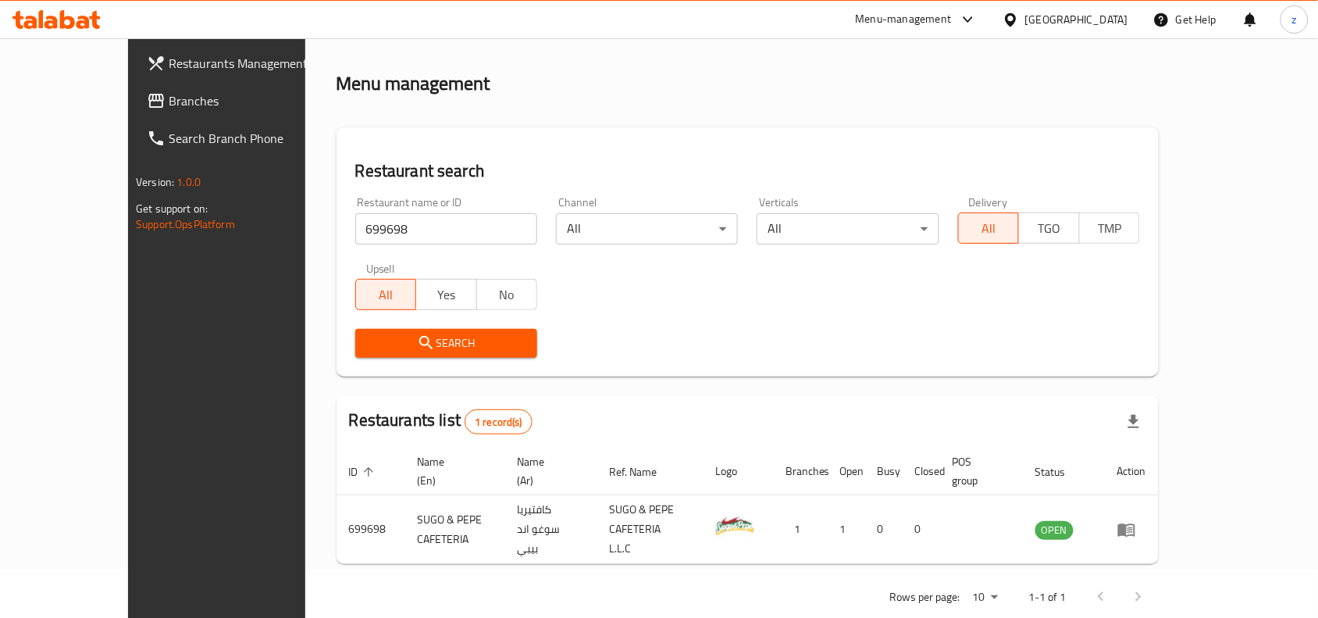
click at [648, 303] on div "Restaurant name or ID 699698 Restaurant name or ID Channel All ​ Verticals All …" at bounding box center [748, 277] width 804 height 180
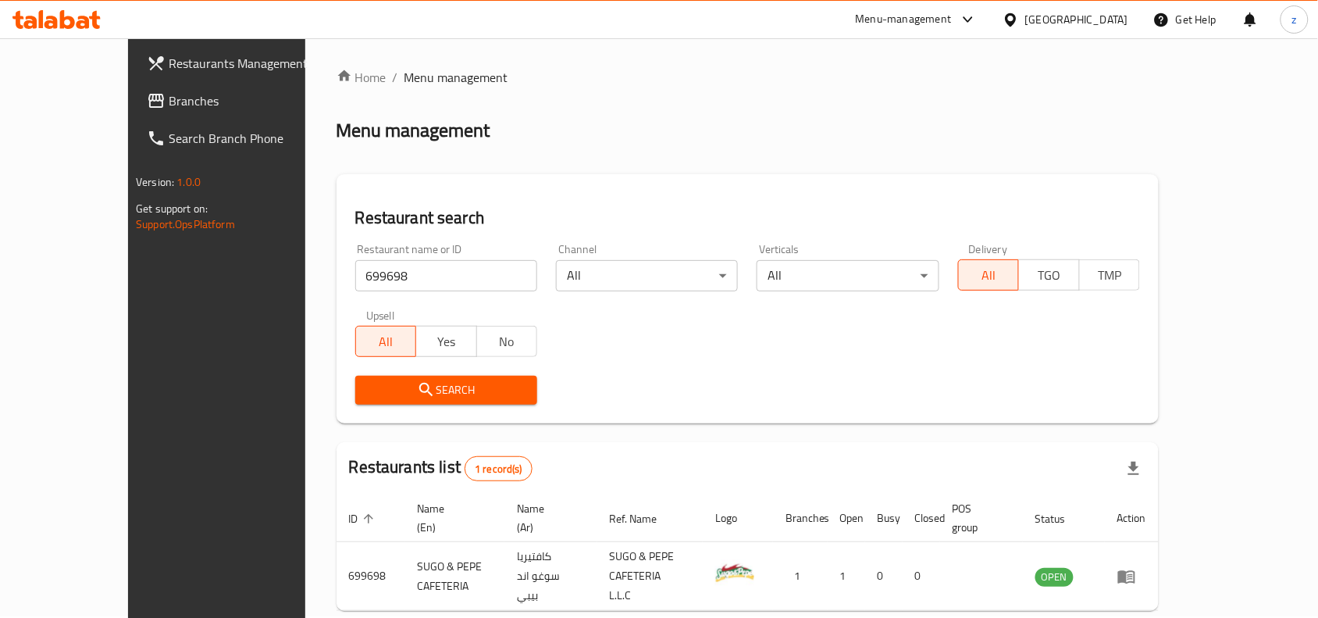
scroll to position [0, 0]
click at [169, 98] on span "Branches" at bounding box center [252, 100] width 167 height 19
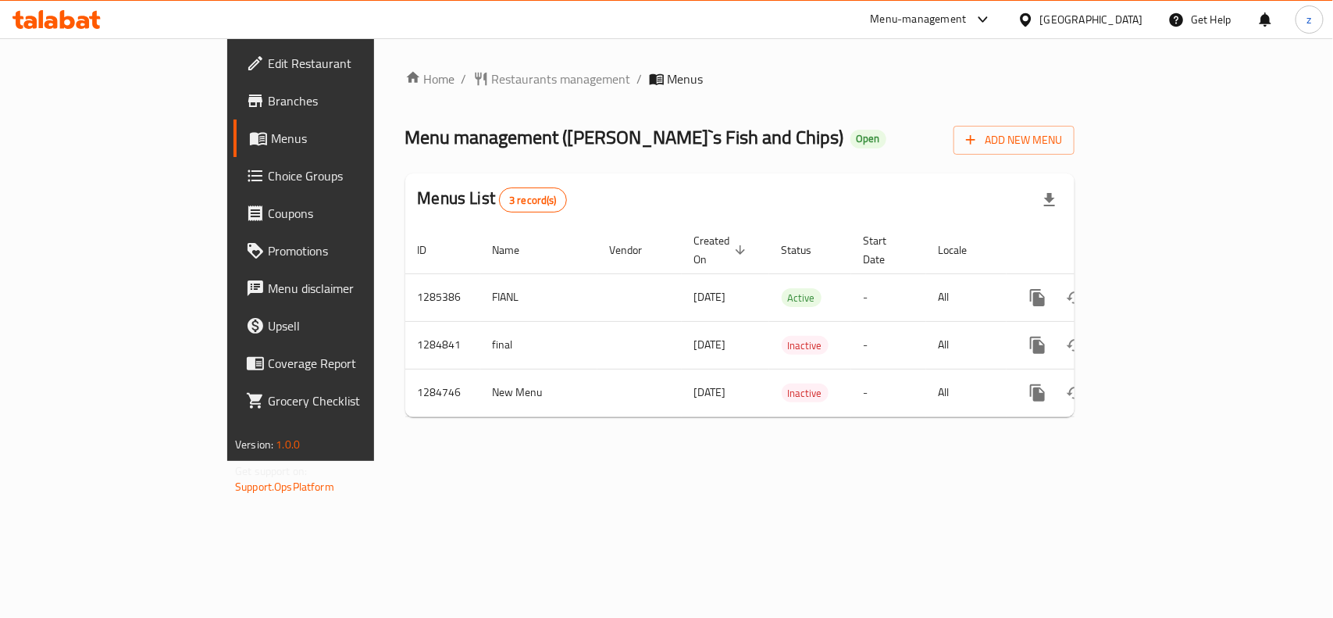
click at [383, 78] on div at bounding box center [666, 309] width 1333 height 618
click at [492, 78] on span "Restaurants management" at bounding box center [561, 79] width 139 height 19
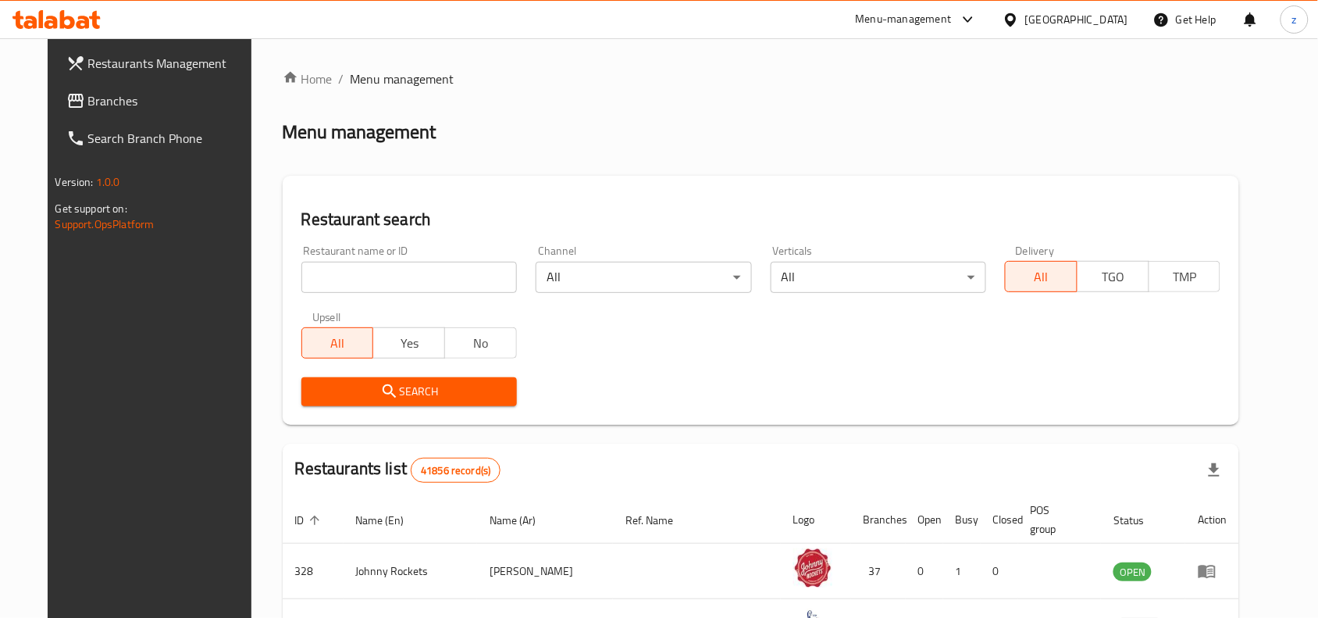
click at [376, 274] on input "search" at bounding box center [409, 277] width 216 height 31
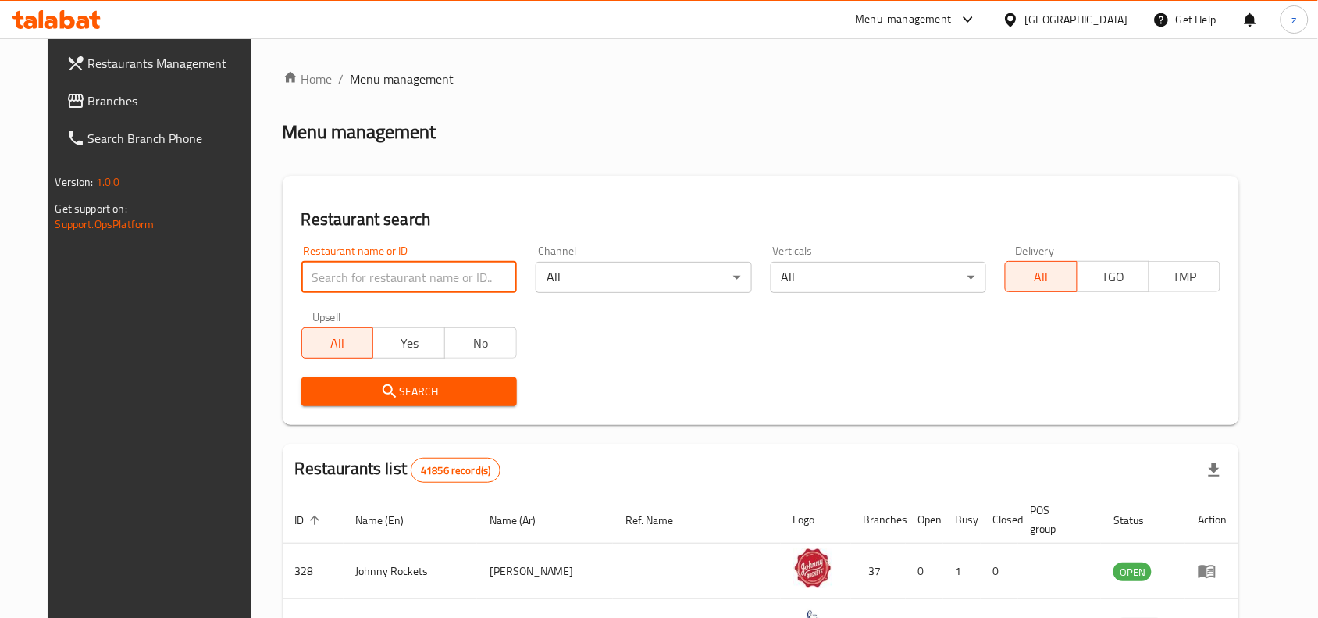
paste input "695774"
type input "695774"
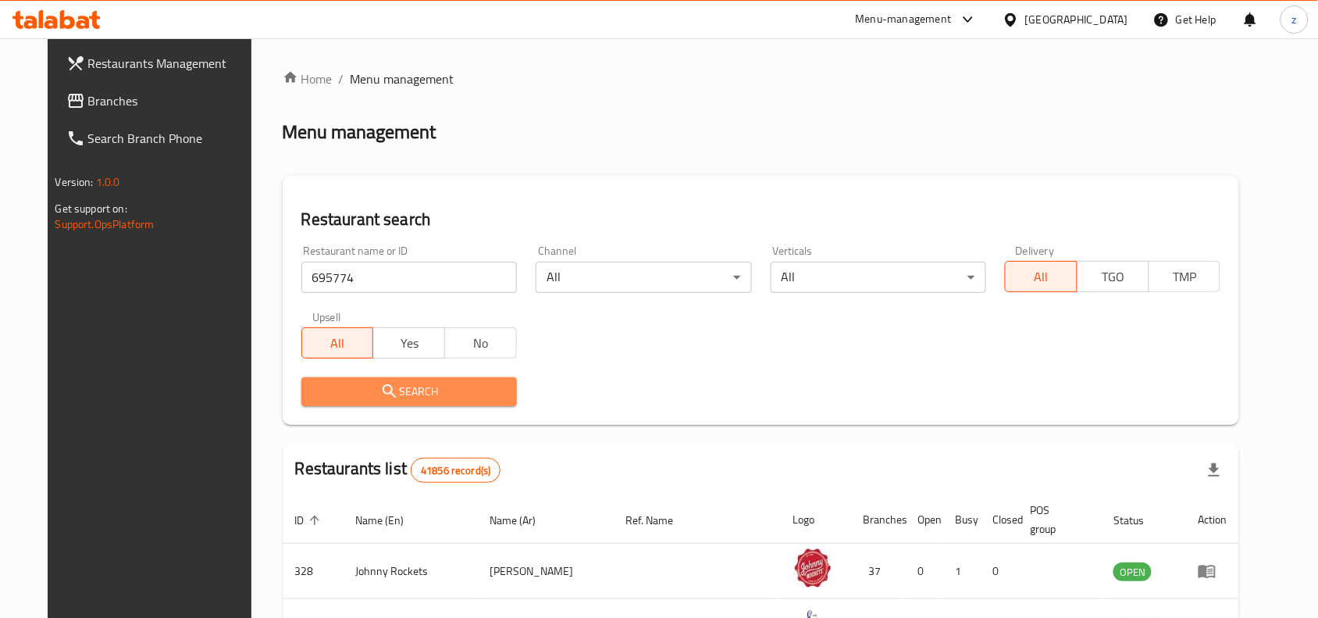
click at [453, 388] on span "Search" at bounding box center [409, 392] width 191 height 20
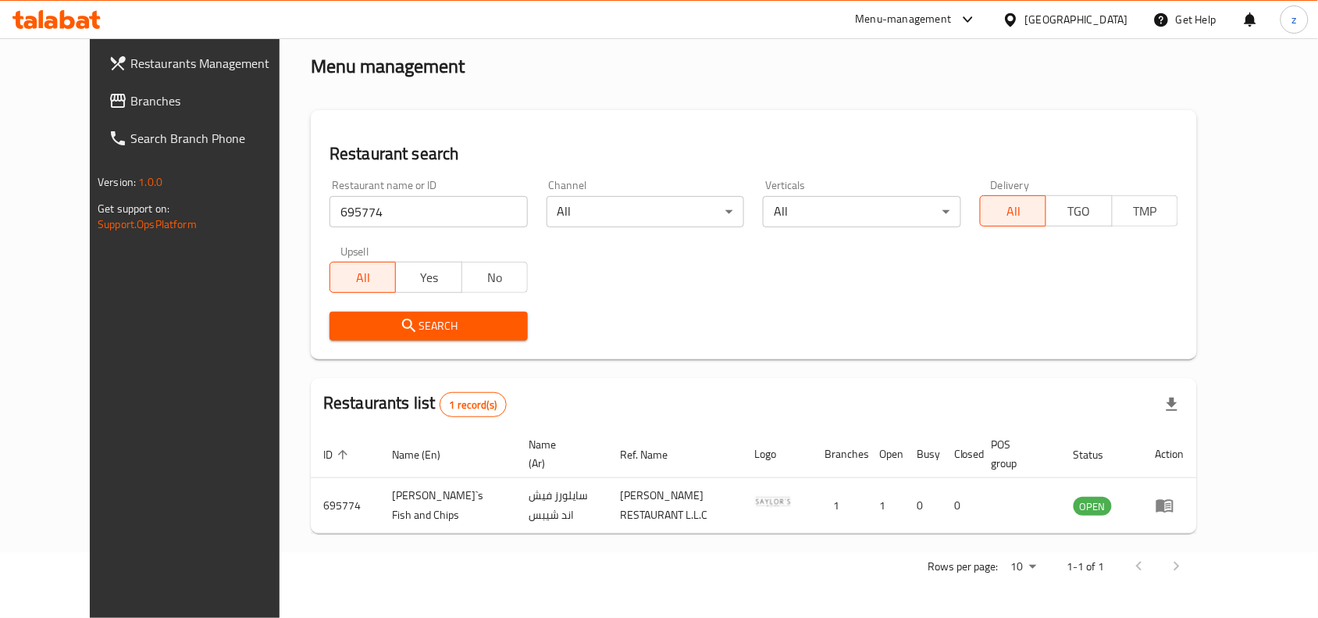
scroll to position [48, 0]
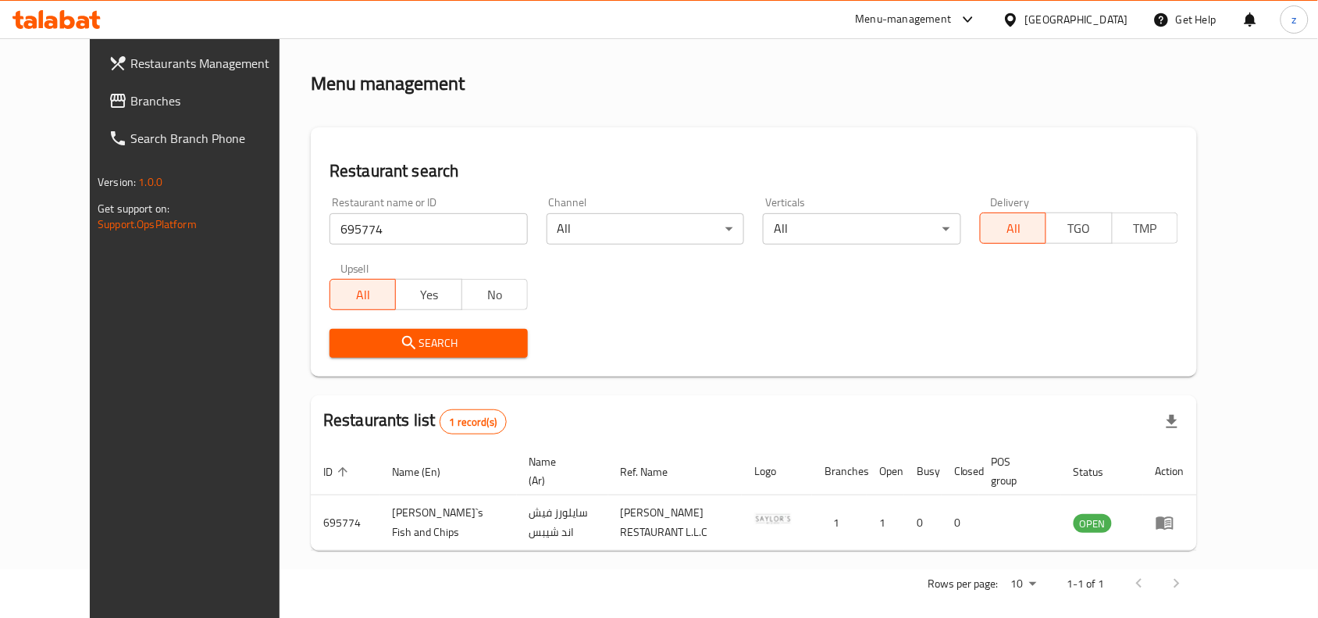
click at [130, 105] on span "Branches" at bounding box center [213, 100] width 167 height 19
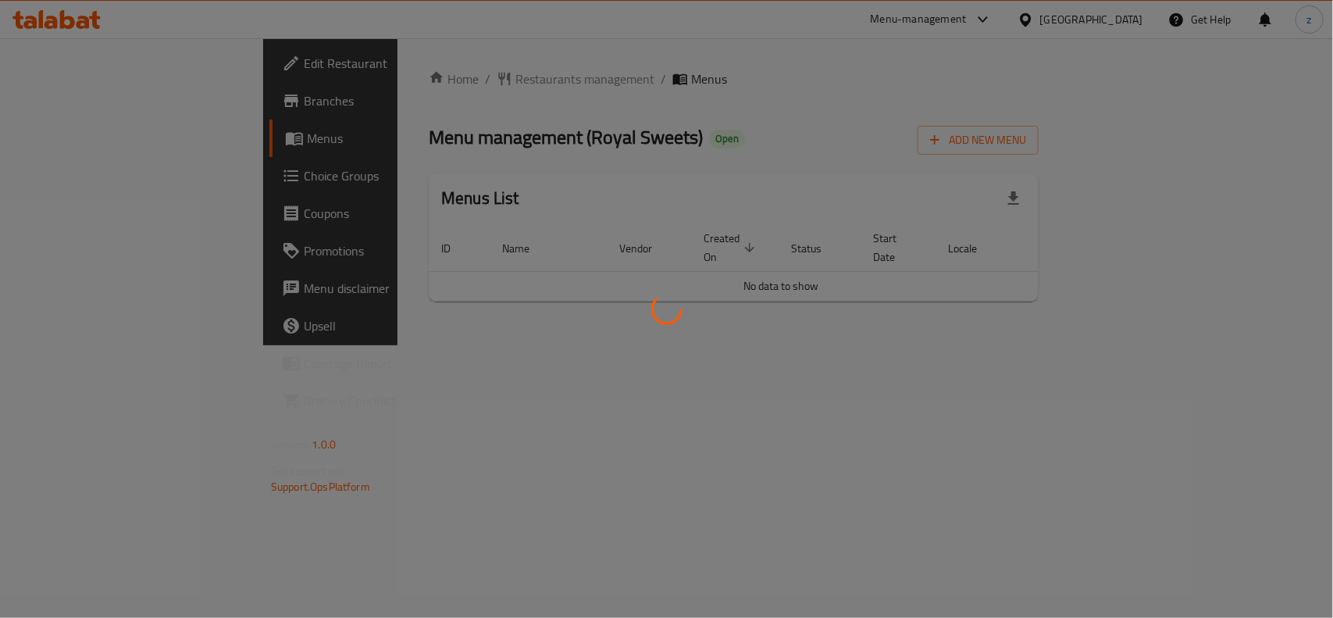
click at [394, 84] on div at bounding box center [666, 309] width 1333 height 618
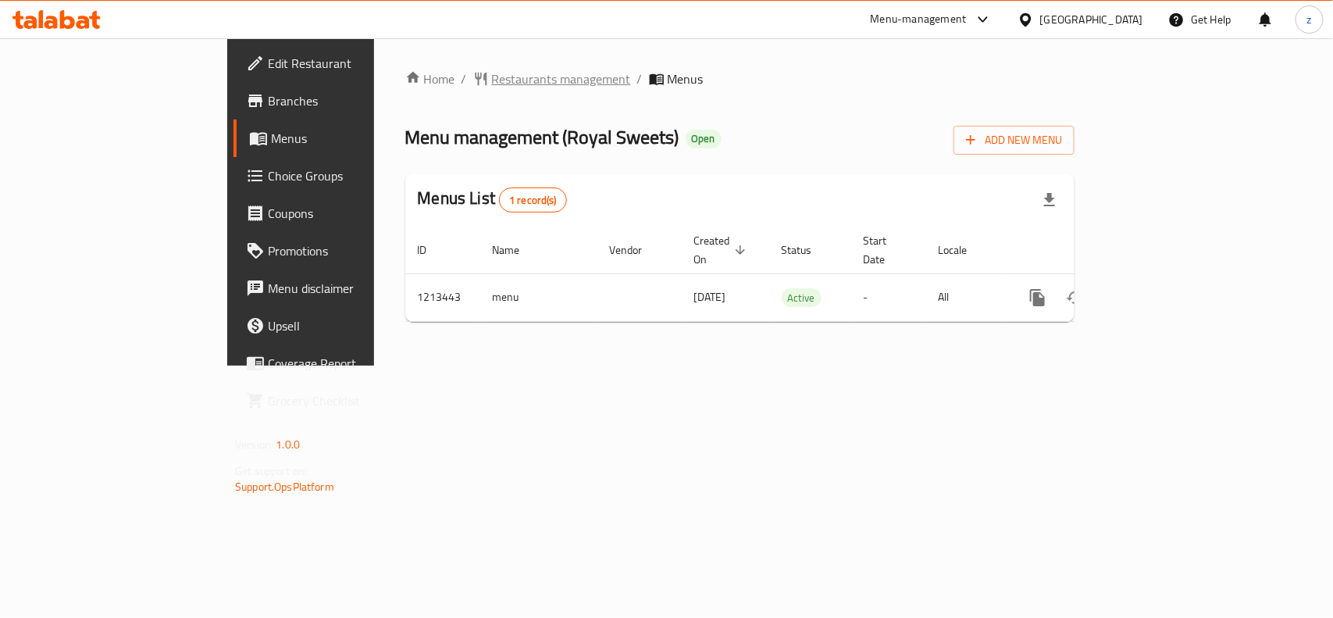
click at [492, 84] on span "Restaurants management" at bounding box center [561, 79] width 139 height 19
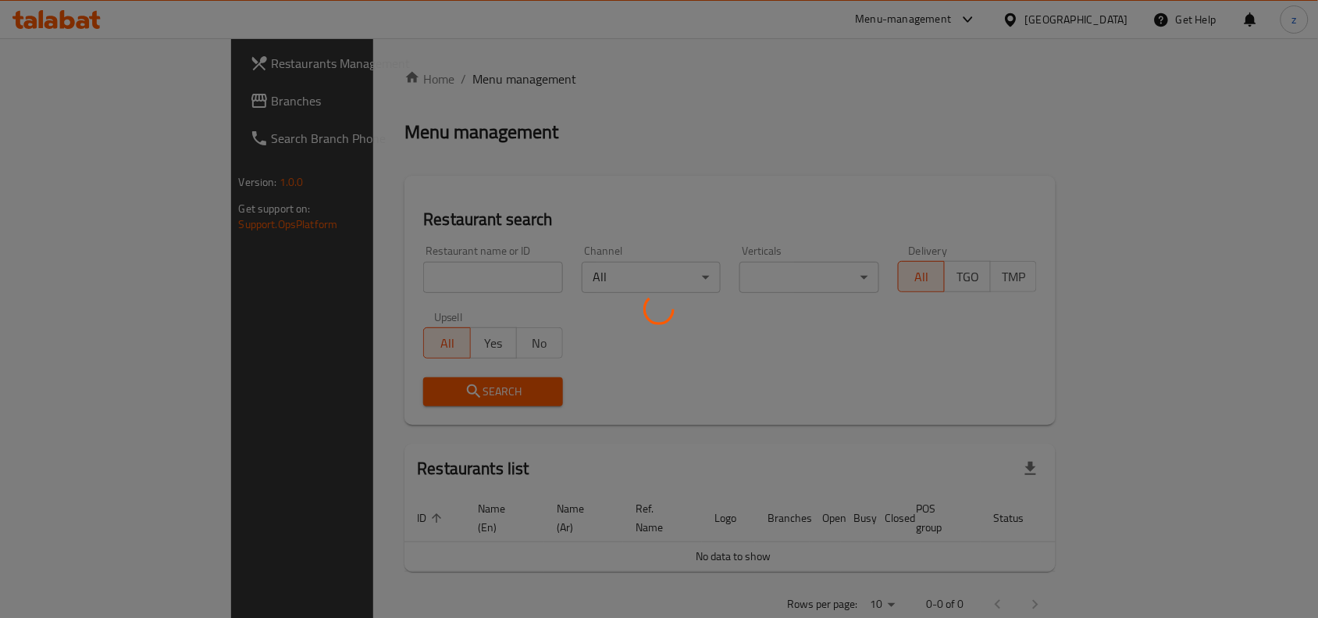
click at [415, 278] on div at bounding box center [659, 309] width 1318 height 618
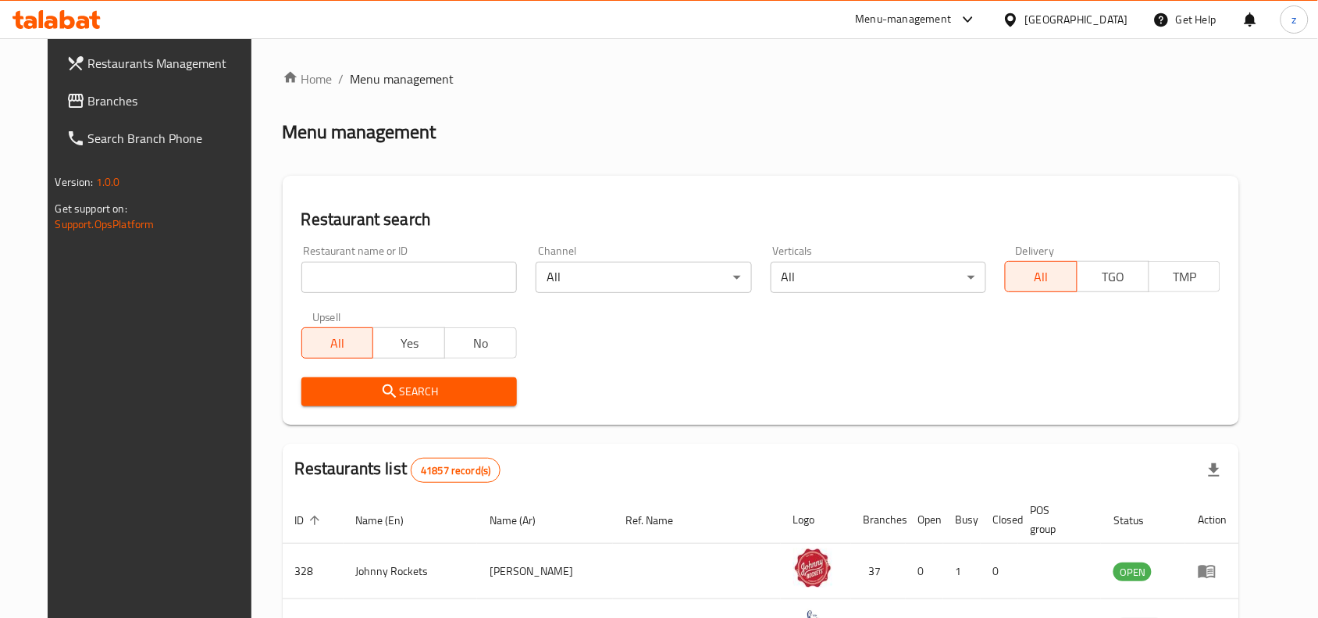
click at [416, 276] on input "search" at bounding box center [409, 277] width 216 height 31
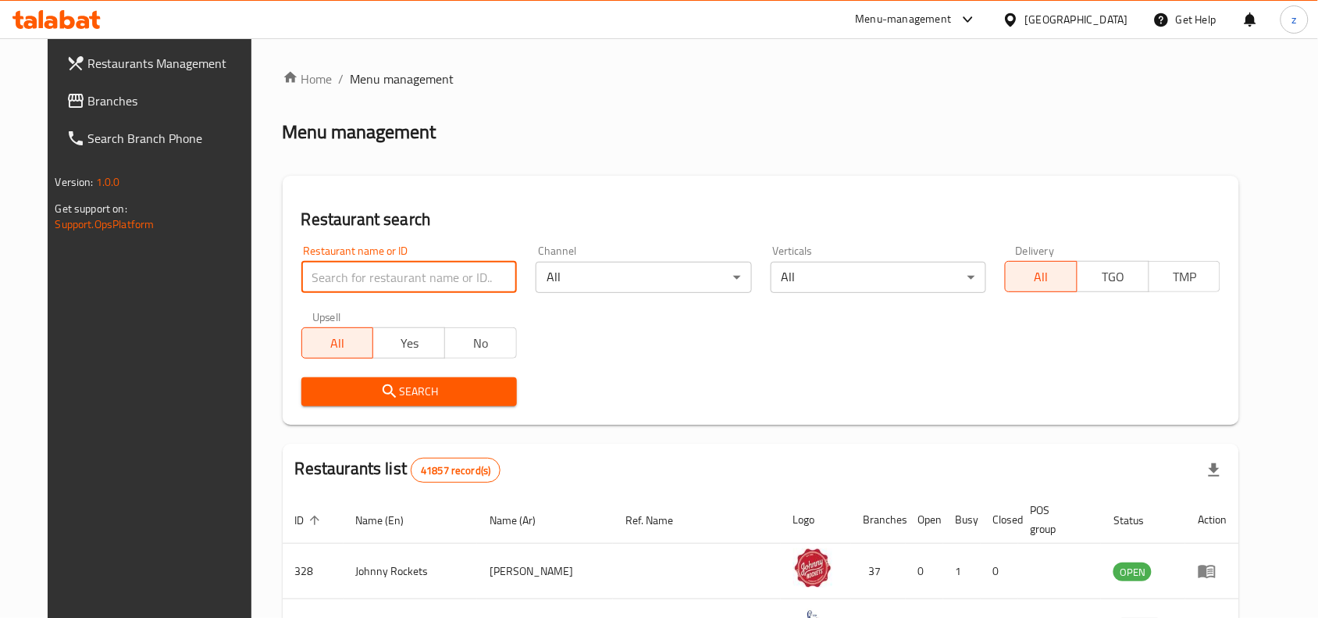
click at [416, 276] on input "search" at bounding box center [409, 277] width 216 height 31
paste input "671899"
type input "671899"
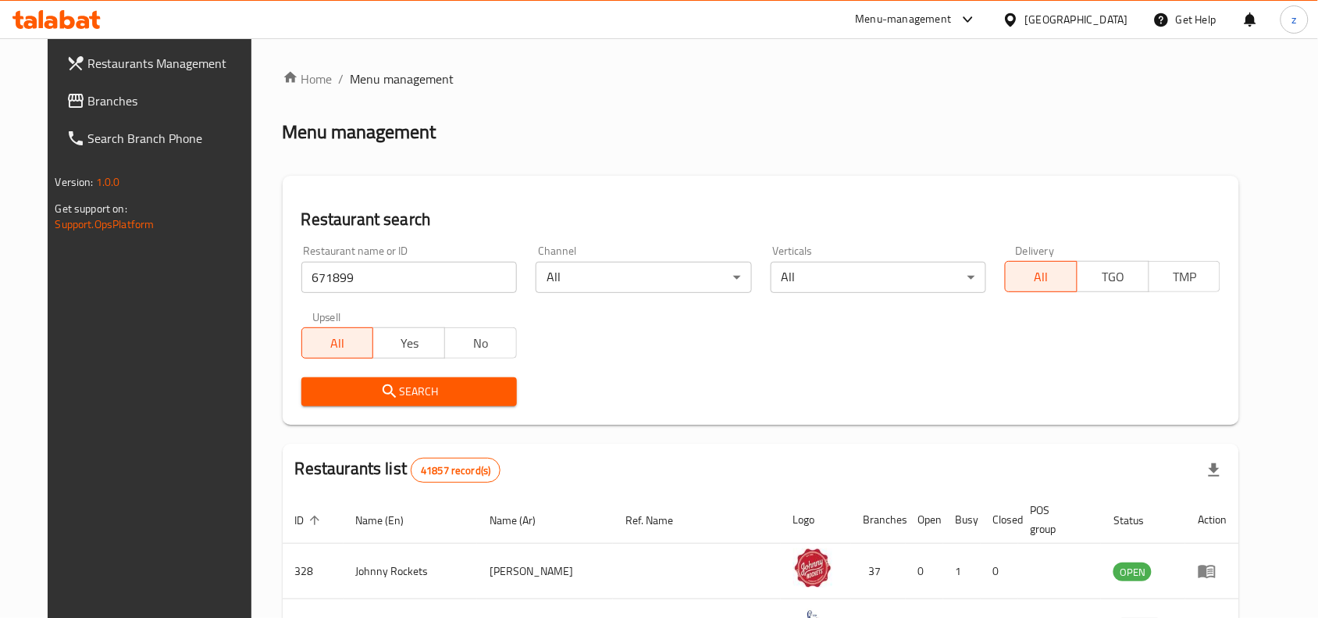
click at [395, 390] on span "Search" at bounding box center [409, 392] width 191 height 20
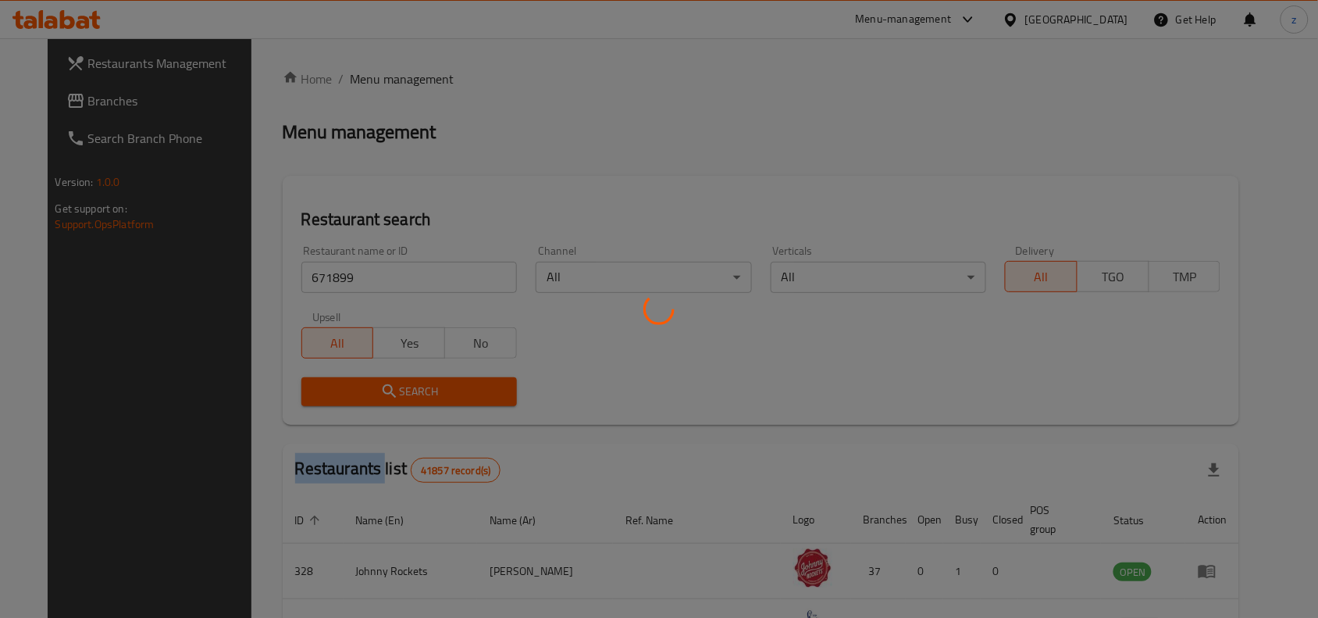
click at [395, 390] on div at bounding box center [659, 309] width 1318 height 618
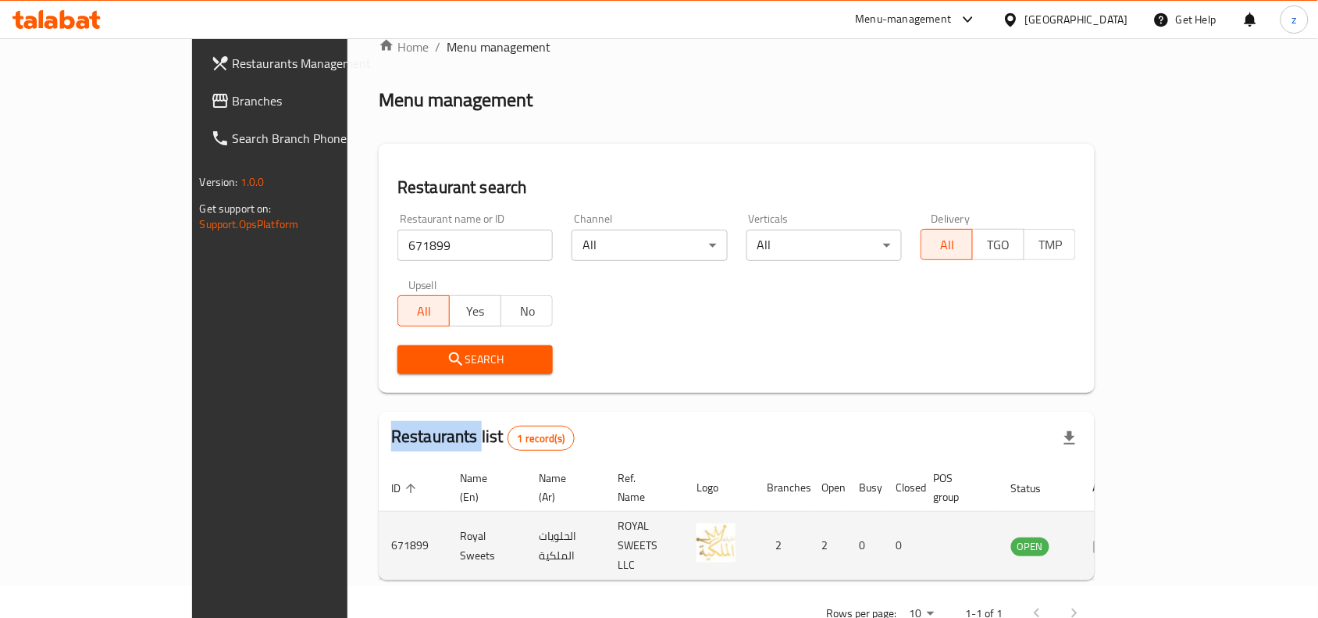
scroll to position [48, 0]
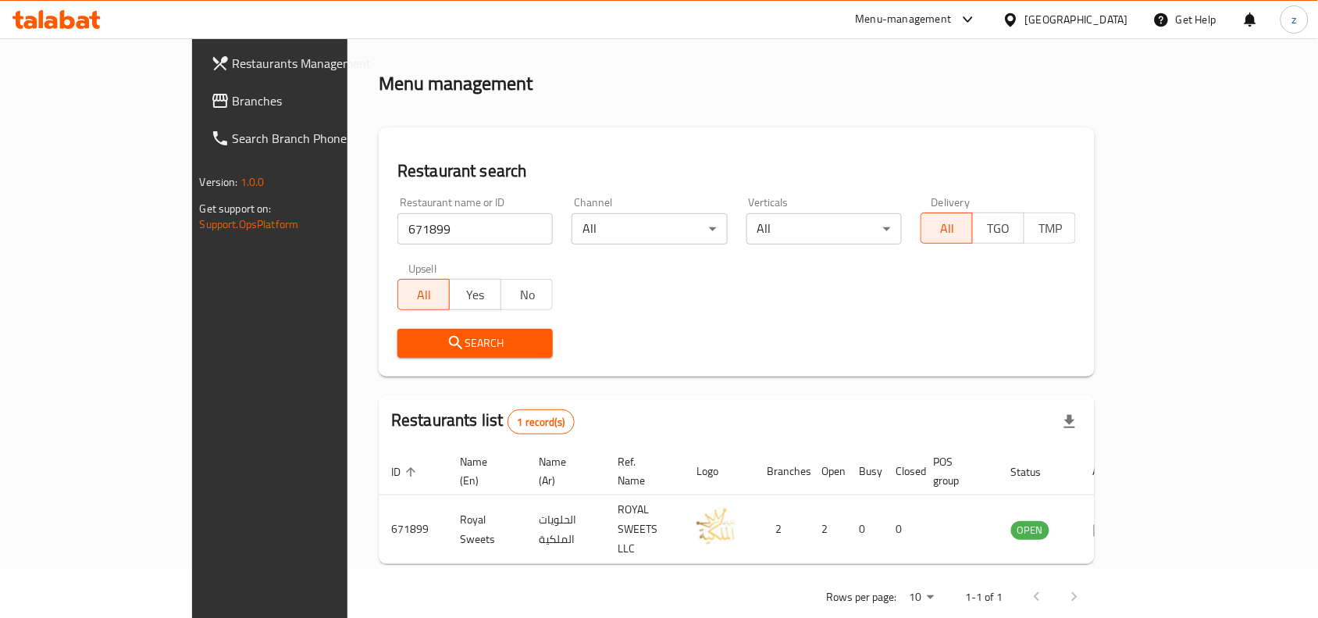
click at [192, 355] on div "Restaurants Management Branches Search Branch Phone Version: 1.0.0 Get support …" at bounding box center [302, 347] width 220 height 618
click at [233, 98] on span "Branches" at bounding box center [316, 100] width 167 height 19
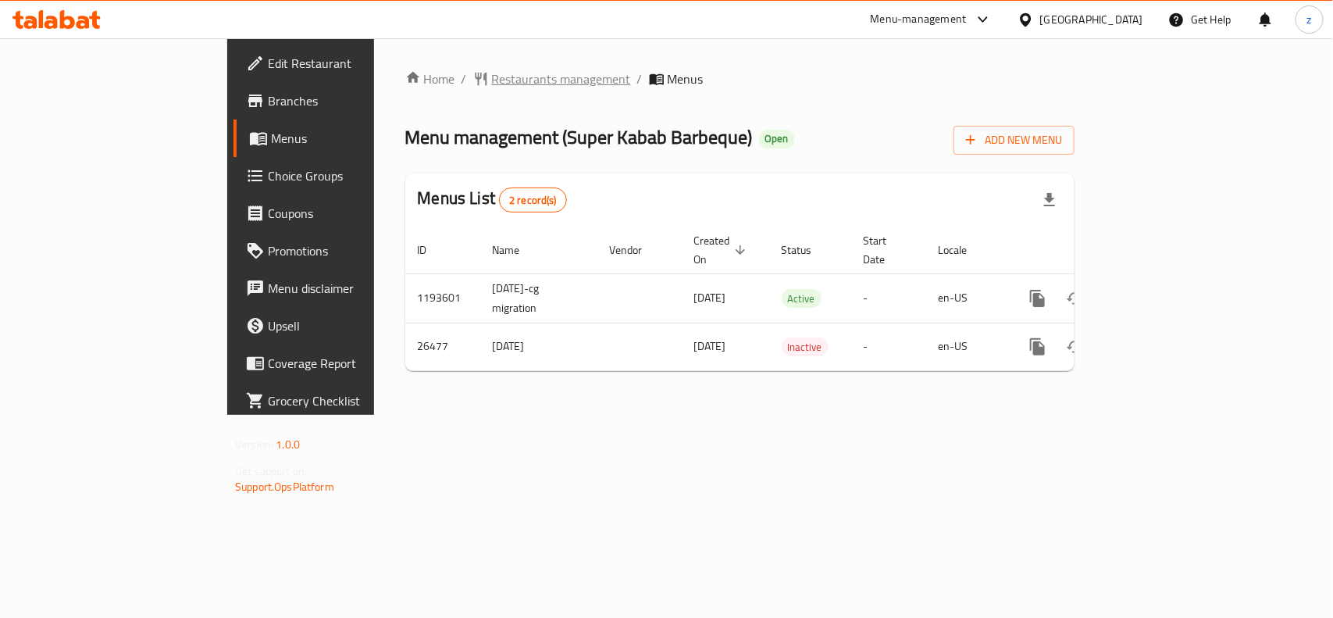
click at [492, 84] on span "Restaurants management" at bounding box center [561, 79] width 139 height 19
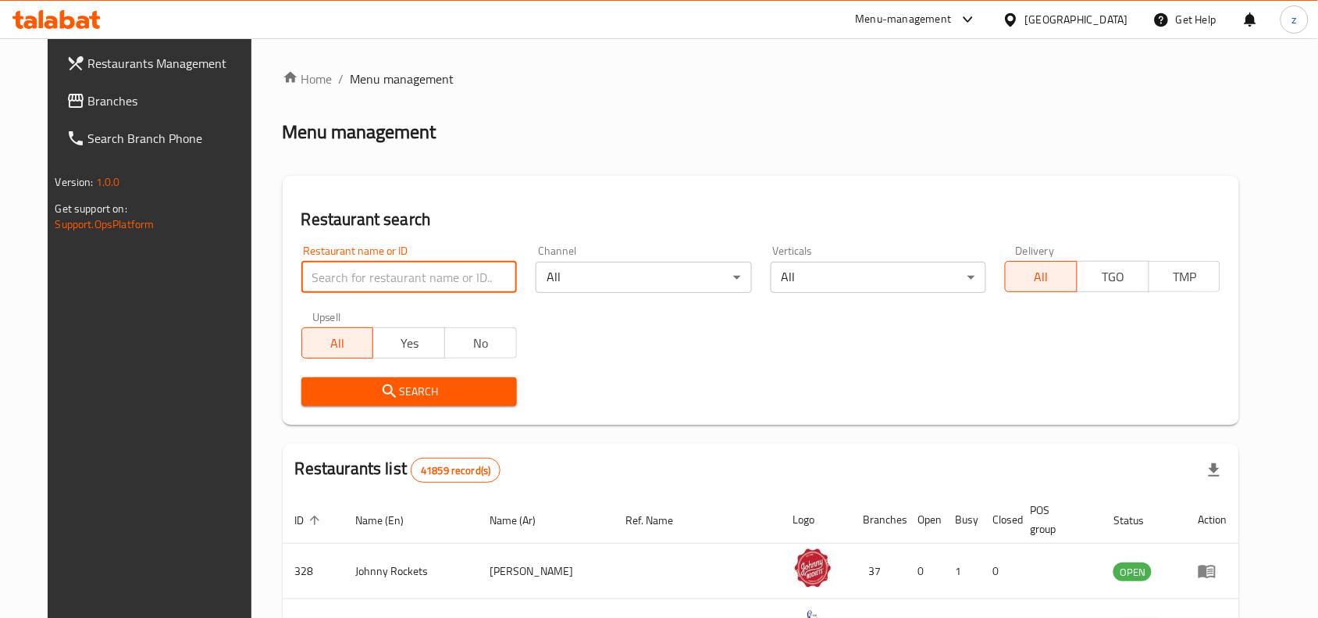
click at [388, 279] on input "search" at bounding box center [409, 277] width 216 height 31
paste input "13788"
type input "13788"
click at [515, 398] on div "Search" at bounding box center [761, 392] width 939 height 48
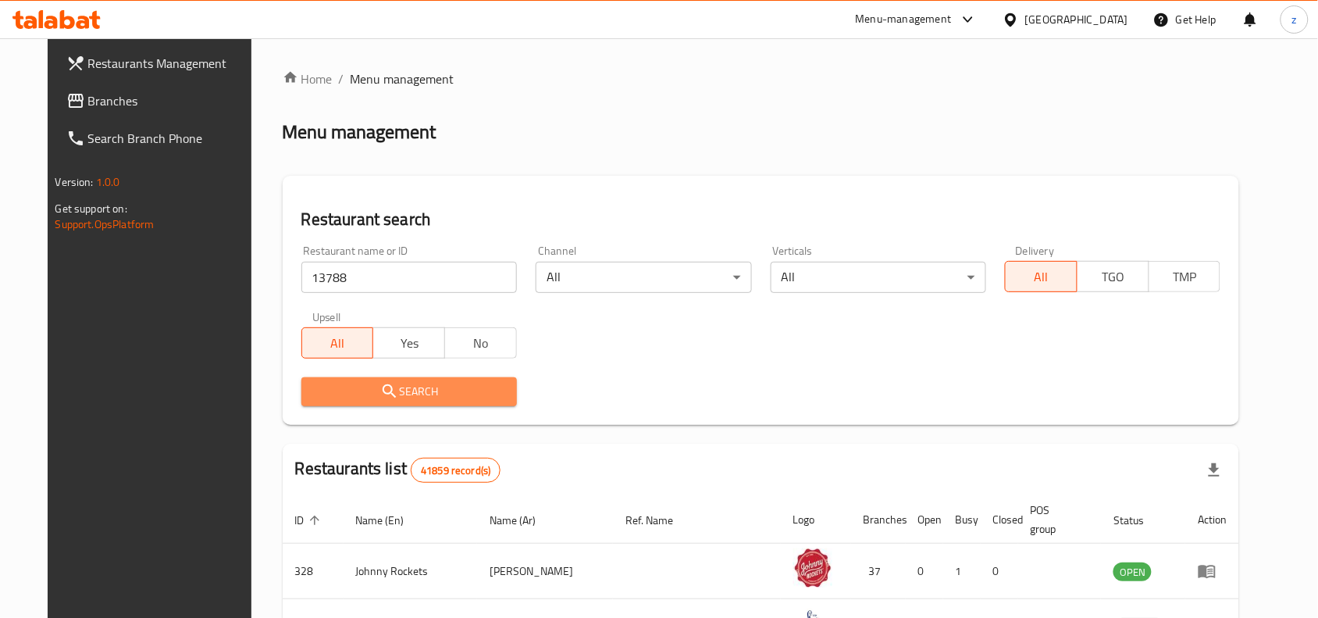
click at [497, 388] on button "Search" at bounding box center [409, 391] width 216 height 29
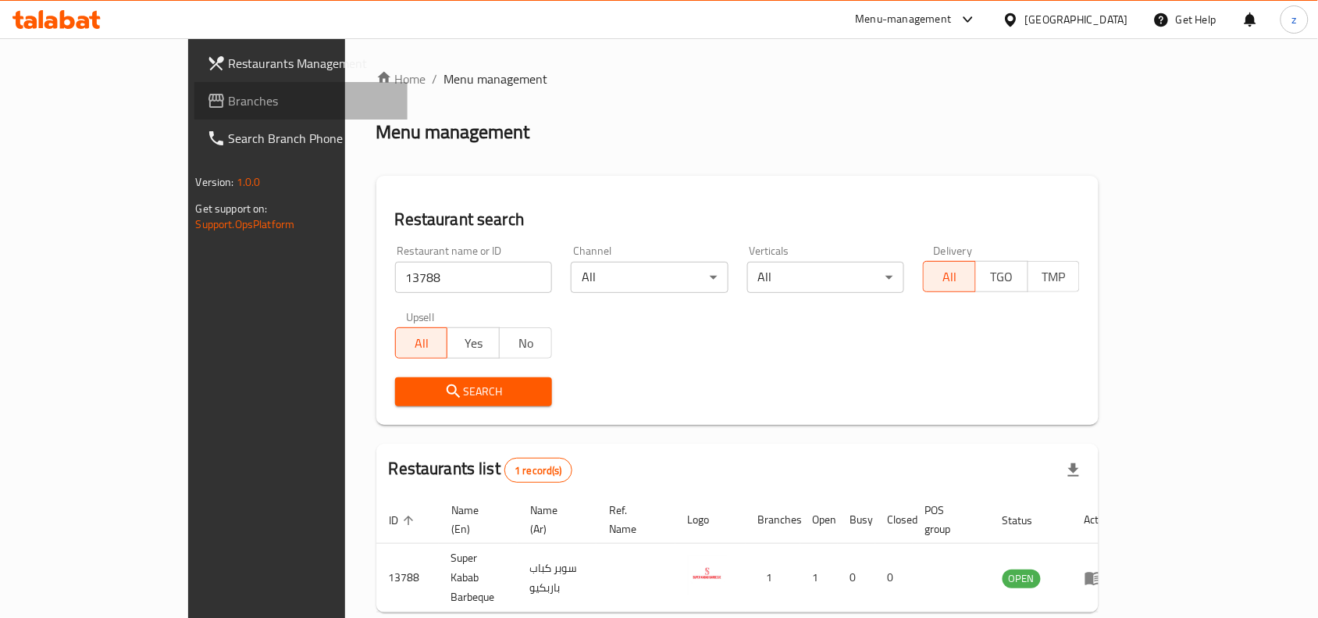
click at [229, 100] on span "Branches" at bounding box center [312, 100] width 167 height 19
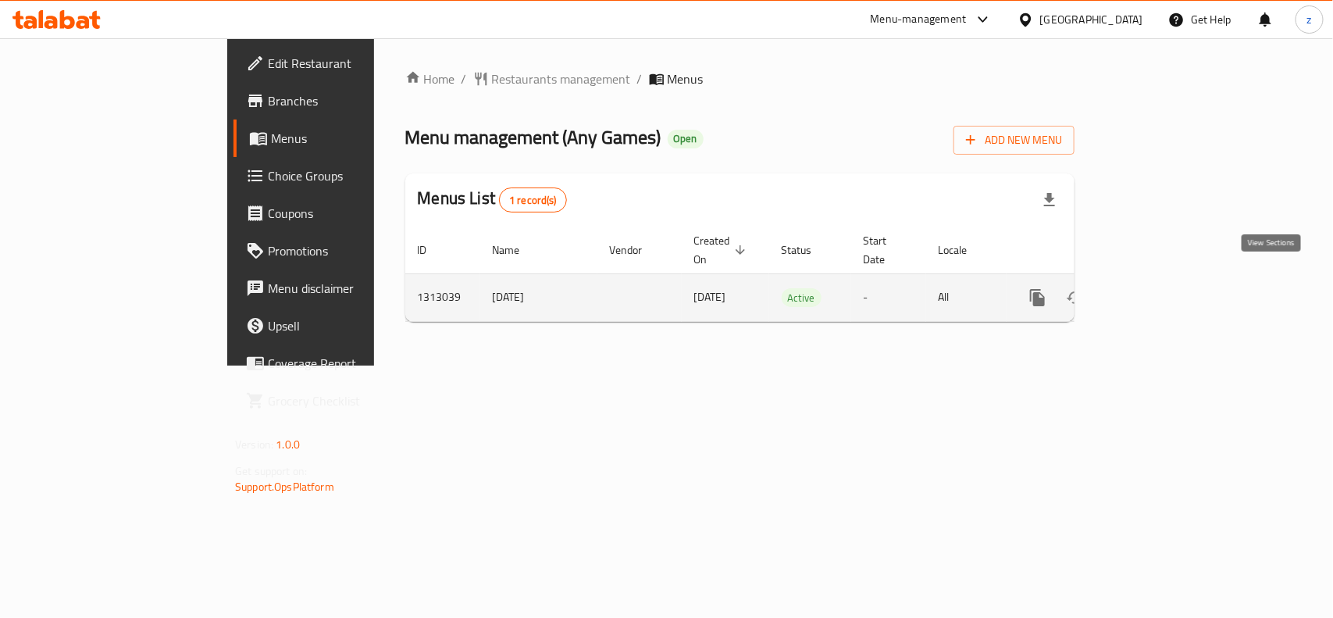
click at [1160, 288] on icon "enhanced table" at bounding box center [1150, 297] width 19 height 19
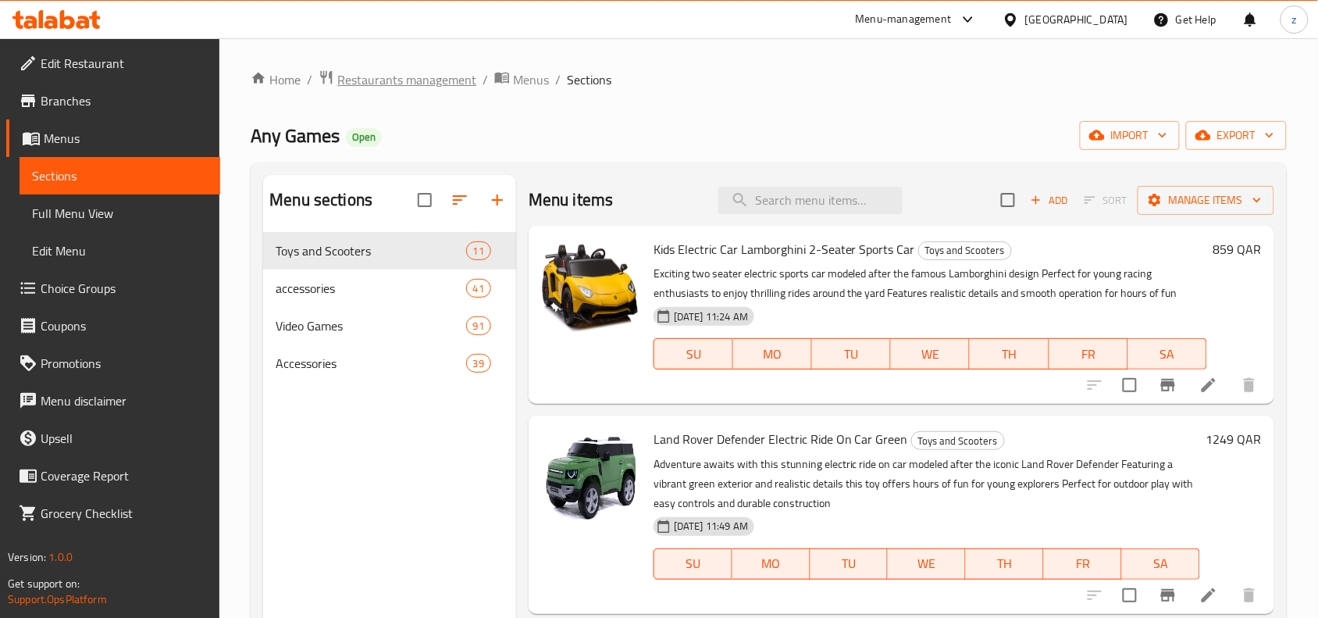
click at [440, 80] on span "Restaurants management" at bounding box center [406, 79] width 139 height 19
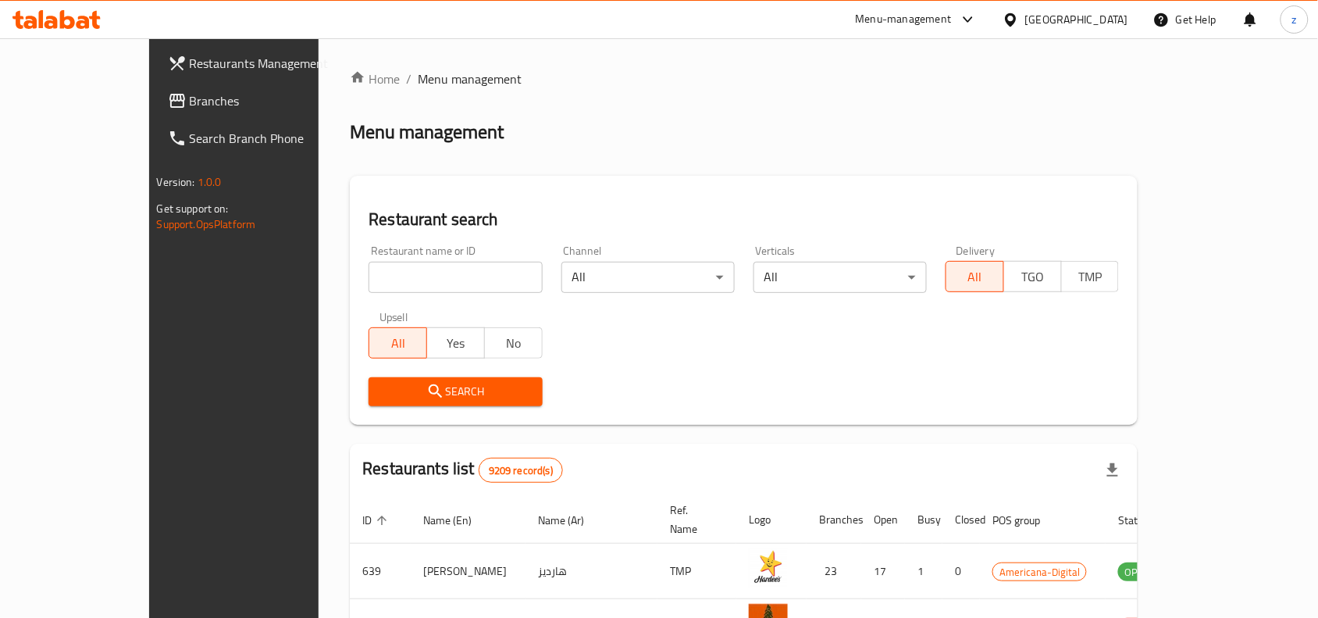
click at [369, 255] on div "Restaurant name or ID Restaurant name or ID" at bounding box center [455, 269] width 173 height 48
click at [369, 270] on input "search" at bounding box center [455, 277] width 173 height 31
click at [369, 280] on input "search" at bounding box center [455, 277] width 173 height 31
paste input "706283"
type input "706283"
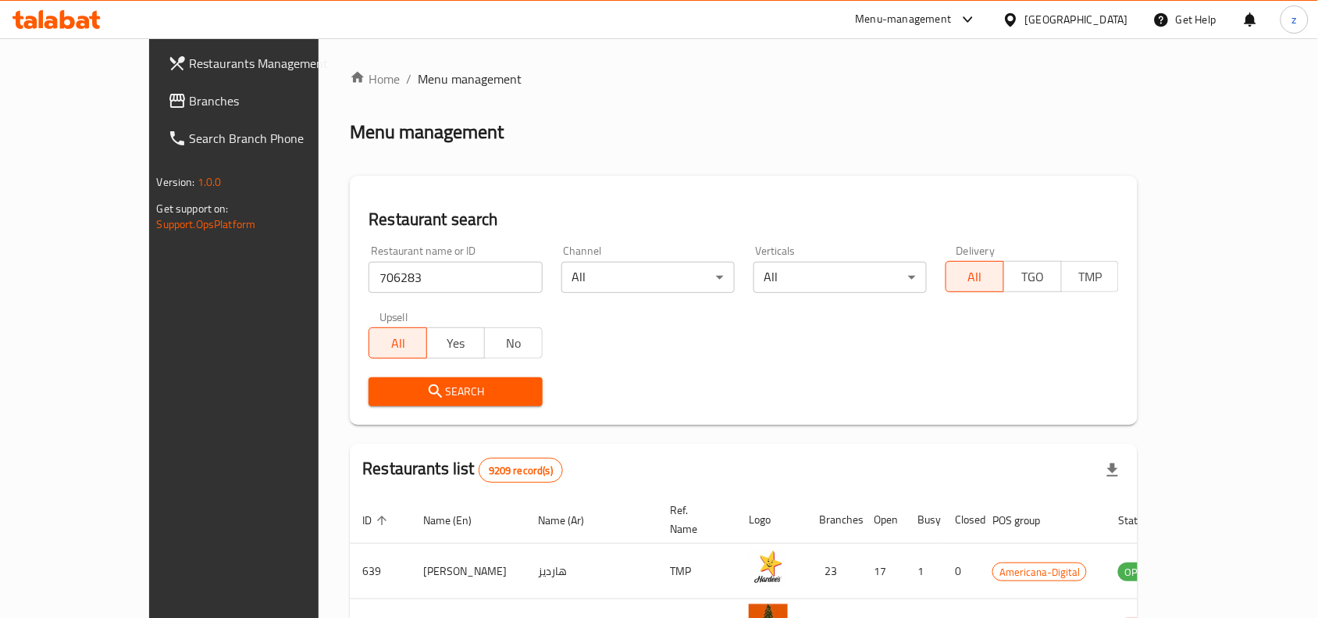
click at [389, 383] on span "Search" at bounding box center [455, 392] width 148 height 20
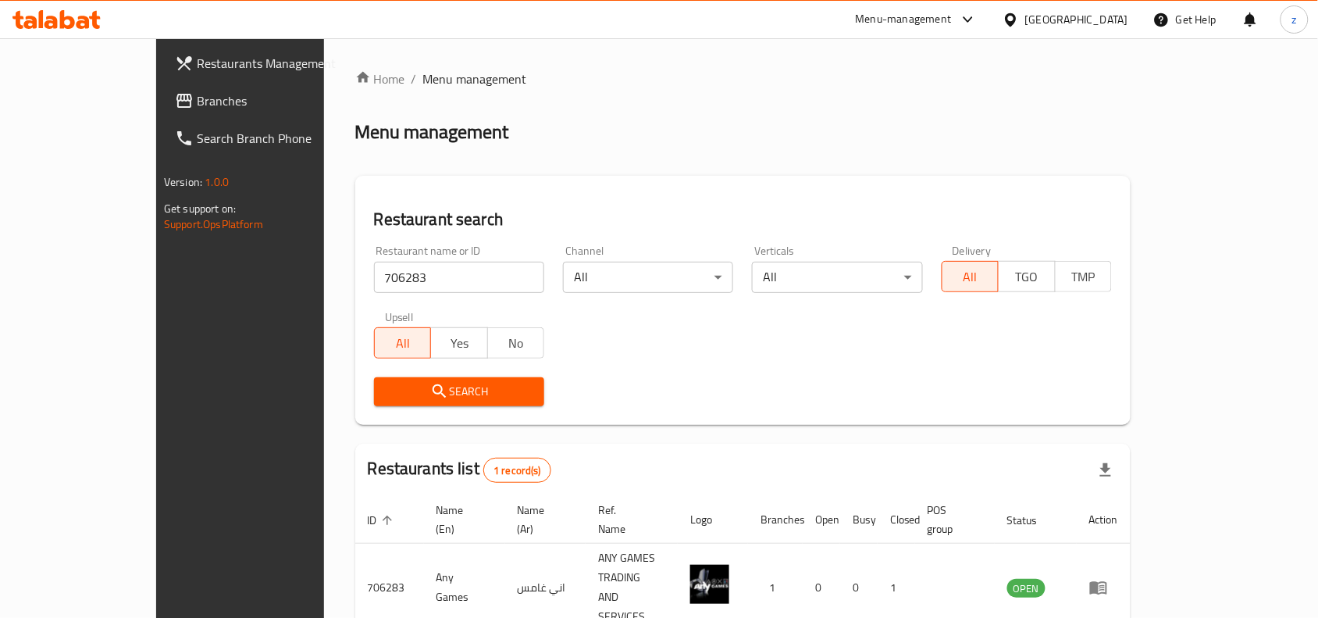
scroll to position [48, 0]
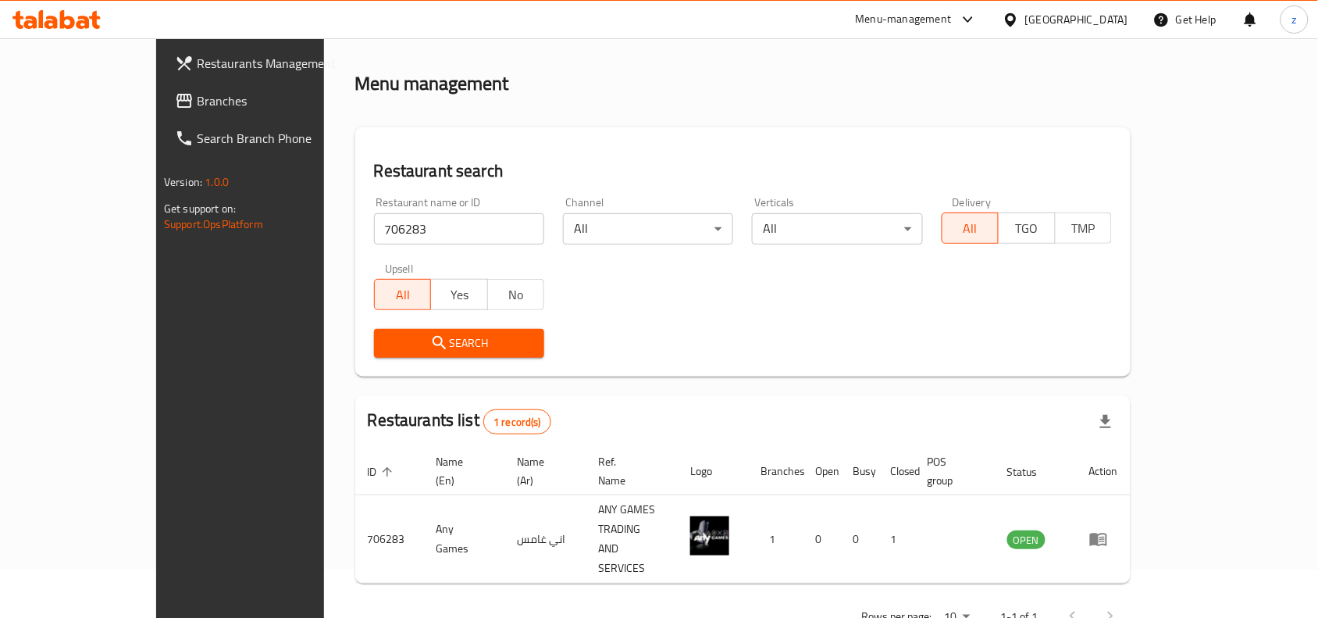
drag, startPoint x: 821, startPoint y: 509, endPoint x: 840, endPoint y: 563, distance: 57.3
click at [840, 563] on div "Home / Menu management Menu management Restaurant search Restaurant name or ID …" at bounding box center [742, 328] width 775 height 615
click at [840, 596] on div "Rows per page: 10 1-1 of 1" at bounding box center [742, 616] width 775 height 41
click at [685, 360] on div "Search" at bounding box center [743, 343] width 757 height 48
